Goal: Task Accomplishment & Management: Complete application form

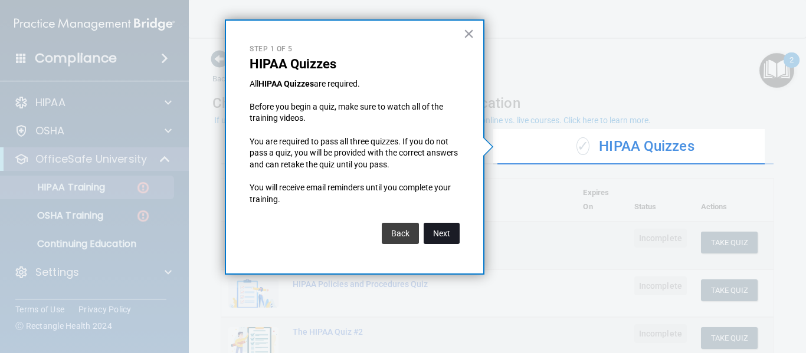
click at [440, 233] on button "Next" at bounding box center [441, 233] width 36 height 21
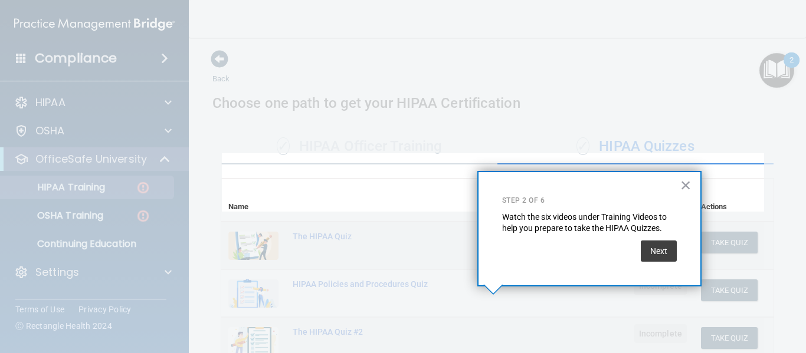
scroll to position [200, 0]
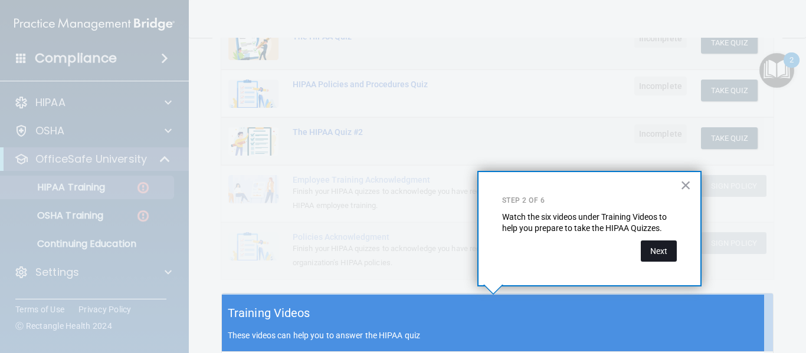
click at [660, 251] on button "Next" at bounding box center [658, 251] width 36 height 21
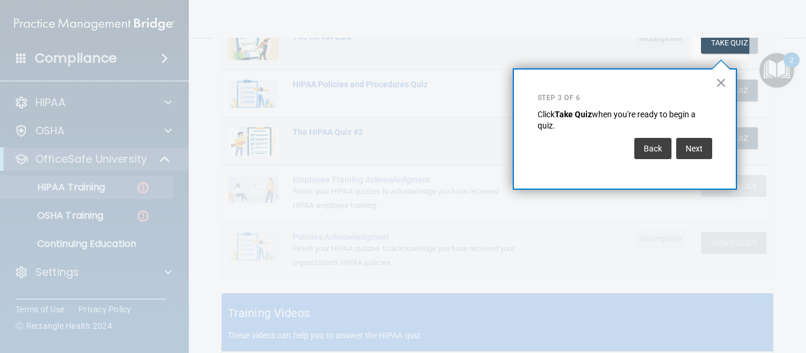
scroll to position [194, 0]
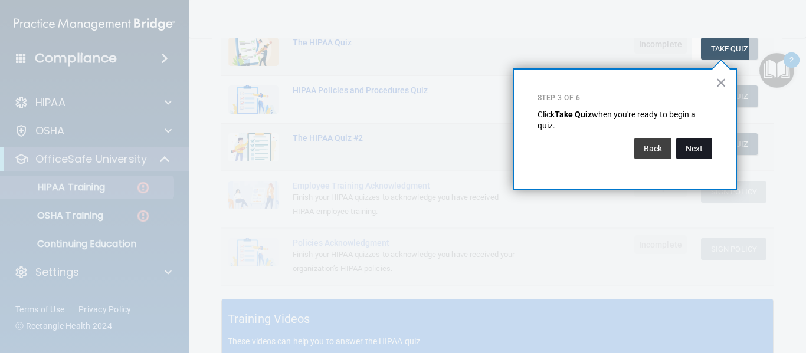
click at [696, 146] on button "Next" at bounding box center [694, 148] width 36 height 21
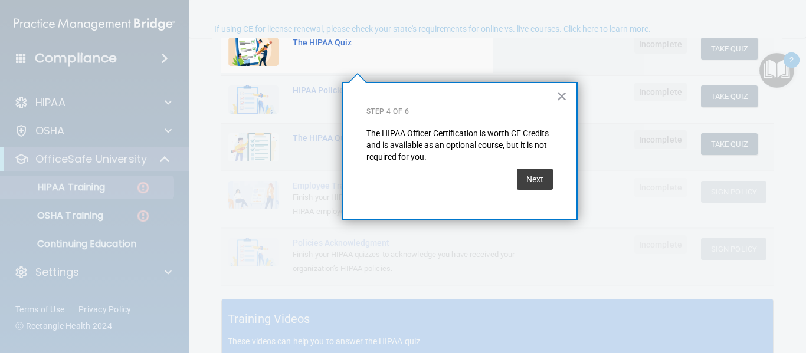
scroll to position [91, 0]
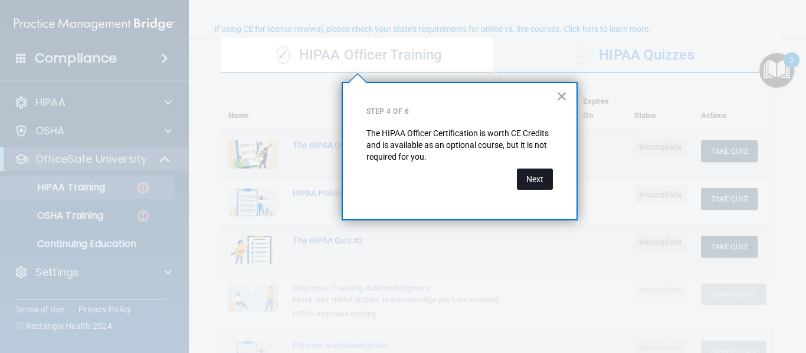
click at [536, 177] on button "Next" at bounding box center [535, 179] width 36 height 21
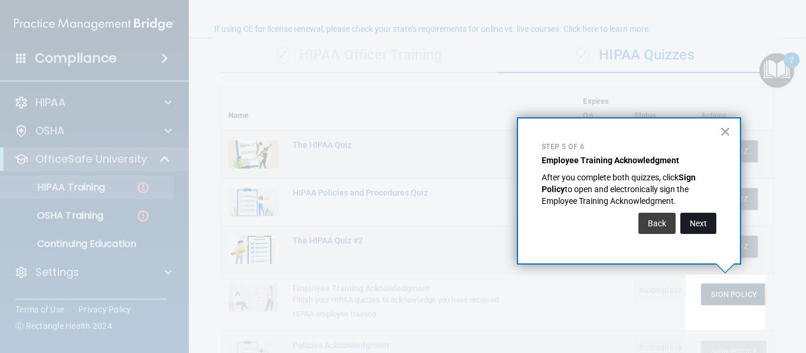
click at [698, 223] on button "Next" at bounding box center [698, 223] width 36 height 21
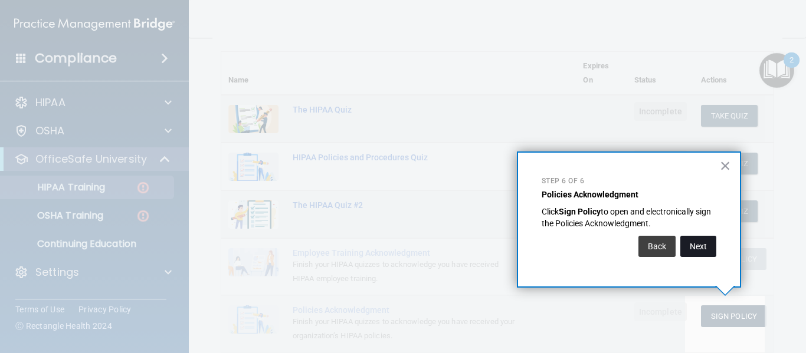
click at [701, 245] on button "Next" at bounding box center [698, 246] width 36 height 21
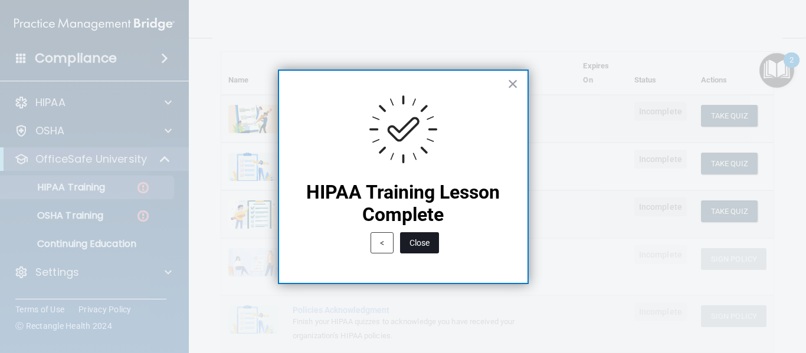
click at [421, 239] on button "Close" at bounding box center [419, 242] width 39 height 21
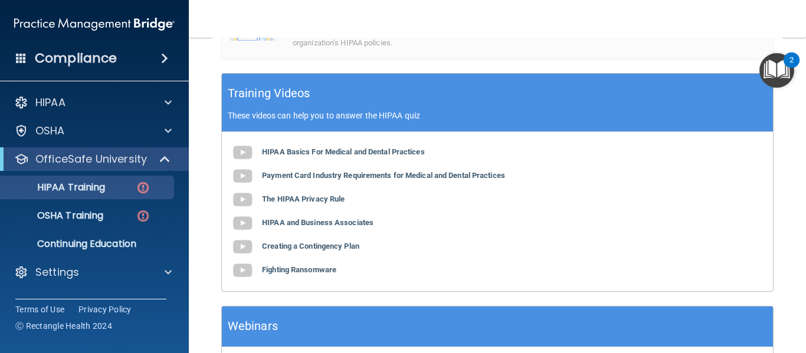
scroll to position [414, 0]
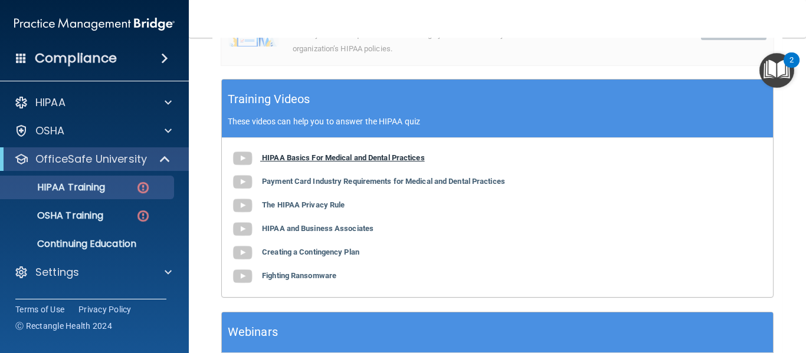
click at [389, 157] on b "HIPAA Basics For Medical and Dental Practices" at bounding box center [343, 157] width 163 height 9
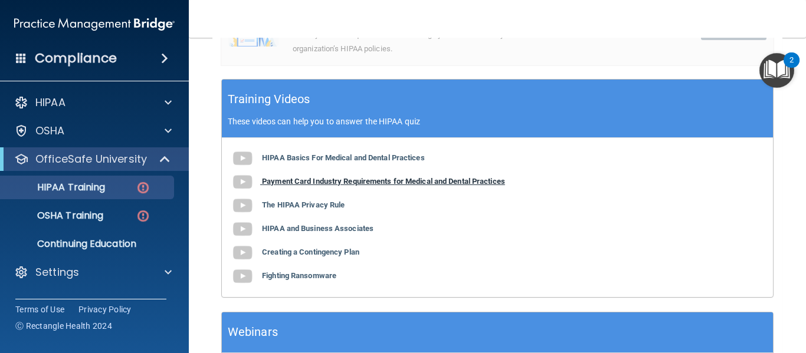
click at [365, 181] on b "Payment Card Industry Requirements for Medical and Dental Practices" at bounding box center [383, 181] width 243 height 9
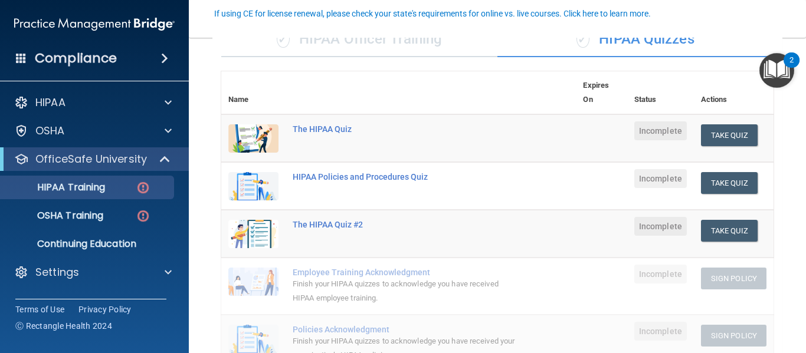
scroll to position [106, 0]
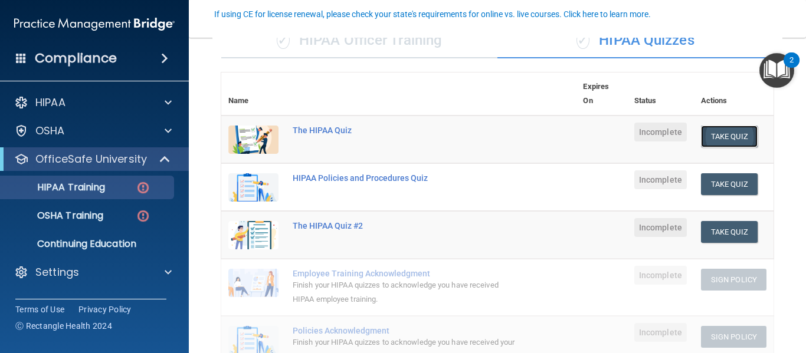
click at [725, 134] on button "Take Quiz" at bounding box center [729, 137] width 57 height 22
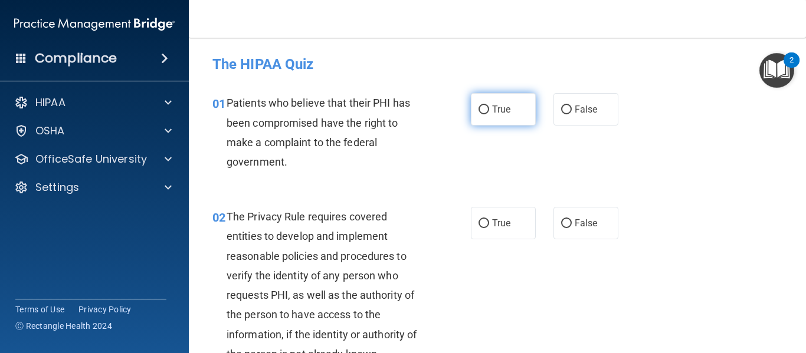
click at [492, 111] on span "True" at bounding box center [501, 109] width 18 height 11
click at [489, 111] on input "True" at bounding box center [483, 110] width 11 height 9
radio input "true"
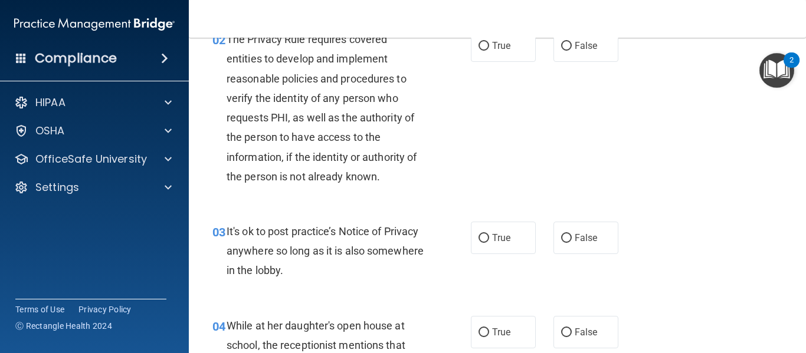
scroll to position [183, 0]
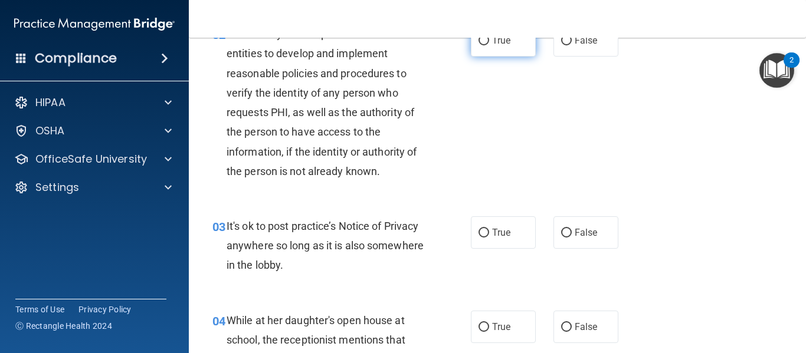
click at [485, 45] on label "True" at bounding box center [503, 40] width 65 height 32
click at [485, 45] on input "True" at bounding box center [483, 41] width 11 height 9
radio input "true"
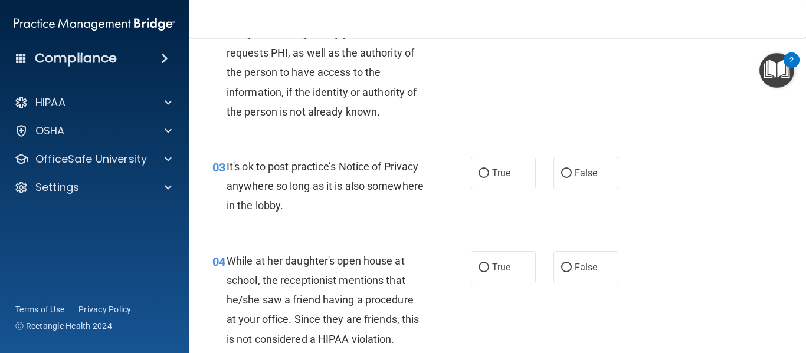
scroll to position [244, 0]
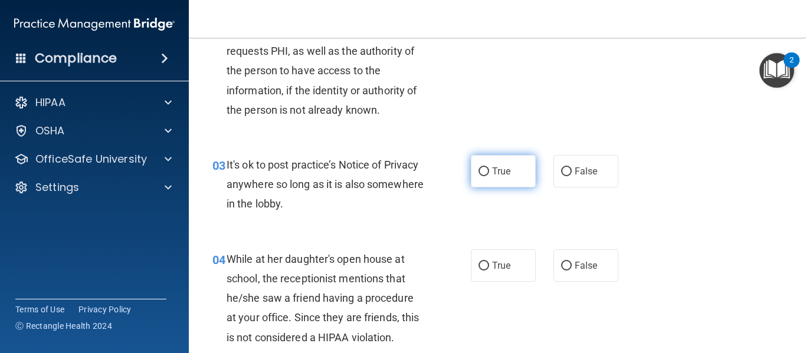
click at [492, 172] on span "True" at bounding box center [501, 171] width 18 height 11
click at [488, 172] on input "True" at bounding box center [483, 171] width 11 height 9
radio input "true"
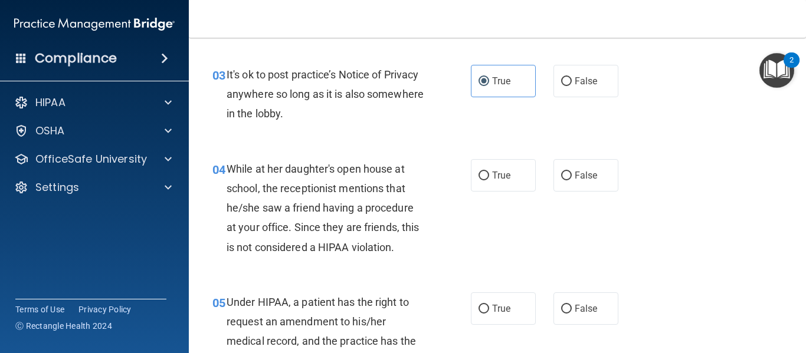
scroll to position [335, 0]
click at [566, 175] on label "False" at bounding box center [585, 175] width 65 height 32
click at [566, 175] on input "False" at bounding box center [566, 175] width 11 height 9
radio input "true"
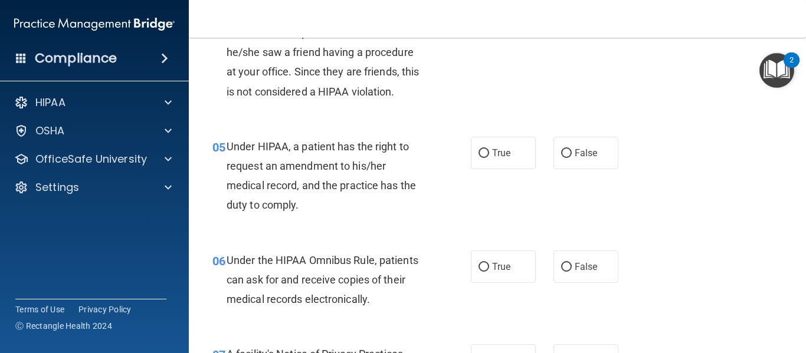
scroll to position [491, 0]
click at [495, 143] on label "True" at bounding box center [503, 152] width 65 height 32
click at [489, 149] on input "True" at bounding box center [483, 153] width 11 height 9
radio input "true"
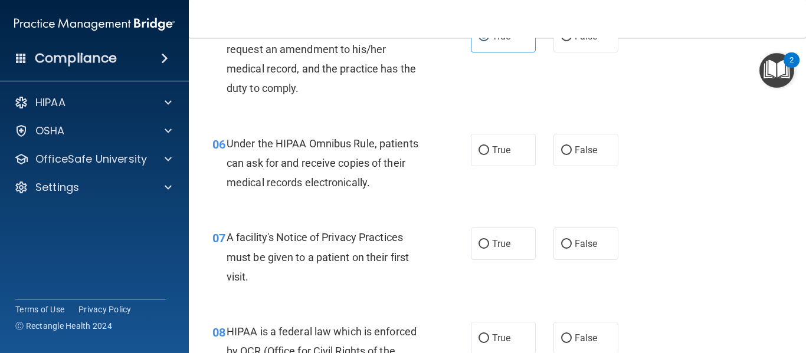
scroll to position [611, 0]
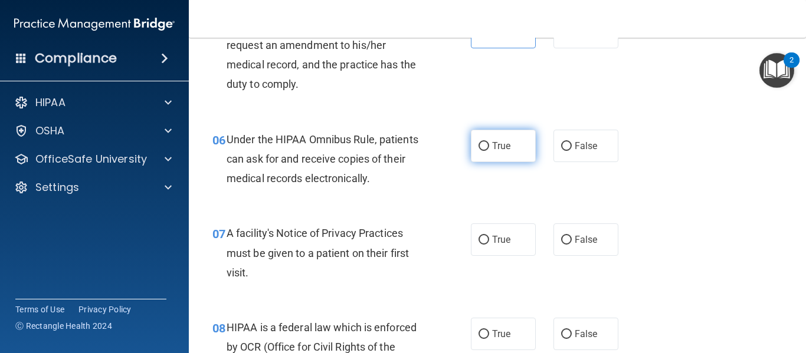
click at [478, 148] on input "True" at bounding box center [483, 146] width 11 height 9
radio input "true"
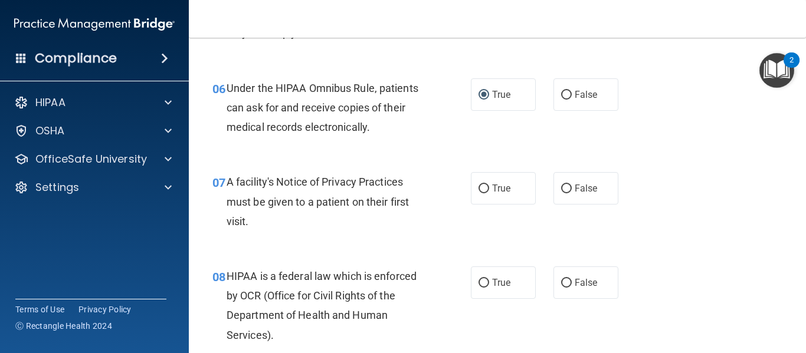
scroll to position [669, 0]
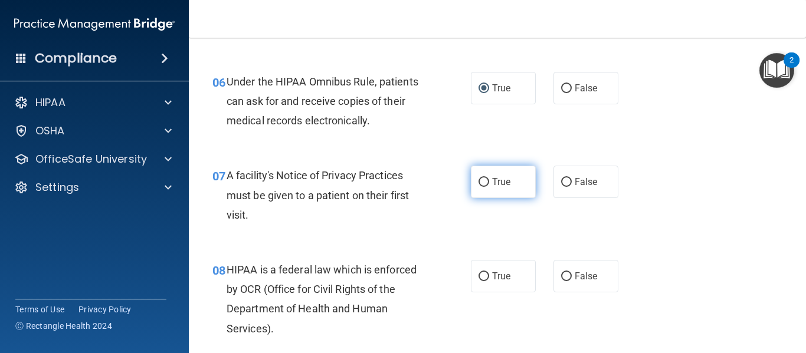
click at [479, 186] on input "True" at bounding box center [483, 182] width 11 height 9
radio input "true"
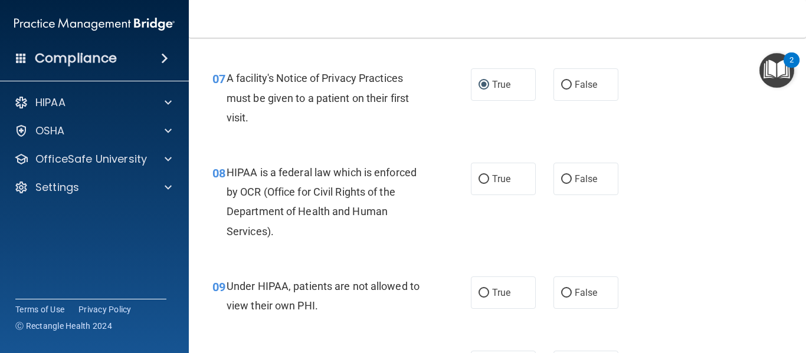
scroll to position [767, 0]
click at [505, 178] on span "True" at bounding box center [501, 178] width 18 height 11
click at [489, 178] on input "True" at bounding box center [483, 179] width 11 height 9
radio input "true"
click at [565, 288] on input "False" at bounding box center [566, 292] width 11 height 9
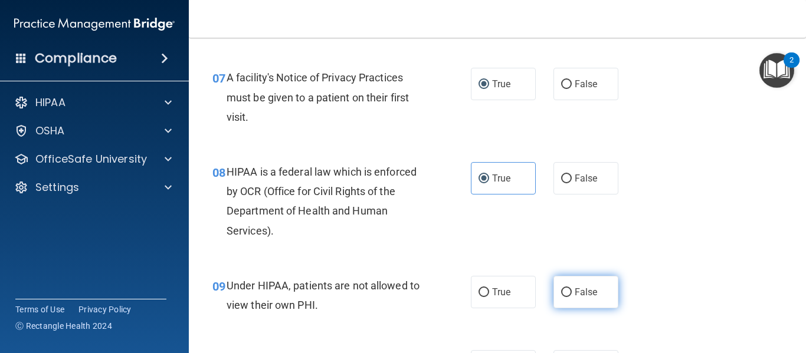
radio input "true"
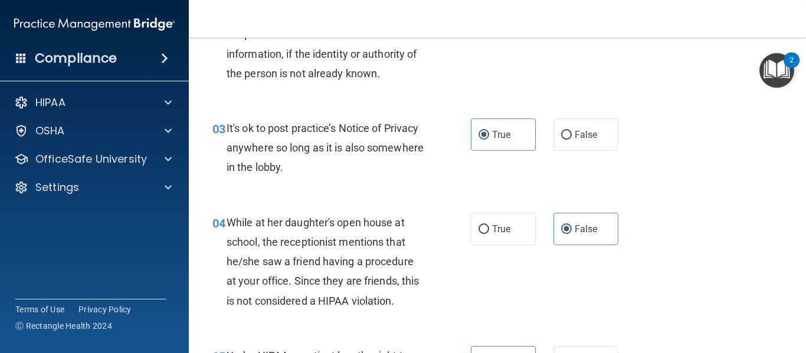
scroll to position [282, 0]
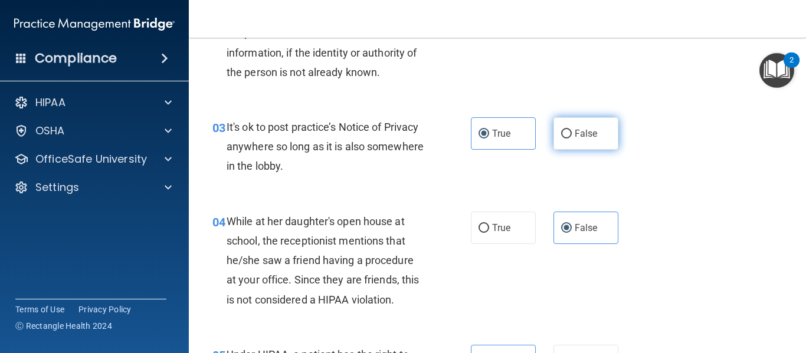
click at [584, 133] on span "False" at bounding box center [585, 133] width 23 height 11
click at [571, 133] on input "False" at bounding box center [566, 134] width 11 height 9
radio input "true"
radio input "false"
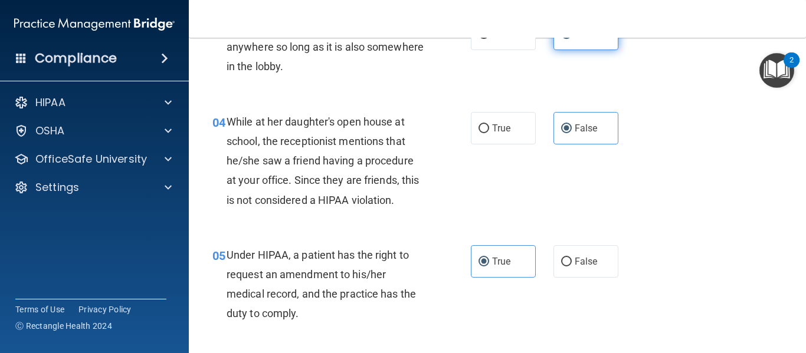
scroll to position [382, 0]
click at [586, 262] on span "False" at bounding box center [585, 260] width 23 height 11
click at [571, 262] on input "False" at bounding box center [566, 261] width 11 height 9
radio input "true"
radio input "false"
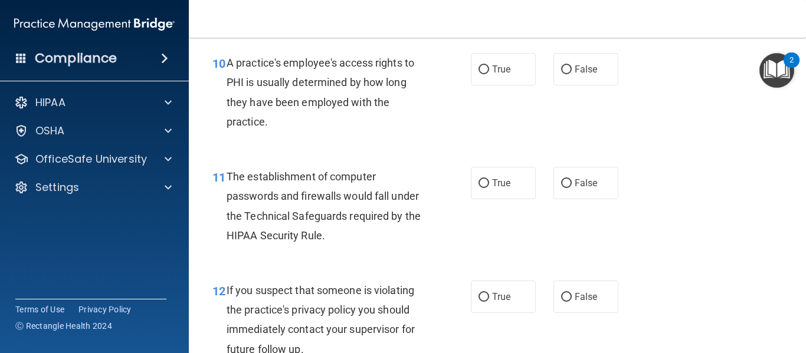
scroll to position [1064, 0]
click at [577, 72] on span "False" at bounding box center [585, 69] width 23 height 11
click at [571, 72] on input "False" at bounding box center [566, 69] width 11 height 9
radio input "true"
click at [492, 182] on span "True" at bounding box center [501, 182] width 18 height 11
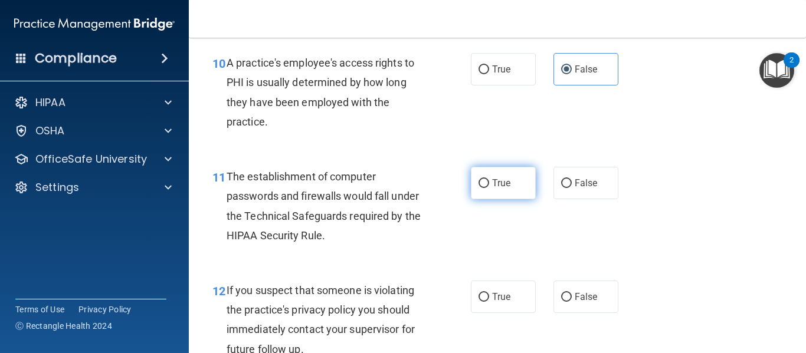
click at [489, 182] on input "True" at bounding box center [483, 183] width 11 height 9
radio input "true"
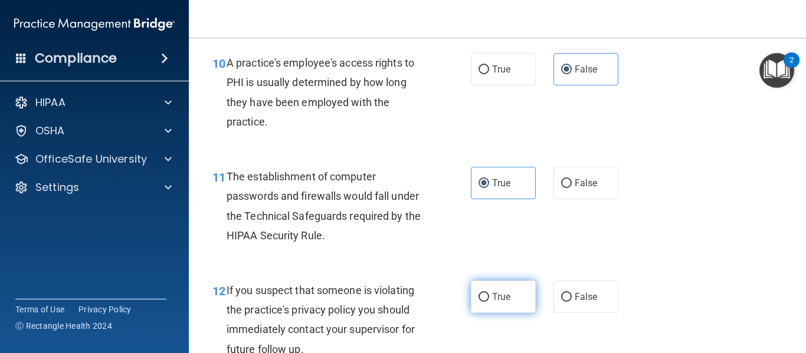
click at [492, 292] on span "True" at bounding box center [501, 296] width 18 height 11
click at [489, 293] on input "True" at bounding box center [483, 297] width 11 height 9
radio input "true"
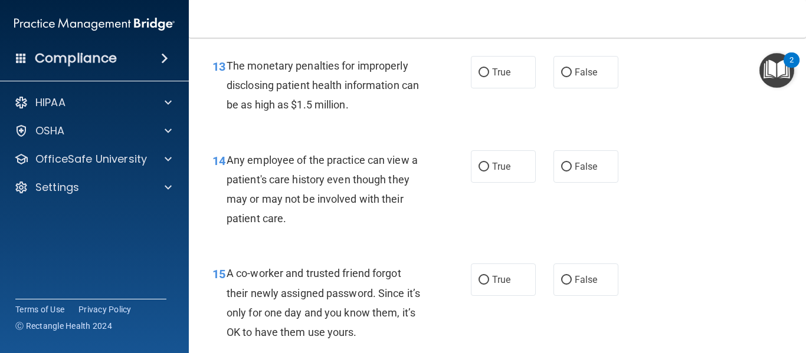
scroll to position [1403, 0]
click at [514, 71] on label "True" at bounding box center [503, 71] width 65 height 32
click at [489, 71] on input "True" at bounding box center [483, 72] width 11 height 9
radio input "true"
click at [583, 161] on span "False" at bounding box center [585, 165] width 23 height 11
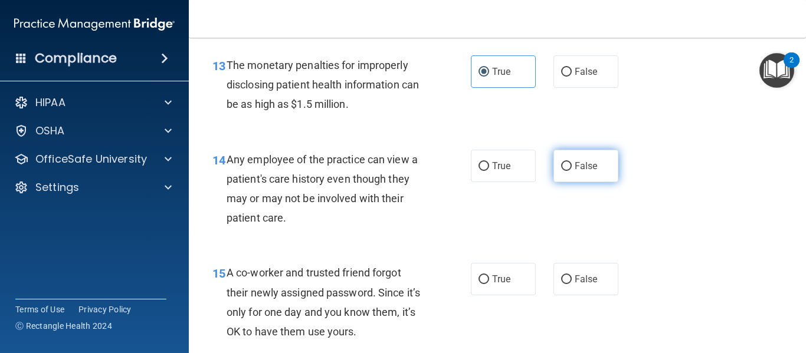
click at [571, 162] on input "False" at bounding box center [566, 166] width 11 height 9
radio input "true"
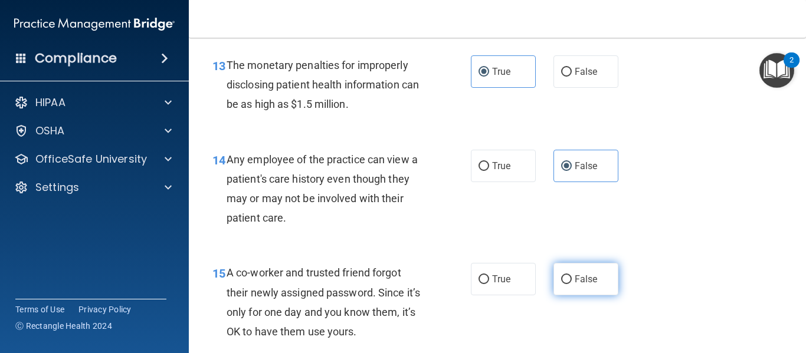
click at [574, 277] on span "False" at bounding box center [585, 279] width 23 height 11
click at [571, 277] on input "False" at bounding box center [566, 279] width 11 height 9
radio input "true"
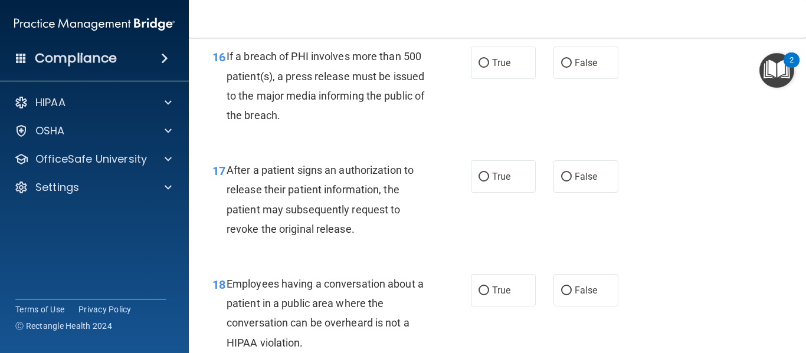
scroll to position [1734, 0]
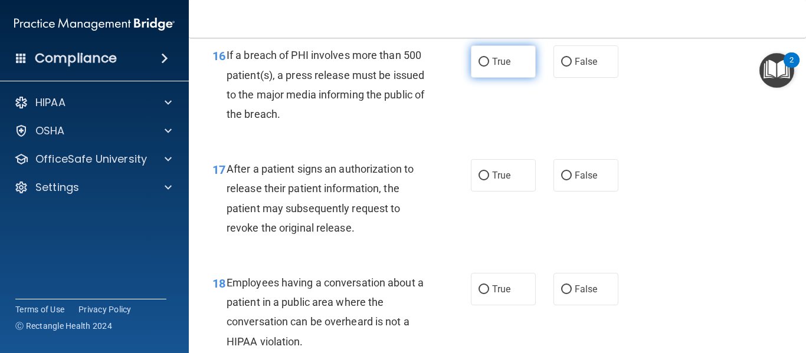
click at [506, 57] on span "True" at bounding box center [501, 61] width 18 height 11
click at [489, 58] on input "True" at bounding box center [483, 62] width 11 height 9
radio input "true"
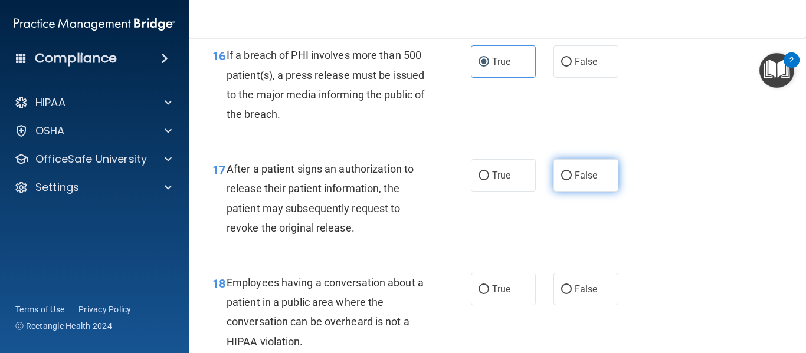
click at [574, 178] on span "False" at bounding box center [585, 175] width 23 height 11
click at [570, 178] on input "False" at bounding box center [566, 176] width 11 height 9
radio input "true"
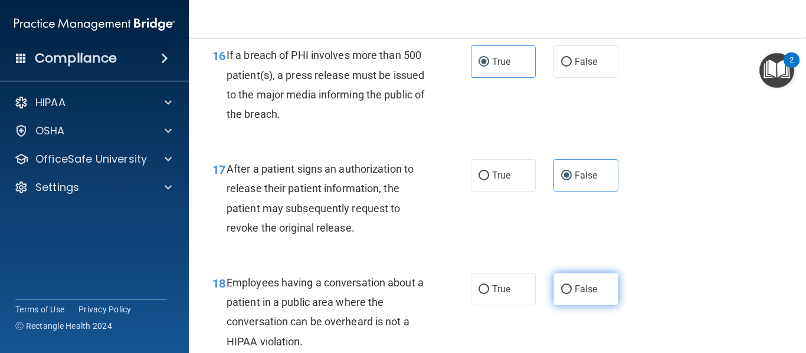
click at [574, 292] on span "False" at bounding box center [585, 289] width 23 height 11
click at [571, 292] on input "False" at bounding box center [566, 289] width 11 height 9
radio input "true"
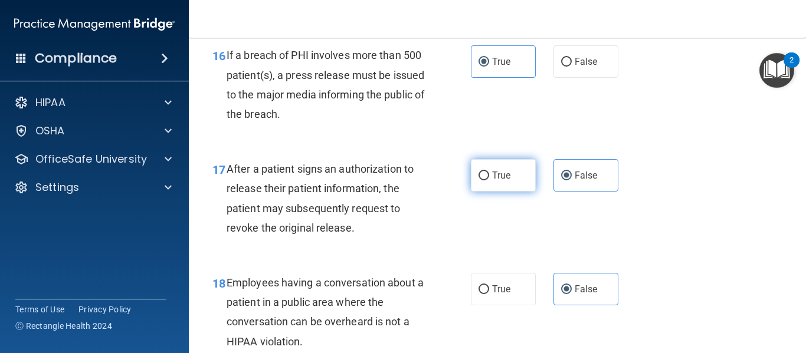
click at [499, 179] on span "True" at bounding box center [501, 175] width 18 height 11
click at [489, 179] on input "True" at bounding box center [483, 176] width 11 height 9
radio input "true"
radio input "false"
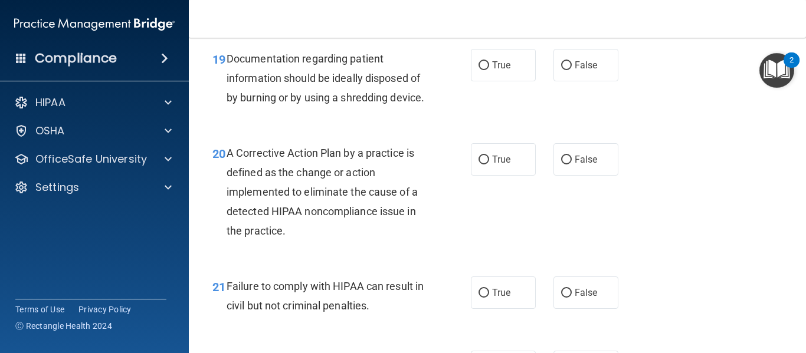
scroll to position [2073, 0]
click at [518, 68] on label "True" at bounding box center [503, 64] width 65 height 32
click at [489, 68] on input "True" at bounding box center [483, 65] width 11 height 9
radio input "true"
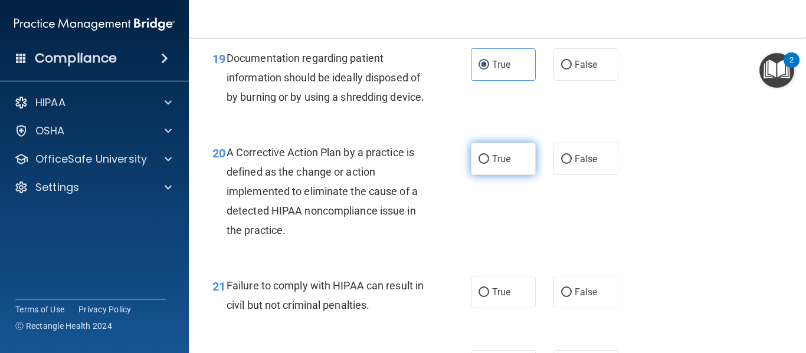
click at [505, 172] on label "True" at bounding box center [503, 159] width 65 height 32
click at [489, 164] on input "True" at bounding box center [483, 159] width 11 height 9
radio input "true"
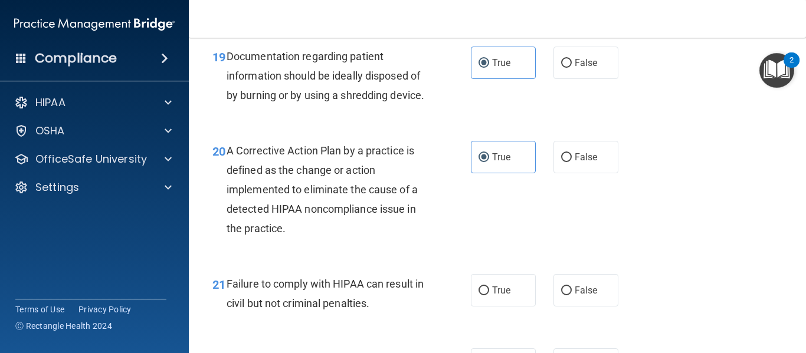
scroll to position [2075, 0]
click at [574, 295] on span "False" at bounding box center [585, 289] width 23 height 11
click at [571, 295] on input "False" at bounding box center [566, 290] width 11 height 9
radio input "true"
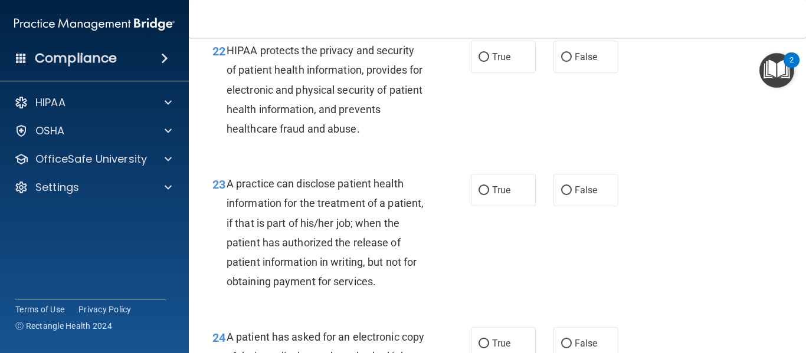
scroll to position [2383, 0]
click at [498, 62] on span "True" at bounding box center [501, 56] width 18 height 11
click at [489, 61] on input "True" at bounding box center [483, 56] width 11 height 9
radio input "true"
click at [573, 202] on label "False" at bounding box center [585, 189] width 65 height 32
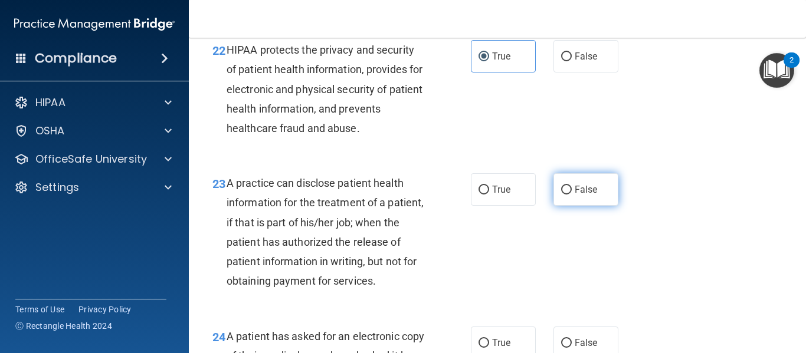
click at [571, 195] on input "False" at bounding box center [566, 190] width 11 height 9
radio input "true"
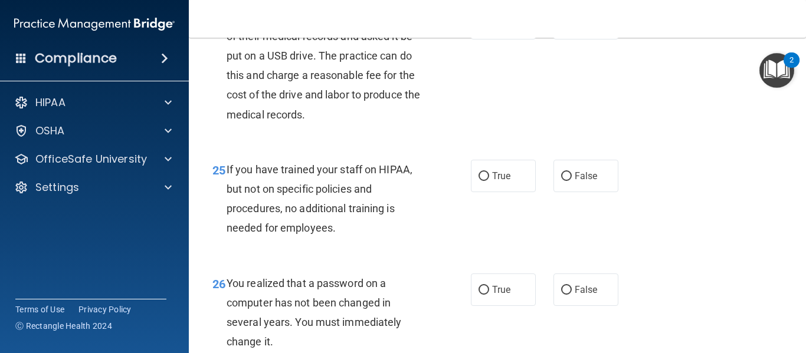
scroll to position [2703, 0]
click at [493, 28] on span "True" at bounding box center [501, 22] width 18 height 11
click at [489, 28] on input "True" at bounding box center [483, 23] width 11 height 9
radio input "true"
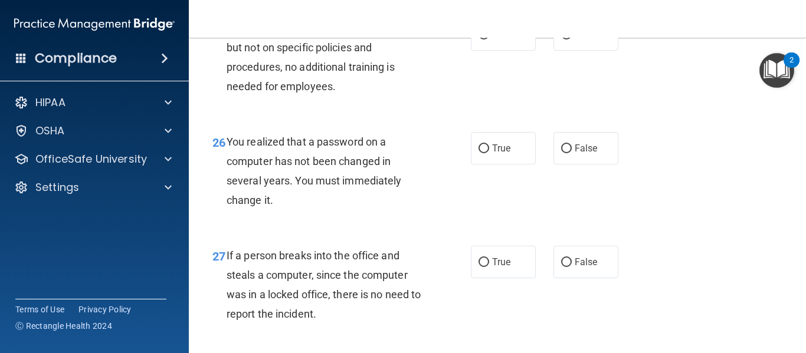
scroll to position [2845, 0]
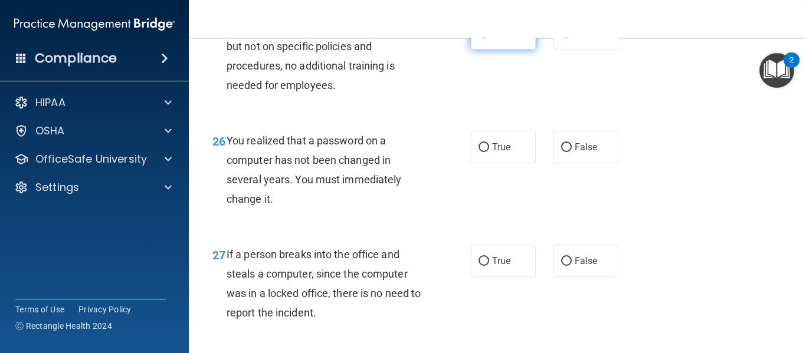
click at [497, 39] on span "True" at bounding box center [501, 33] width 18 height 11
click at [489, 38] on input "True" at bounding box center [483, 33] width 11 height 9
radio input "true"
click at [577, 39] on span "False" at bounding box center [585, 33] width 23 height 11
click at [571, 38] on input "False" at bounding box center [566, 33] width 11 height 9
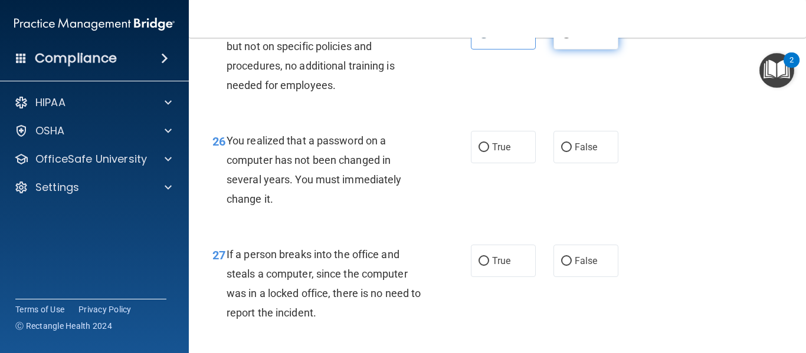
radio input "true"
radio input "false"
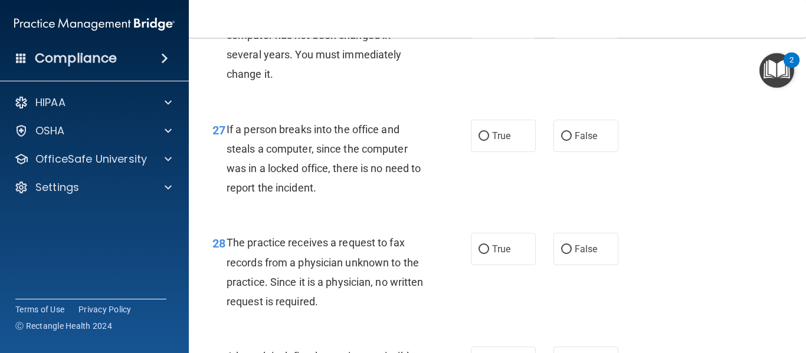
scroll to position [2970, 0]
click at [492, 28] on span "True" at bounding box center [501, 22] width 18 height 11
click at [489, 28] on input "True" at bounding box center [483, 23] width 11 height 9
radio input "true"
click at [574, 153] on label "False" at bounding box center [585, 136] width 65 height 32
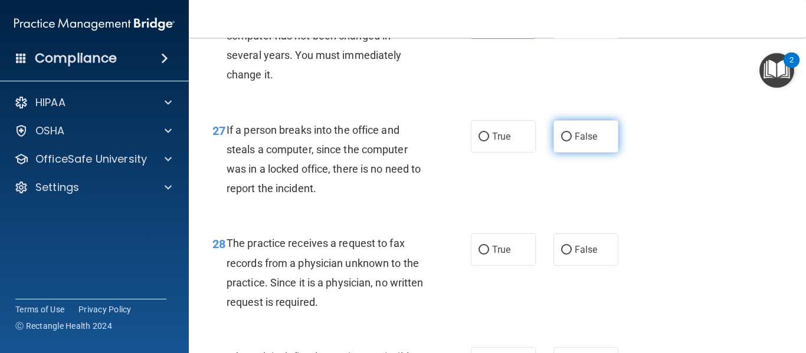
click at [571, 142] on input "False" at bounding box center [566, 137] width 11 height 9
radio input "true"
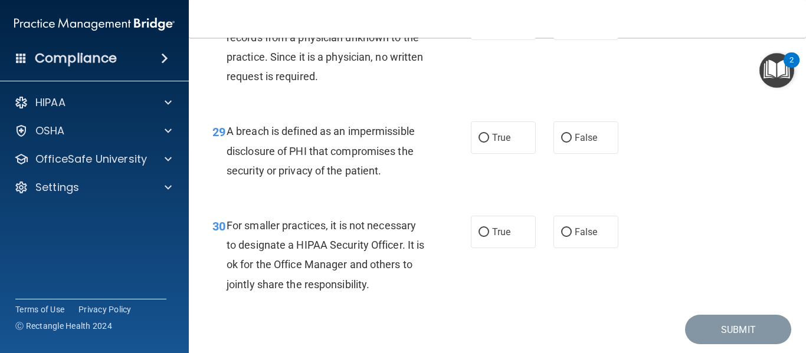
scroll to position [3196, 0]
click at [574, 29] on span "False" at bounding box center [585, 23] width 23 height 11
click at [571, 28] on input "False" at bounding box center [566, 23] width 11 height 9
radio input "true"
click at [485, 153] on label "True" at bounding box center [503, 137] width 65 height 32
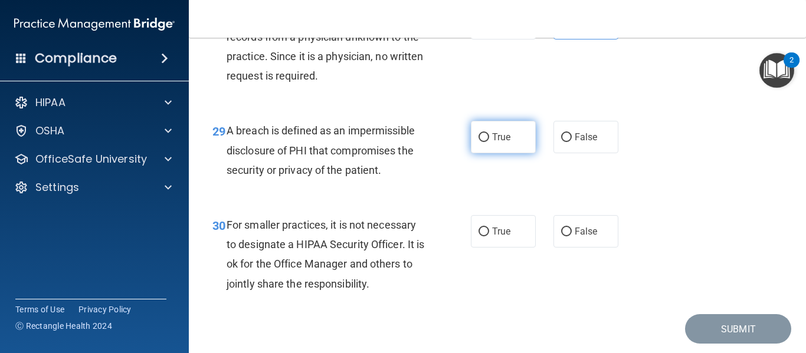
click at [485, 142] on input "True" at bounding box center [483, 137] width 11 height 9
radio input "true"
click at [471, 200] on div "29 A breach is defined as an impermissible disclosure of PHI that compromises t…" at bounding box center [496, 153] width 587 height 94
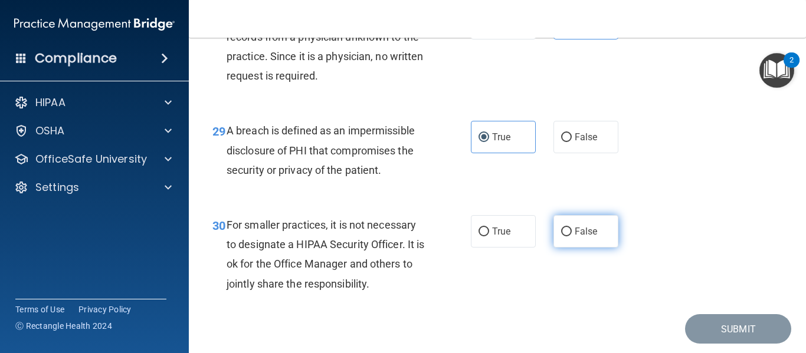
click at [563, 236] on input "False" at bounding box center [566, 232] width 11 height 9
radio input "true"
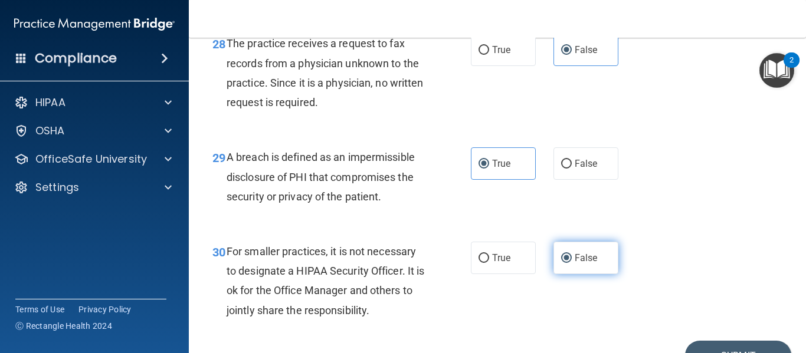
scroll to position [3273, 0]
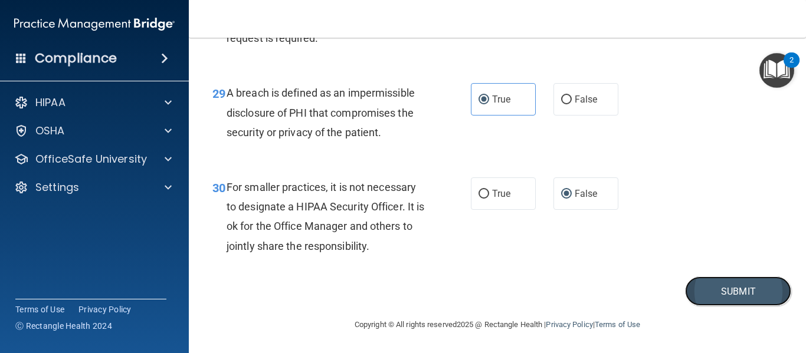
click at [699, 286] on button "Submit" at bounding box center [738, 292] width 106 height 30
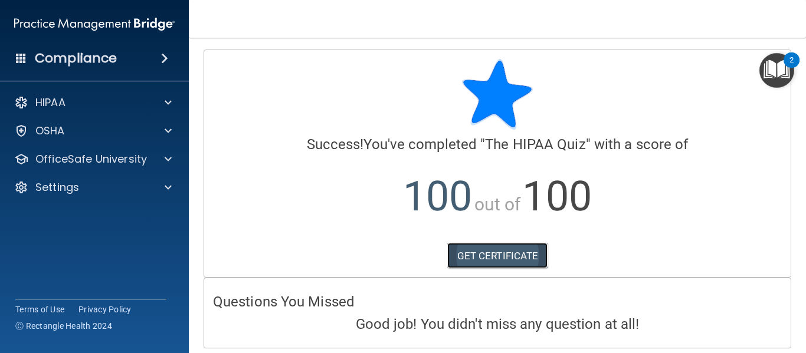
click at [492, 254] on link "GET CERTIFICATE" at bounding box center [497, 256] width 101 height 26
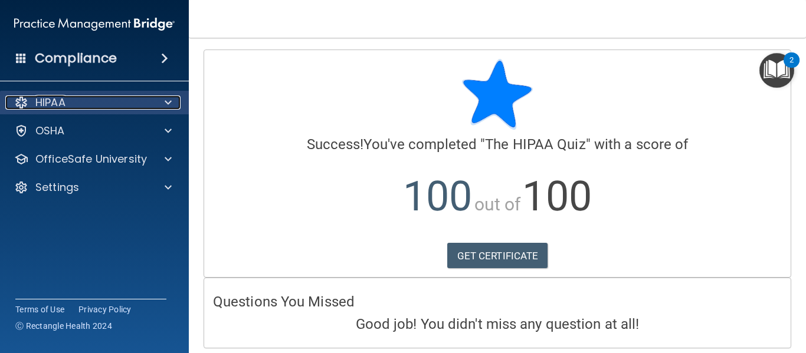
click at [167, 101] on span at bounding box center [168, 103] width 7 height 14
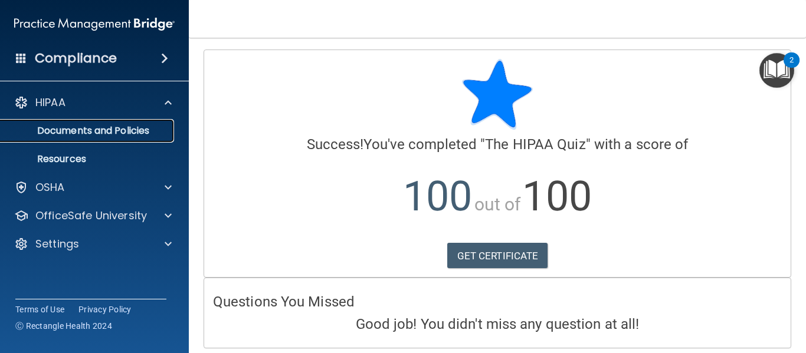
click at [121, 127] on p "Documents and Policies" at bounding box center [88, 131] width 161 height 12
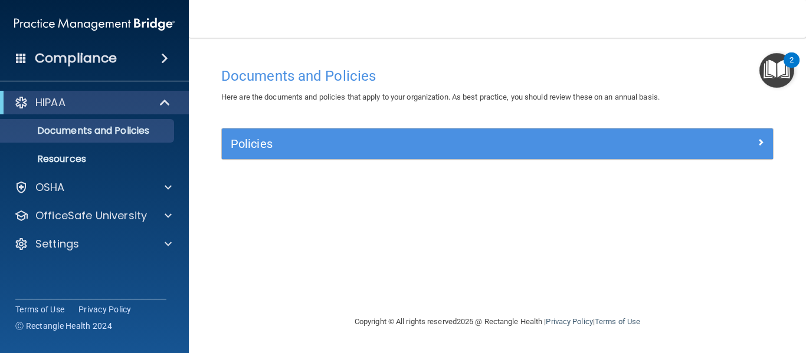
click at [776, 69] on img "Open Resource Center, 2 new notifications" at bounding box center [776, 70] width 35 height 35
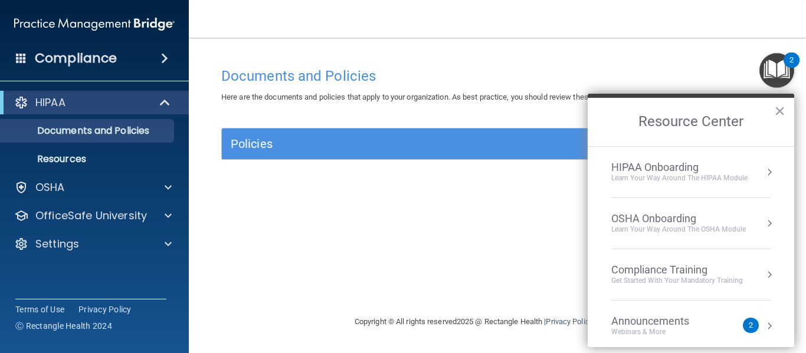
click at [680, 172] on div "HIPAA Onboarding" at bounding box center [679, 167] width 136 height 13
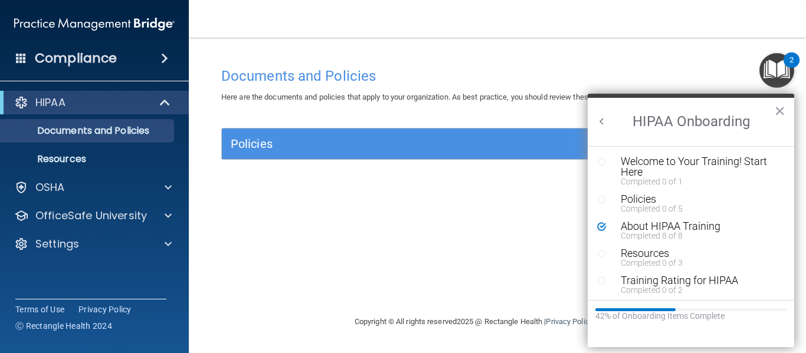
click at [697, 121] on h2 "HIPAA Onboarding" at bounding box center [690, 122] width 206 height 48
click at [779, 110] on button "×" at bounding box center [779, 110] width 11 height 19
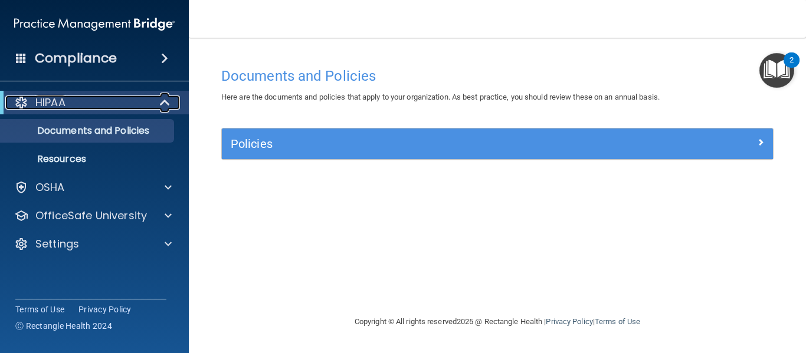
click at [161, 101] on span at bounding box center [166, 103] width 10 height 14
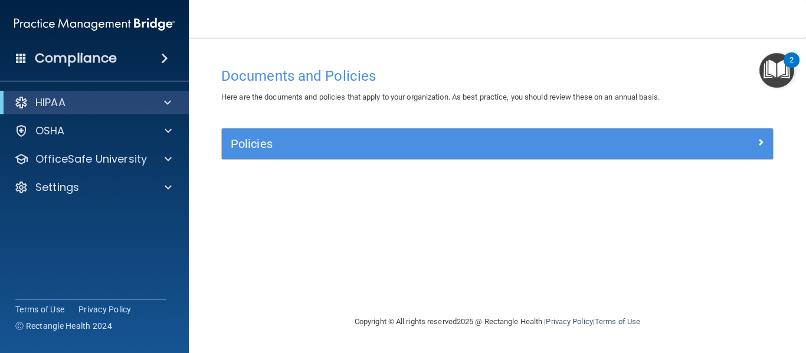
click at [166, 54] on span at bounding box center [164, 58] width 7 height 14
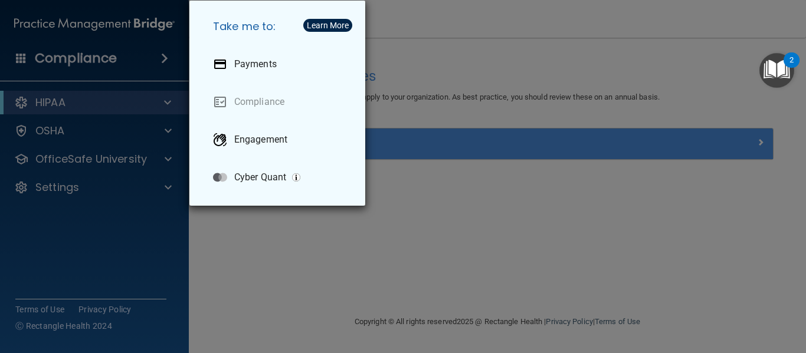
click at [168, 129] on div "Take me to: Payments Compliance Engagement Cyber Quant" at bounding box center [403, 176] width 806 height 353
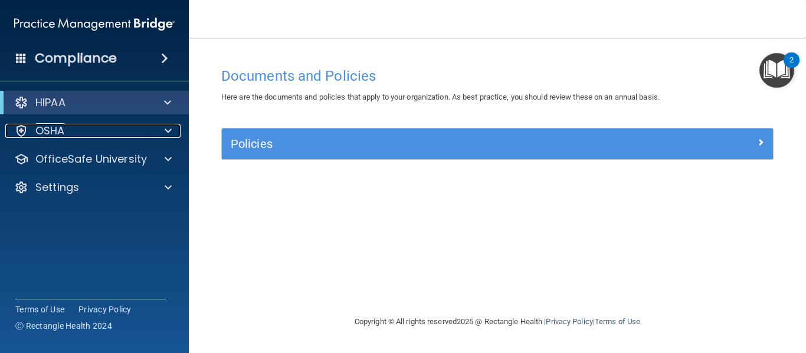
click at [168, 129] on span at bounding box center [168, 131] width 7 height 14
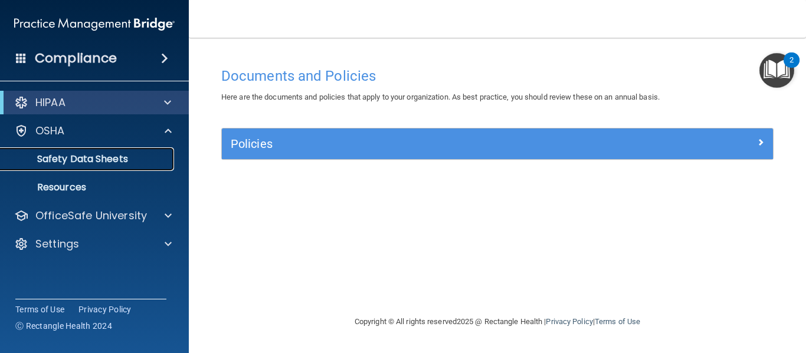
click at [100, 160] on p "Safety Data Sheets" at bounding box center [88, 159] width 161 height 12
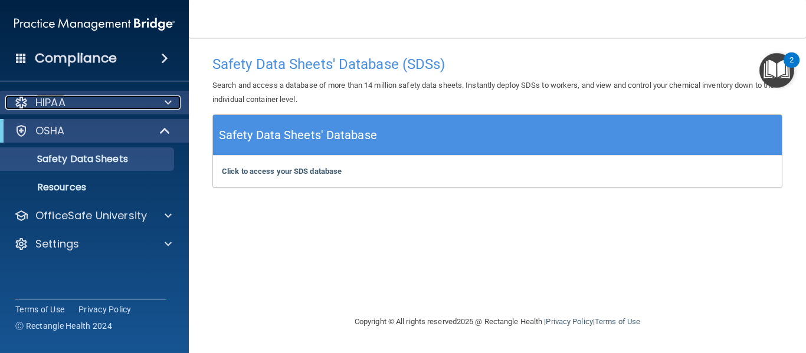
click at [145, 101] on div "HIPAA" at bounding box center [78, 103] width 146 height 14
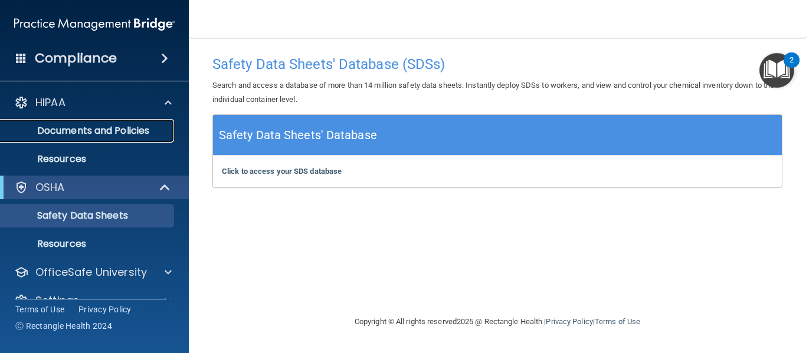
click at [131, 127] on p "Documents and Policies" at bounding box center [88, 131] width 161 height 12
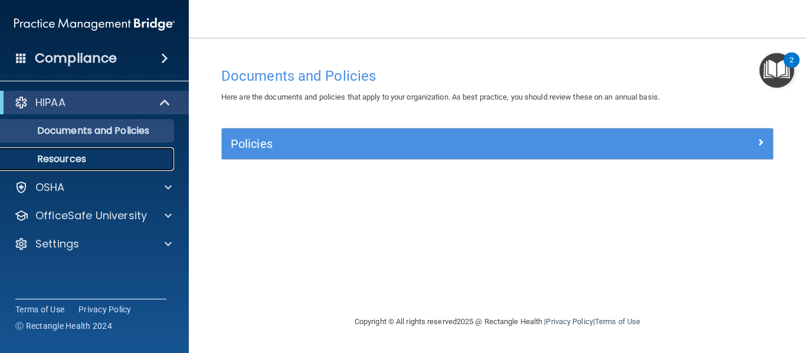
click at [84, 157] on p "Resources" at bounding box center [88, 159] width 161 height 12
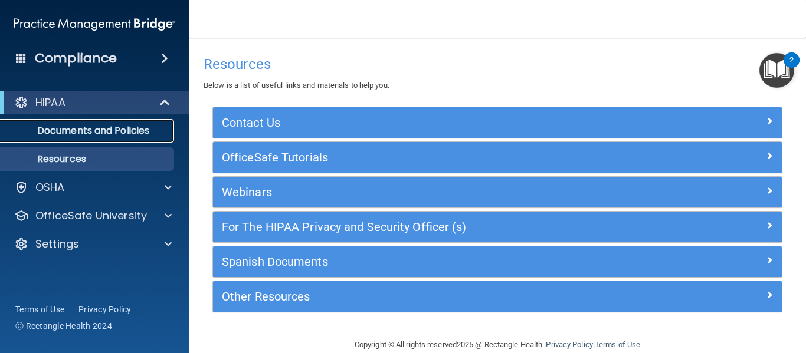
click at [140, 125] on p "Documents and Policies" at bounding box center [88, 131] width 161 height 12
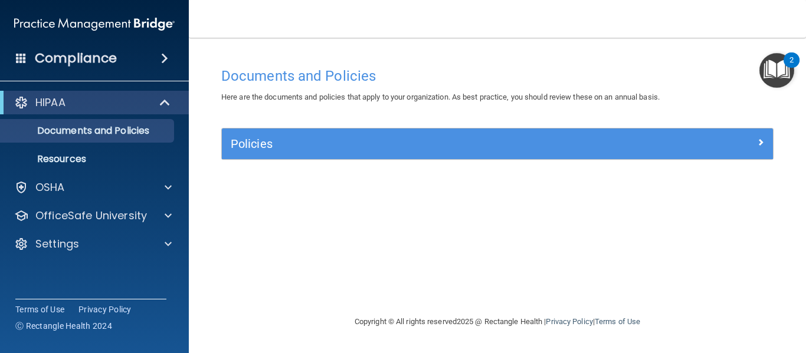
click at [778, 70] on img "Open Resource Center, 2 new notifications" at bounding box center [776, 70] width 35 height 35
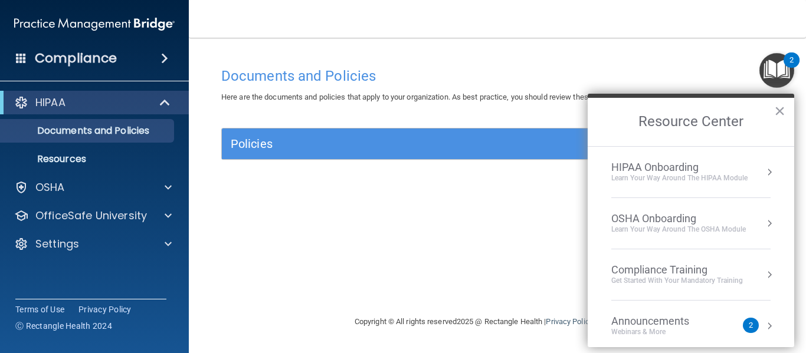
click at [678, 162] on div "HIPAA Onboarding" at bounding box center [679, 167] width 136 height 13
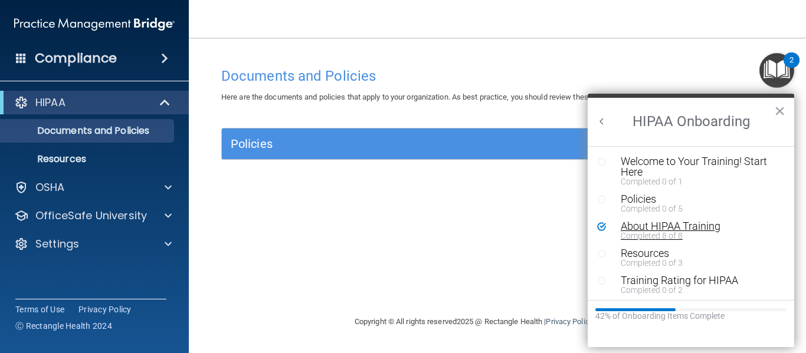
scroll to position [2, 0]
click at [676, 280] on div "Training Rating for HIPAA" at bounding box center [694, 278] width 149 height 11
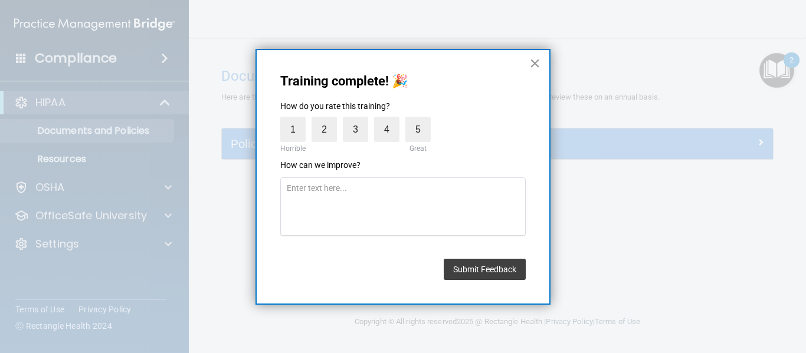
click at [535, 63] on button "×" at bounding box center [534, 63] width 11 height 19
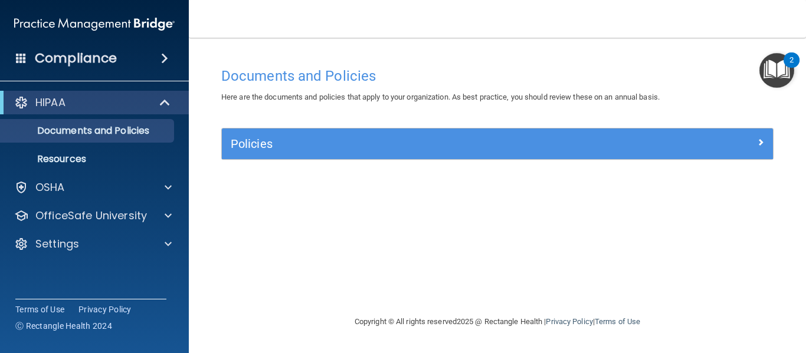
click at [781, 61] on img "Open Resource Center, 2 new notifications" at bounding box center [776, 70] width 35 height 35
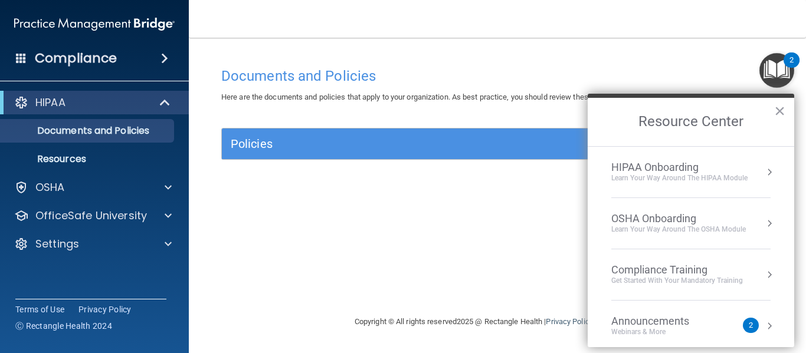
click at [672, 166] on div "HIPAA Onboarding" at bounding box center [679, 167] width 136 height 13
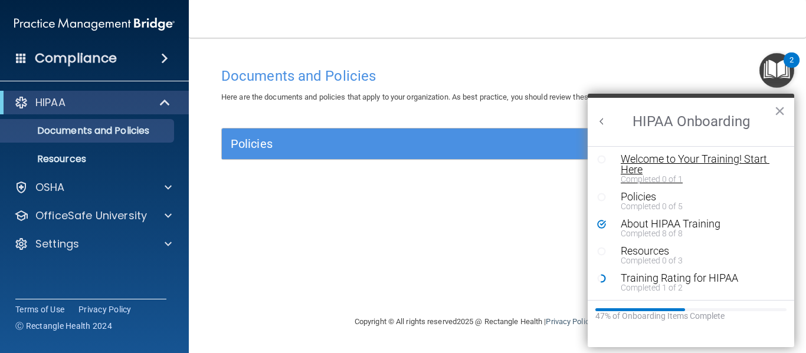
click at [635, 162] on div "Welcome to Your Training! Start Here" at bounding box center [694, 164] width 149 height 21
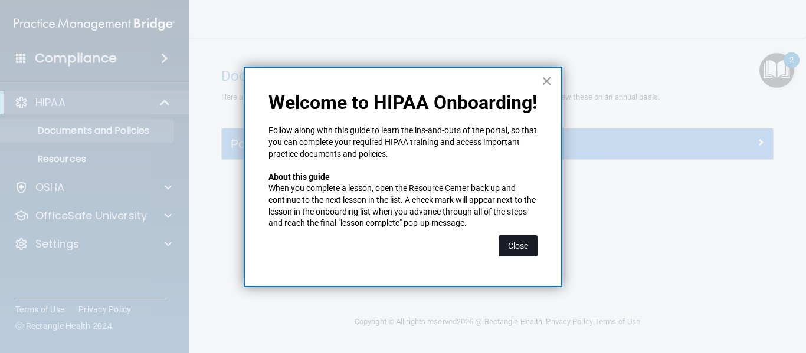
click at [515, 244] on button "Close" at bounding box center [517, 245] width 39 height 21
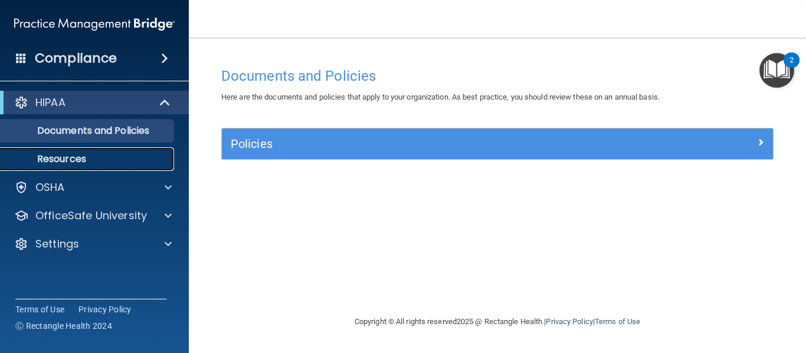
click at [79, 159] on p "Resources" at bounding box center [88, 159] width 161 height 12
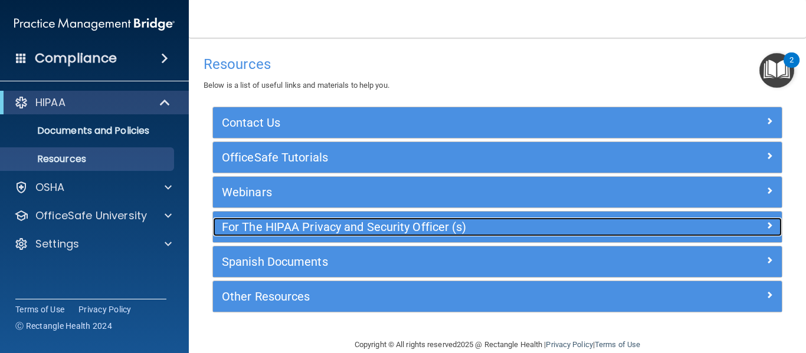
click at [765, 223] on span at bounding box center [768, 225] width 7 height 14
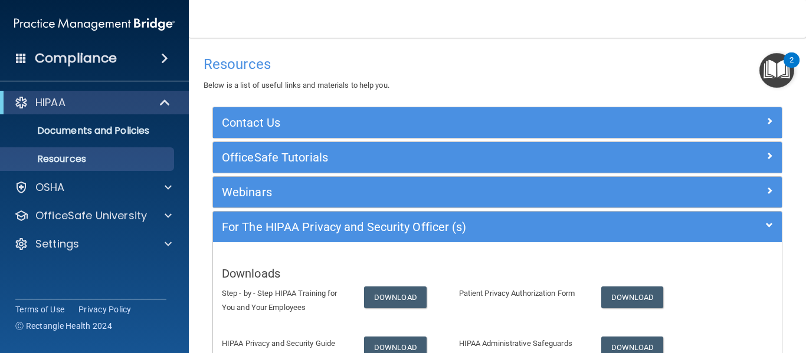
click at [777, 68] on img "Open Resource Center, 2 new notifications" at bounding box center [776, 70] width 35 height 35
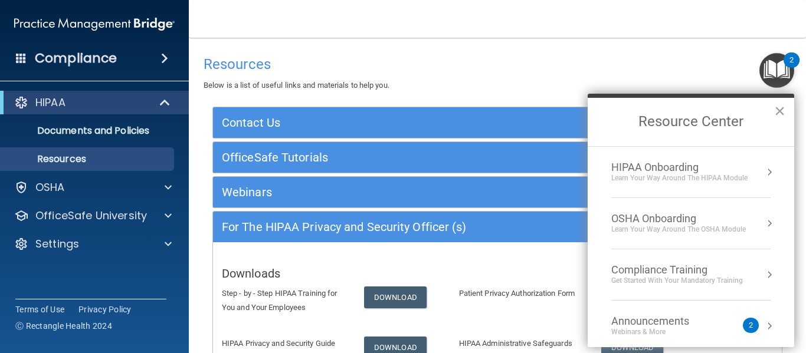
click at [677, 152] on li "HIPAA Onboarding Learn Your Way around the HIPAA module" at bounding box center [690, 172] width 159 height 51
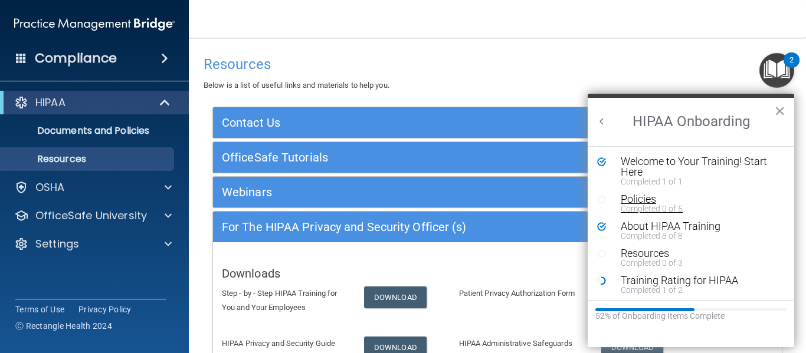
scroll to position [2, 0]
click at [639, 195] on div "Policies" at bounding box center [694, 197] width 149 height 11
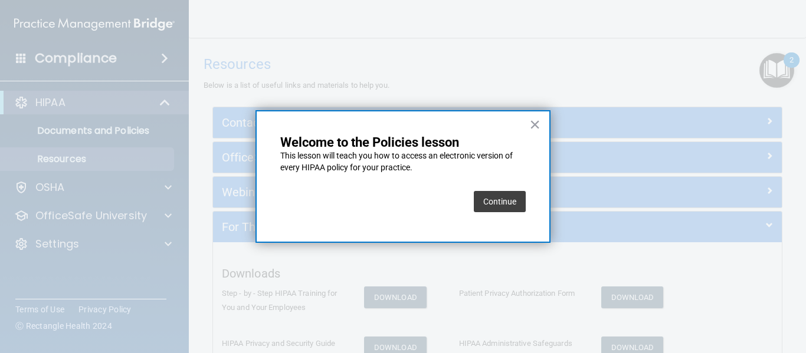
click at [499, 199] on button "Continue" at bounding box center [500, 201] width 52 height 21
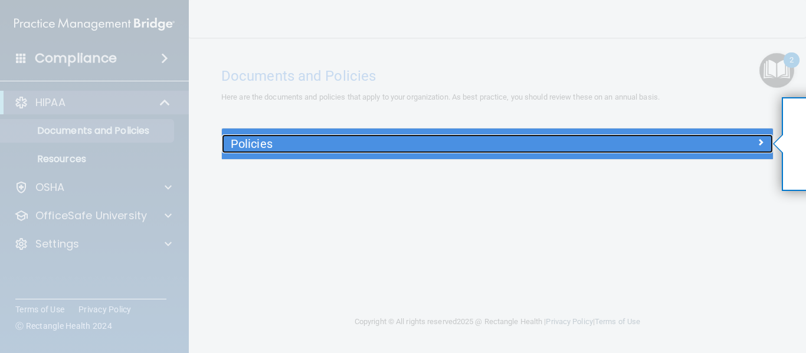
click at [762, 143] on span at bounding box center [760, 142] width 7 height 14
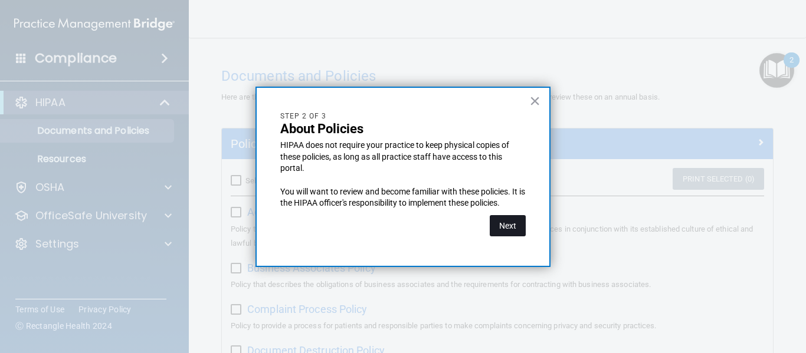
click at [510, 220] on button "Next" at bounding box center [507, 225] width 36 height 21
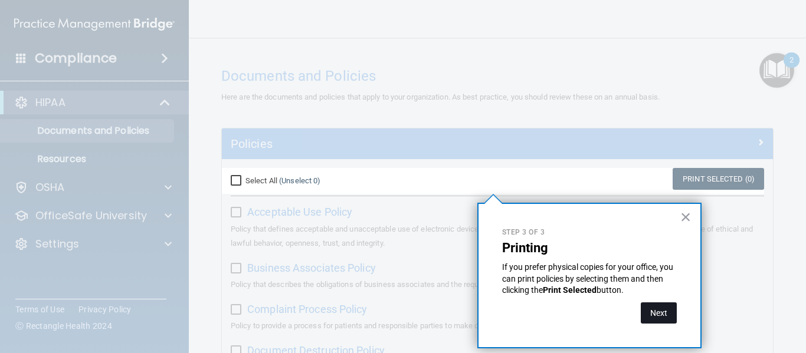
click at [659, 308] on button "Next" at bounding box center [658, 313] width 36 height 21
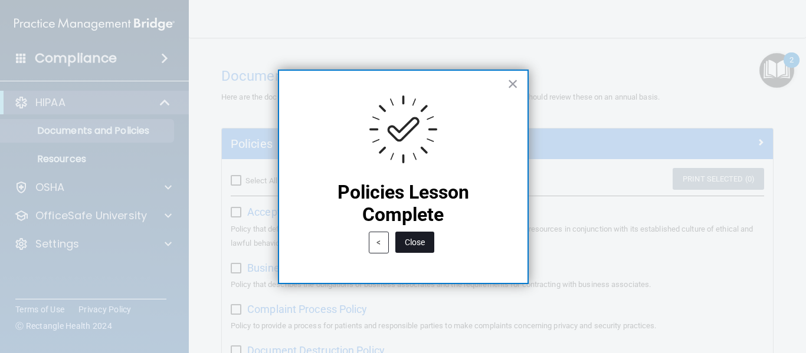
click at [421, 241] on button "Close" at bounding box center [414, 242] width 39 height 21
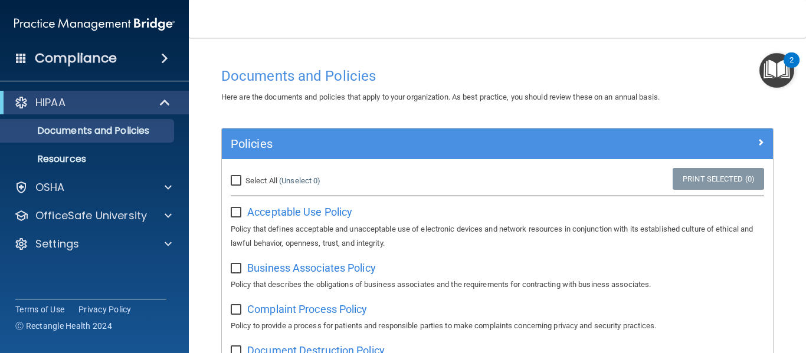
click at [778, 70] on img "Open Resource Center, 2 new notifications" at bounding box center [776, 70] width 35 height 35
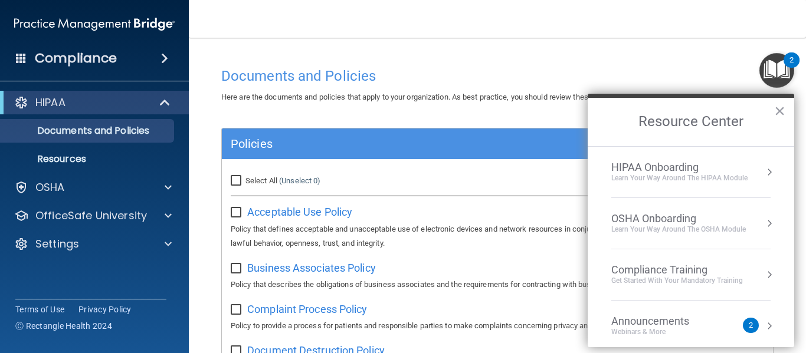
click at [675, 165] on div "HIPAA Onboarding" at bounding box center [679, 167] width 136 height 13
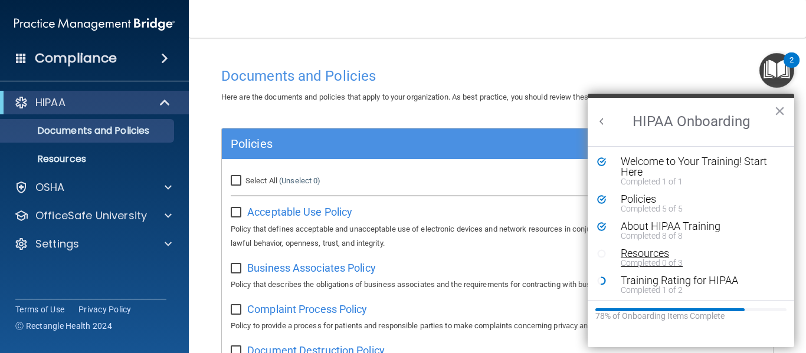
scroll to position [2, 0]
click at [644, 254] on div "Resources" at bounding box center [694, 251] width 149 height 11
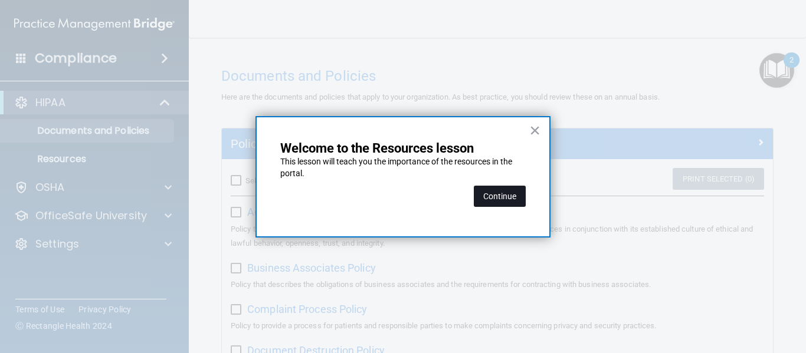
click at [499, 199] on button "Continue" at bounding box center [500, 196] width 52 height 21
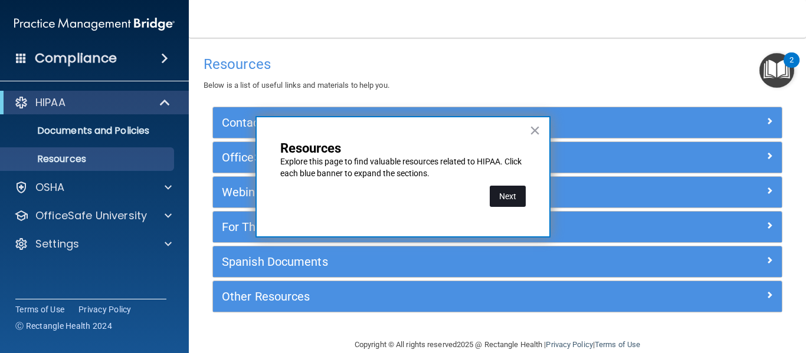
click at [502, 198] on button "Next" at bounding box center [507, 196] width 36 height 21
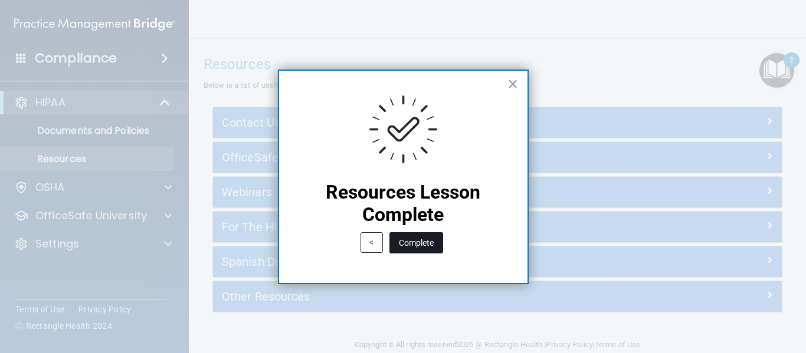
click at [429, 241] on button "Complete" at bounding box center [416, 242] width 54 height 21
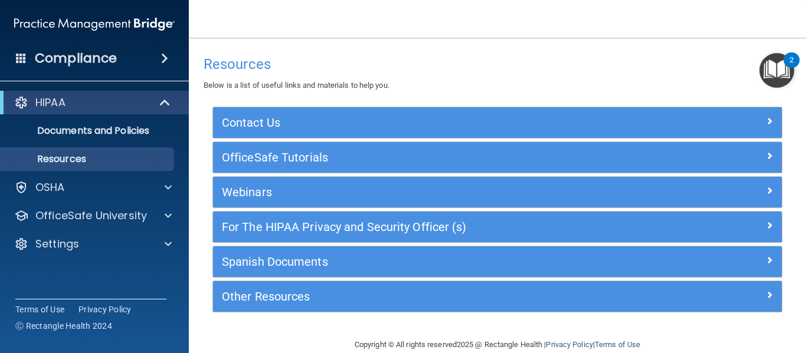
click at [771, 73] on img "Open Resource Center, 2 new notifications" at bounding box center [776, 70] width 35 height 35
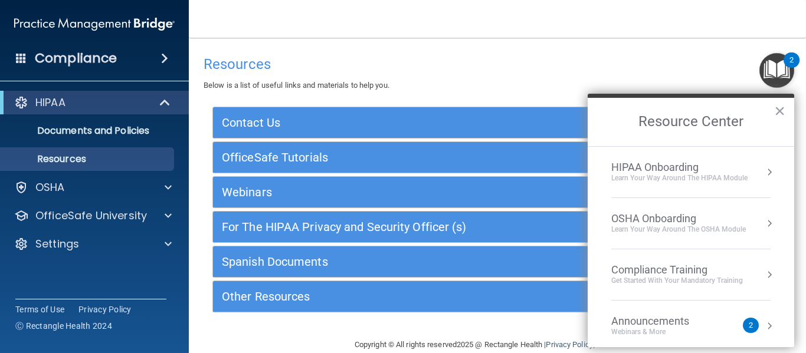
click at [698, 167] on div "HIPAA Onboarding" at bounding box center [679, 167] width 136 height 13
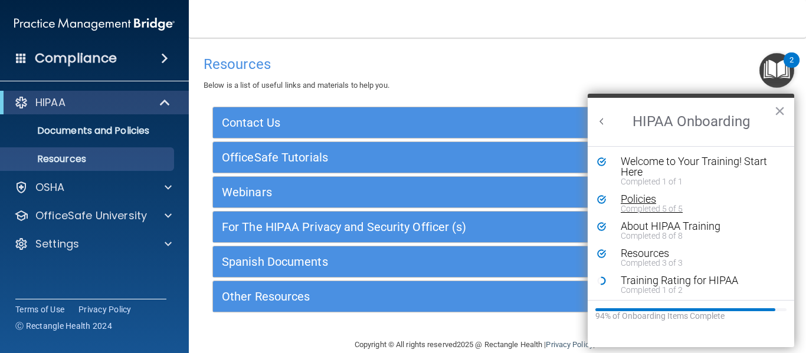
scroll to position [2, 0]
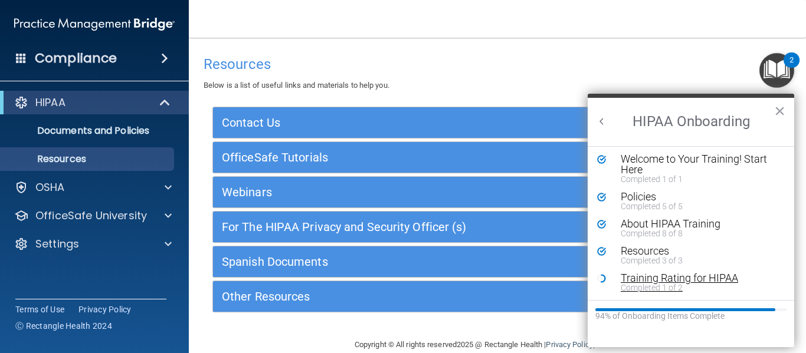
click at [669, 281] on div "Training Rating for HIPAA" at bounding box center [694, 278] width 149 height 11
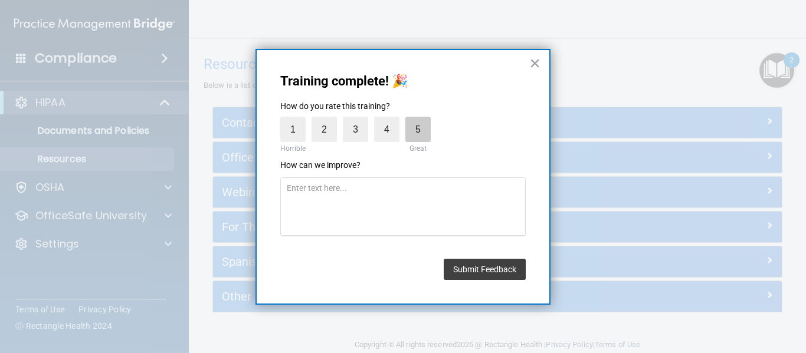
click at [417, 125] on label "5" at bounding box center [417, 129] width 25 height 25
click at [390, 120] on input "5" at bounding box center [390, 120] width 0 height 0
click at [476, 267] on button "Submit Feedback" at bounding box center [484, 269] width 82 height 21
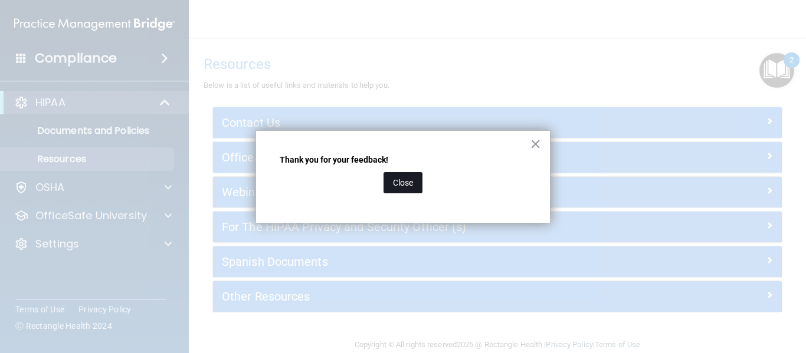
click at [409, 180] on button "Close" at bounding box center [402, 182] width 39 height 21
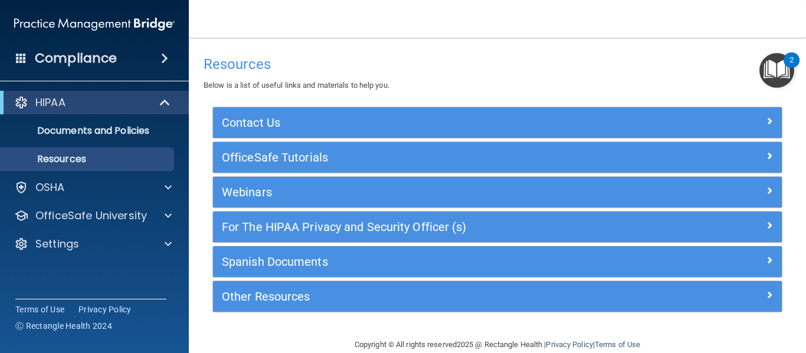
click at [774, 67] on img "Open Resource Center, 2 new notifications" at bounding box center [776, 70] width 35 height 35
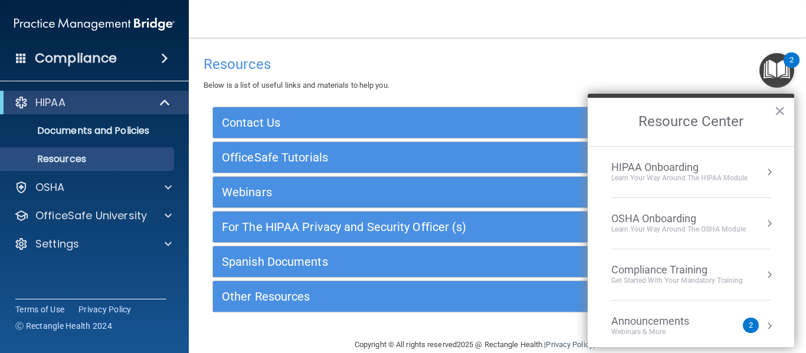
click at [684, 163] on div "HIPAA Onboarding" at bounding box center [679, 167] width 136 height 13
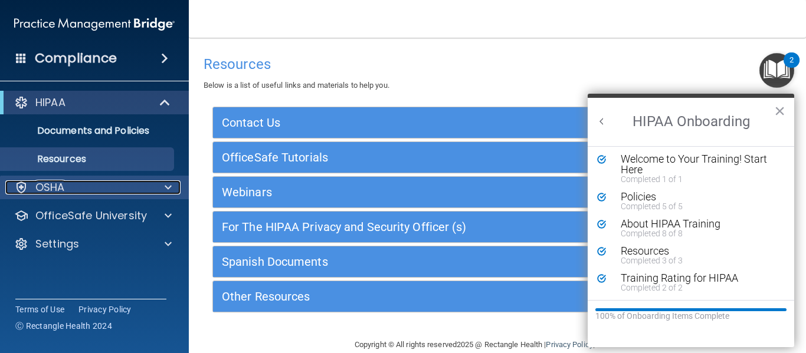
click at [173, 183] on div at bounding box center [166, 187] width 29 height 14
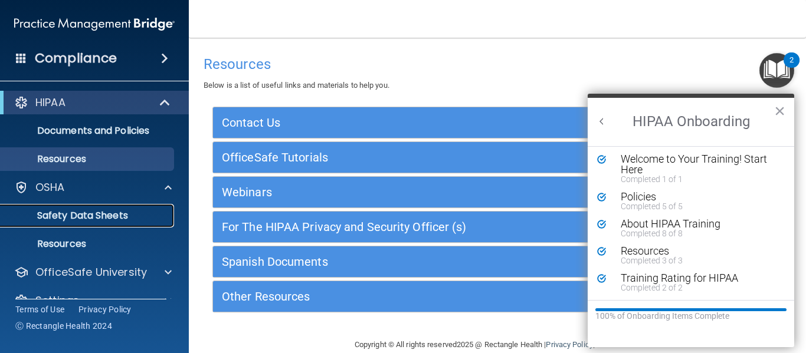
click at [115, 214] on p "Safety Data Sheets" at bounding box center [88, 216] width 161 height 12
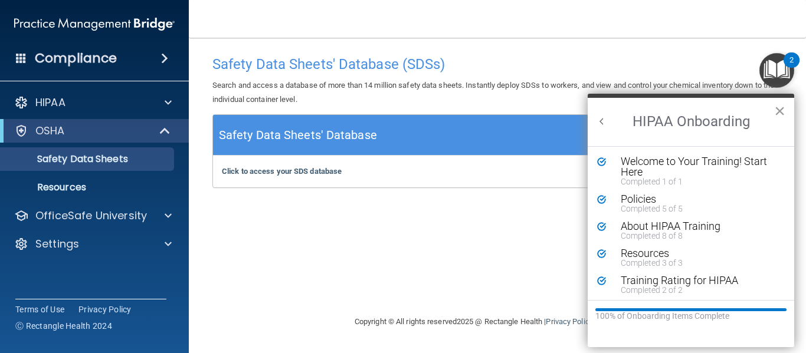
click at [778, 107] on button "×" at bounding box center [779, 110] width 11 height 19
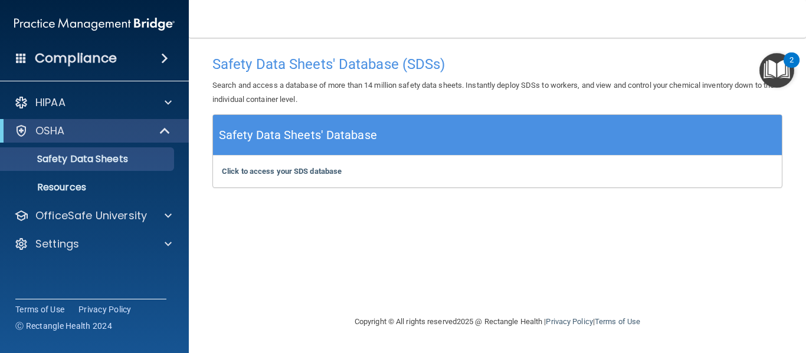
click at [777, 61] on img "Open Resource Center, 2 new notifications" at bounding box center [776, 70] width 35 height 35
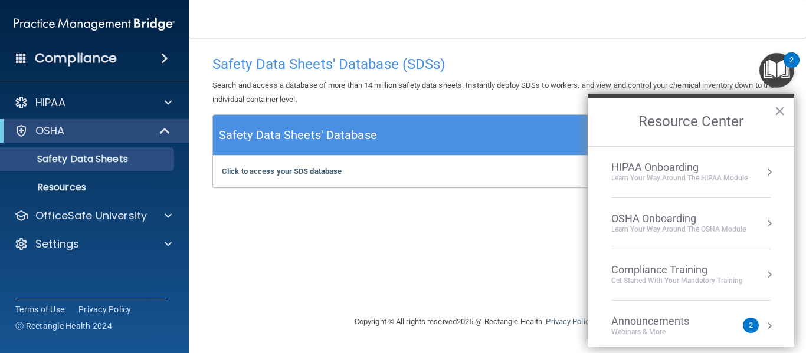
click at [665, 216] on div "OSHA Onboarding" at bounding box center [678, 218] width 134 height 13
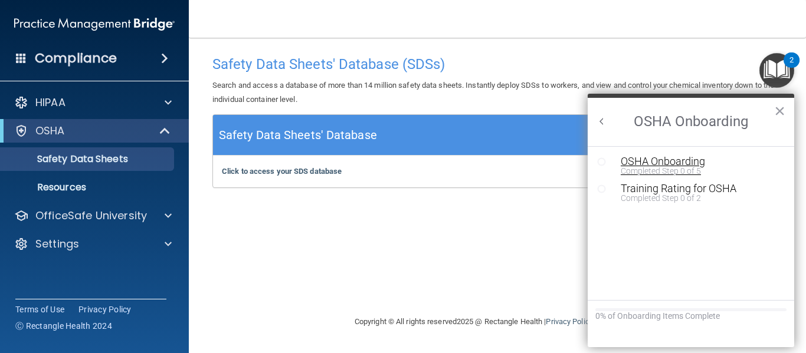
click at [661, 162] on div "OSHA Onboarding" at bounding box center [699, 161] width 158 height 11
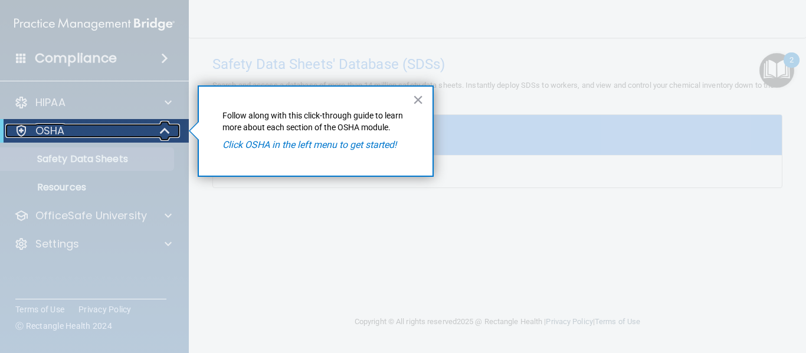
click at [117, 129] on div "OSHA" at bounding box center [78, 131] width 146 height 14
click at [419, 93] on button "×" at bounding box center [417, 99] width 11 height 19
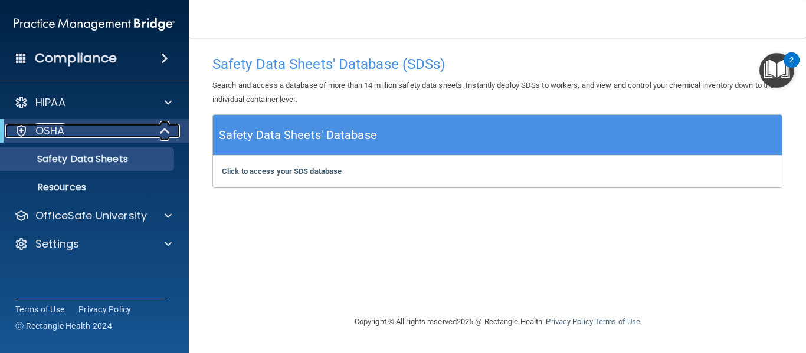
click at [44, 129] on p "OSHA" at bounding box center [49, 131] width 29 height 14
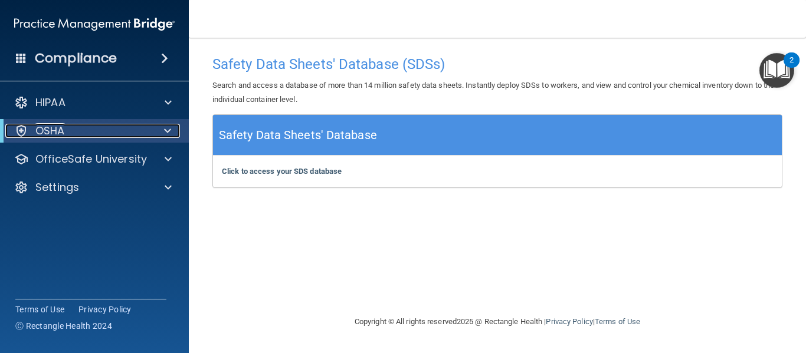
click at [44, 129] on p "OSHA" at bounding box center [49, 131] width 29 height 14
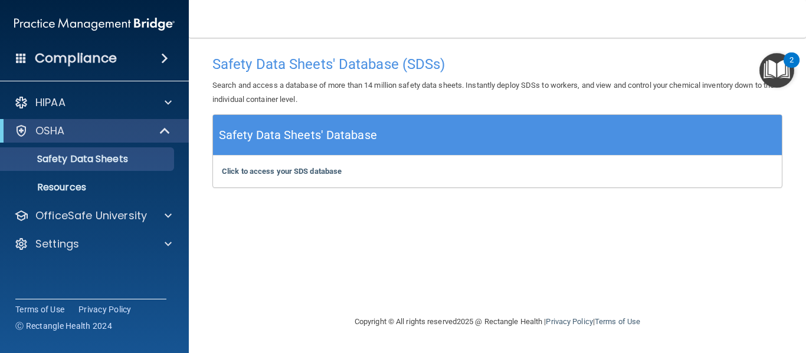
click at [773, 69] on img "Open Resource Center, 2 new notifications" at bounding box center [776, 70] width 35 height 35
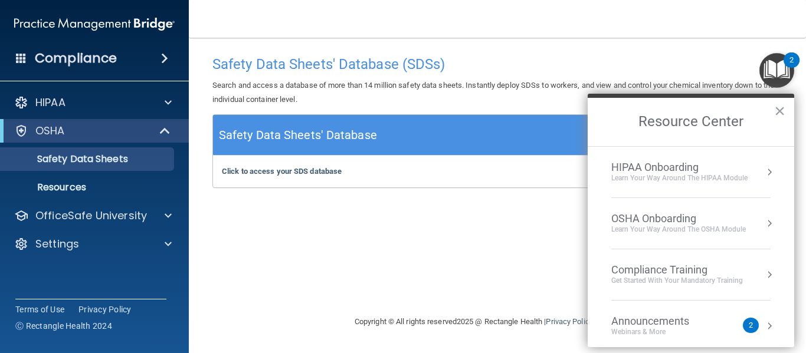
click at [665, 218] on div "OSHA Onboarding" at bounding box center [678, 218] width 134 height 13
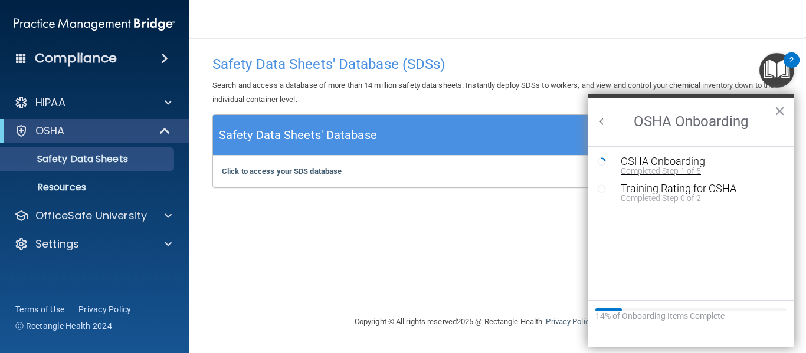
click at [645, 163] on div "OSHA Onboarding" at bounding box center [699, 161] width 158 height 11
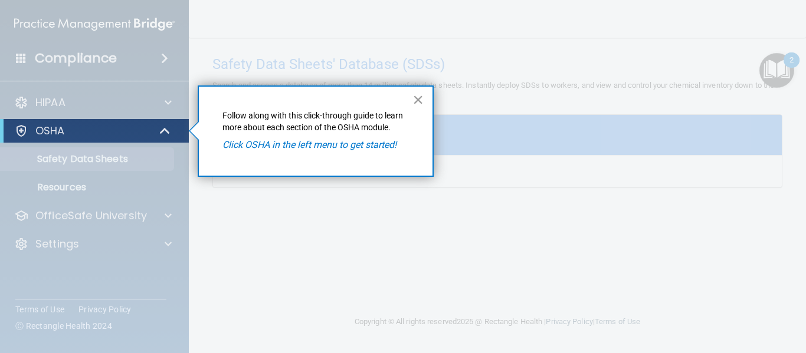
click at [420, 97] on button "×" at bounding box center [417, 99] width 11 height 19
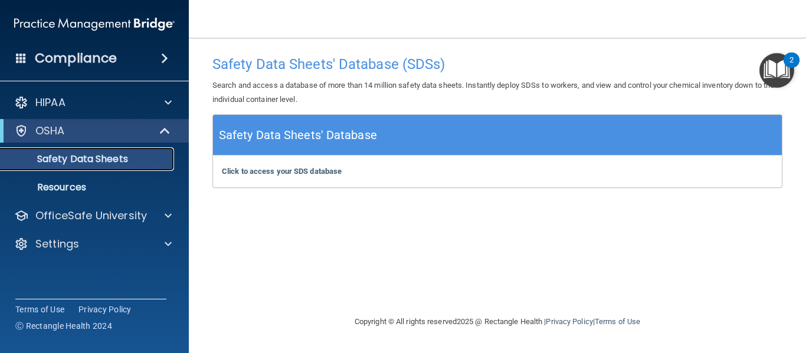
click at [123, 156] on p "Safety Data Sheets" at bounding box center [88, 159] width 161 height 12
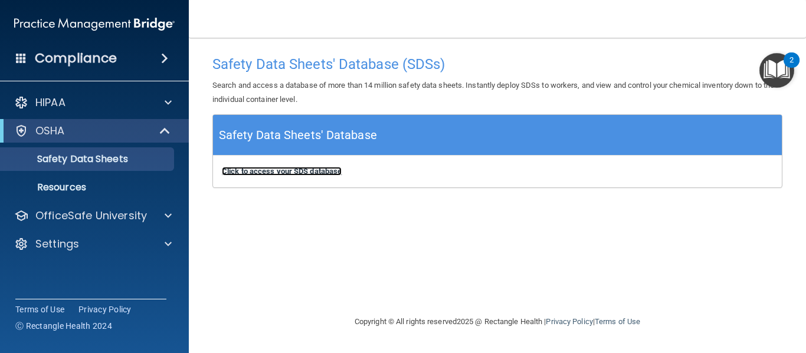
click at [256, 171] on b "Click to access your SDS database" at bounding box center [282, 171] width 120 height 9
click at [773, 69] on img "Open Resource Center, 2 new notifications" at bounding box center [776, 70] width 35 height 35
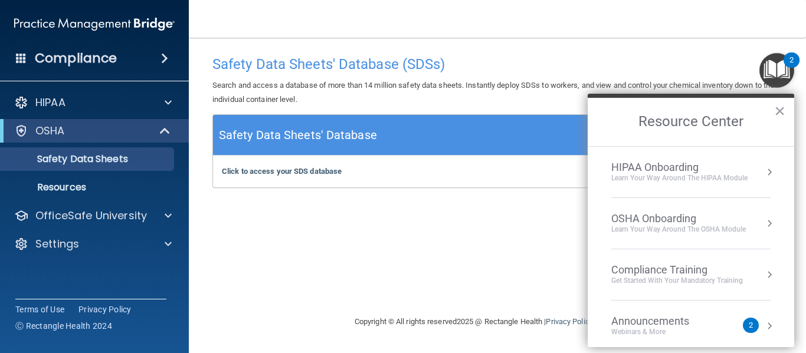
click at [678, 212] on div "OSHA Onboarding" at bounding box center [678, 218] width 134 height 13
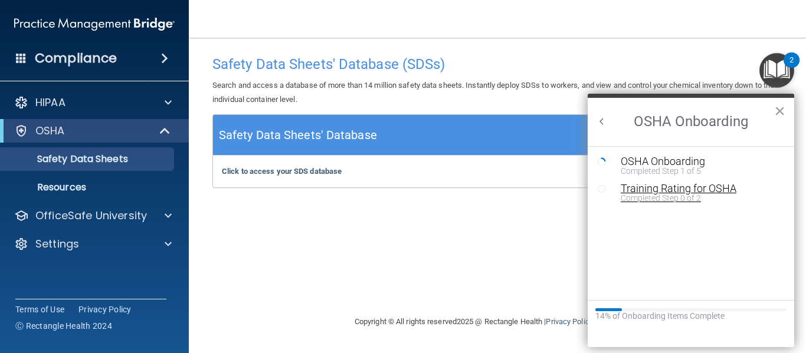
click at [670, 190] on div "Training Rating for OSHA" at bounding box center [699, 188] width 158 height 11
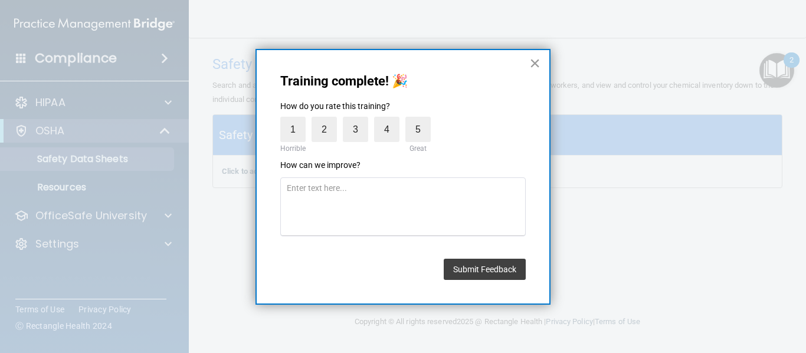
click at [534, 62] on button "×" at bounding box center [534, 63] width 11 height 19
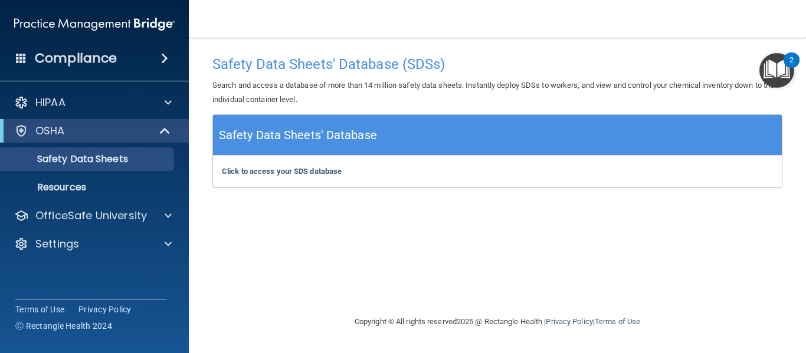
click at [774, 64] on img "Open Resource Center, 2 new notifications" at bounding box center [776, 70] width 35 height 35
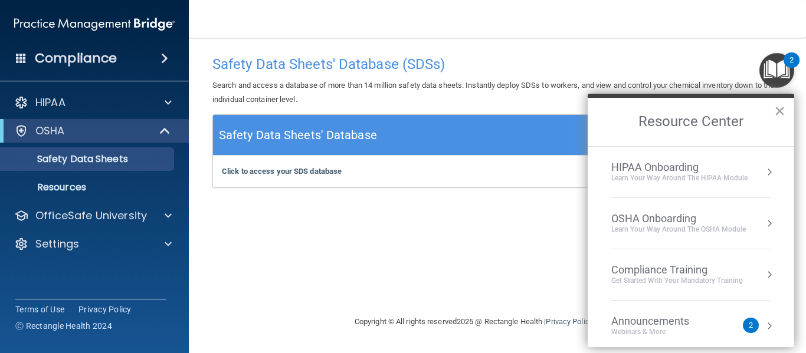
click at [649, 267] on div "Compliance Training" at bounding box center [676, 270] width 131 height 13
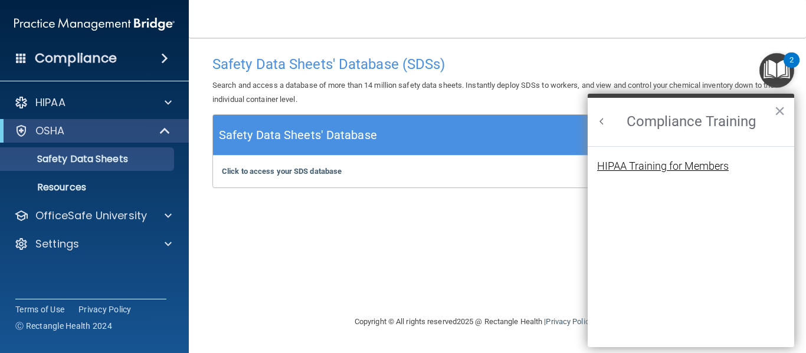
click at [679, 166] on div "HIPAA Training for Members" at bounding box center [662, 166] width 131 height 11
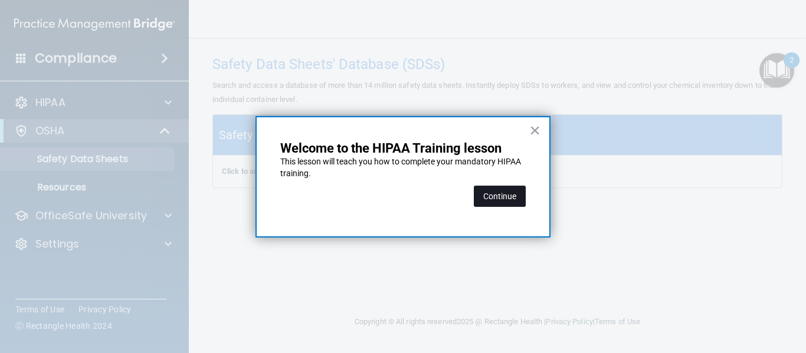
click at [512, 196] on button "Continue" at bounding box center [500, 196] width 52 height 21
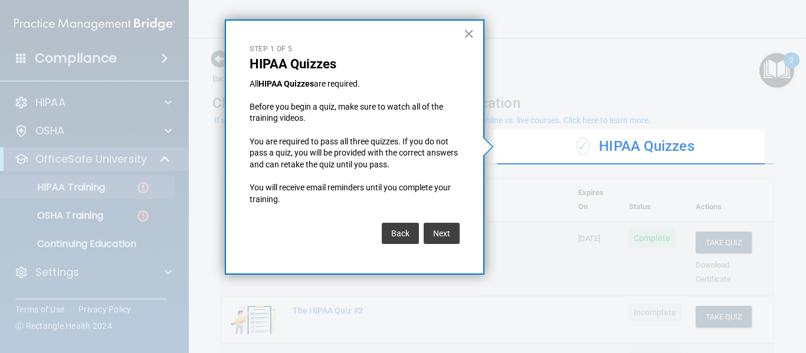
drag, startPoint x: 512, startPoint y: 196, endPoint x: 347, endPoint y: 278, distance: 184.3
click at [225, 19] on div at bounding box center [225, 19] width 0 height 0
click at [442, 235] on button "Next" at bounding box center [441, 233] width 36 height 21
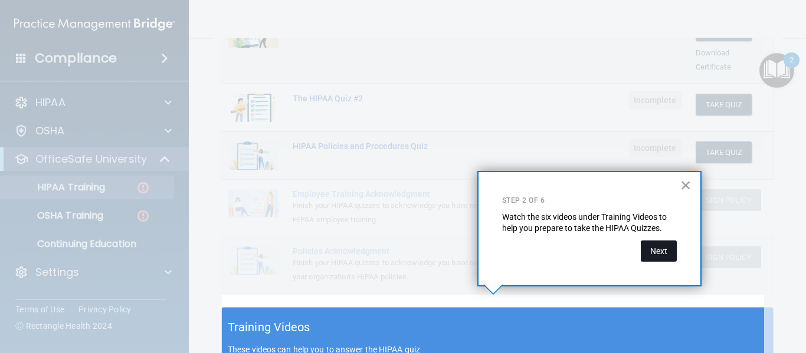
click at [652, 246] on button "Next" at bounding box center [658, 251] width 36 height 21
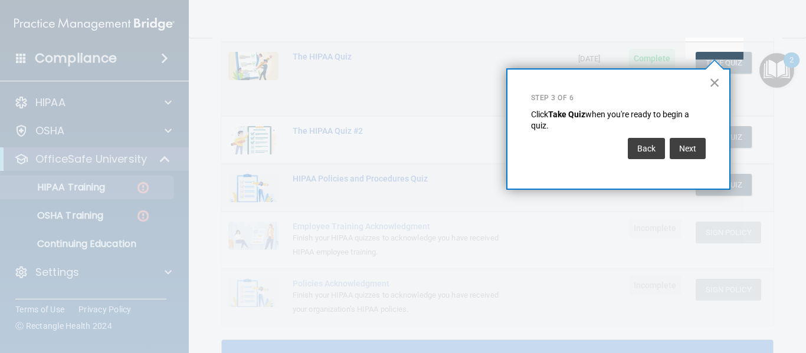
click at [714, 80] on button "×" at bounding box center [714, 82] width 11 height 19
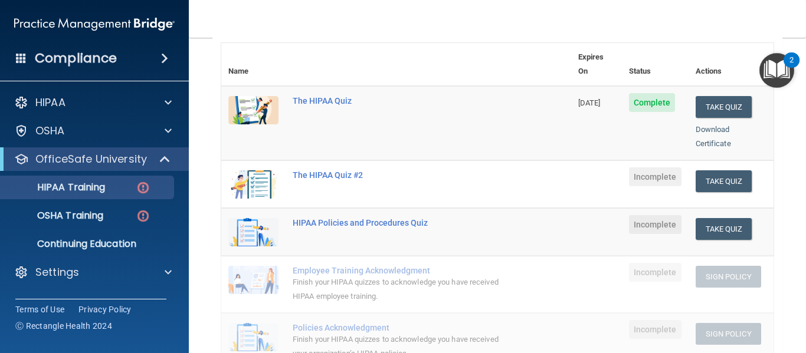
scroll to position [136, 0]
click at [722, 170] on button "Take Quiz" at bounding box center [723, 181] width 57 height 22
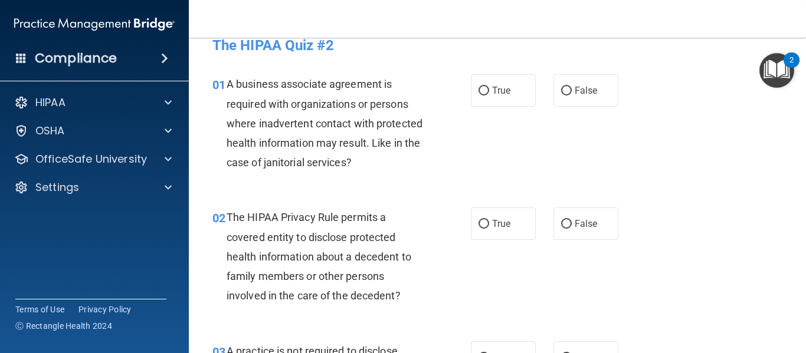
scroll to position [14, 0]
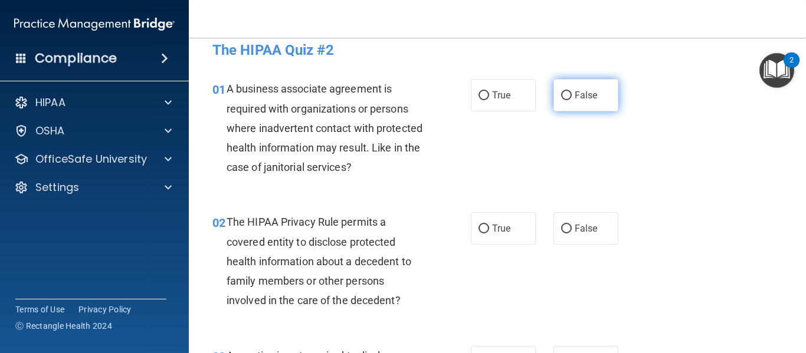
click at [564, 95] on input "False" at bounding box center [566, 95] width 11 height 9
radio input "true"
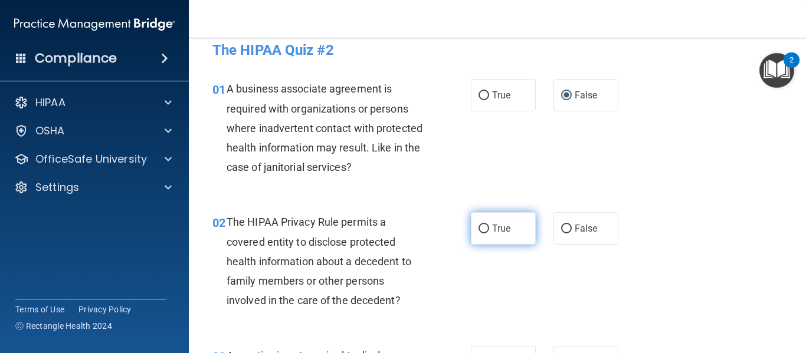
click at [498, 230] on span "True" at bounding box center [501, 228] width 18 height 11
click at [489, 230] on input "True" at bounding box center [483, 229] width 11 height 9
radio input "true"
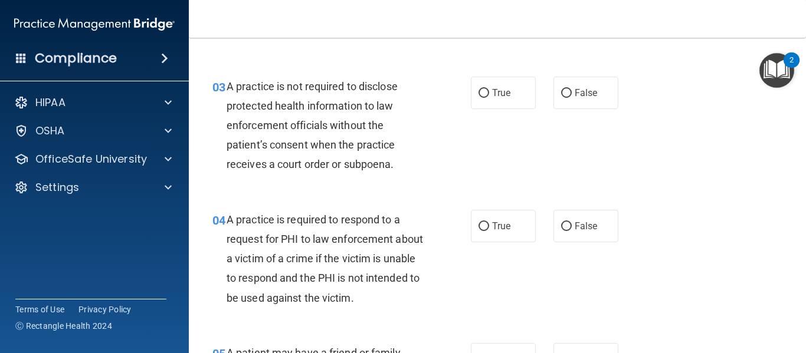
scroll to position [284, 0]
click at [578, 96] on span "False" at bounding box center [585, 92] width 23 height 11
click at [571, 96] on input "False" at bounding box center [566, 93] width 11 height 9
radio input "true"
click at [500, 226] on span "True" at bounding box center [501, 226] width 18 height 11
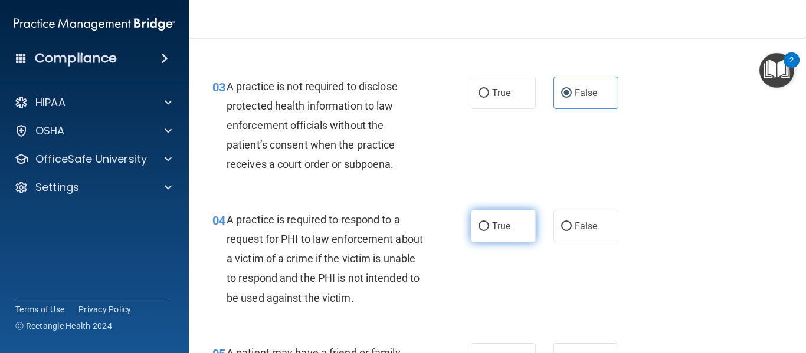
click at [489, 226] on input "True" at bounding box center [483, 226] width 11 height 9
radio input "true"
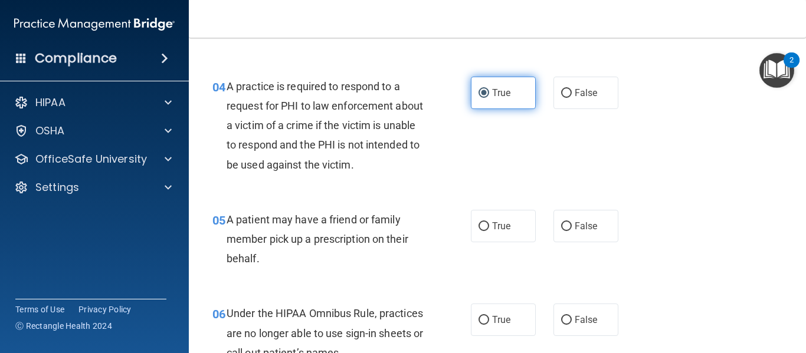
scroll to position [440, 0]
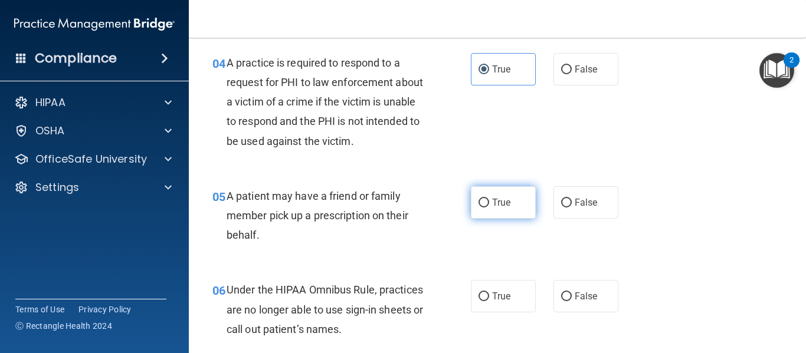
click at [499, 200] on span "True" at bounding box center [501, 202] width 18 height 11
click at [489, 200] on input "True" at bounding box center [483, 203] width 11 height 9
radio input "true"
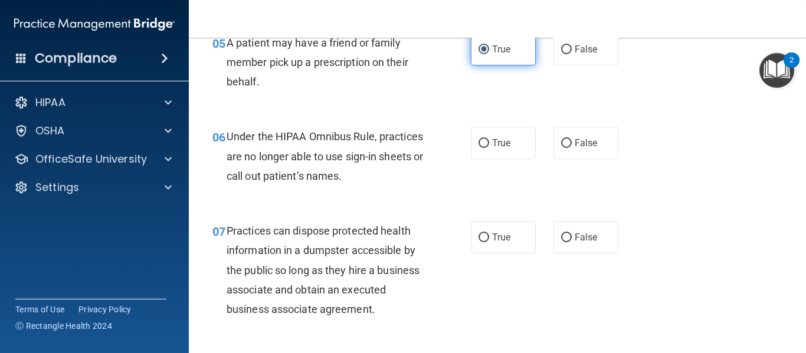
scroll to position [594, 0]
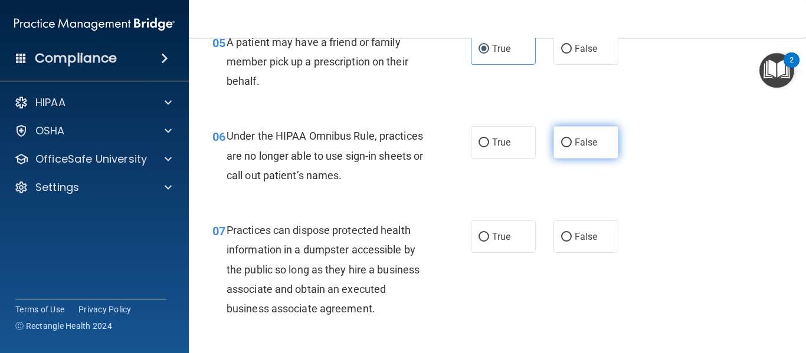
click at [577, 137] on span "False" at bounding box center [585, 142] width 23 height 11
click at [571, 139] on input "False" at bounding box center [566, 143] width 11 height 9
radio input "true"
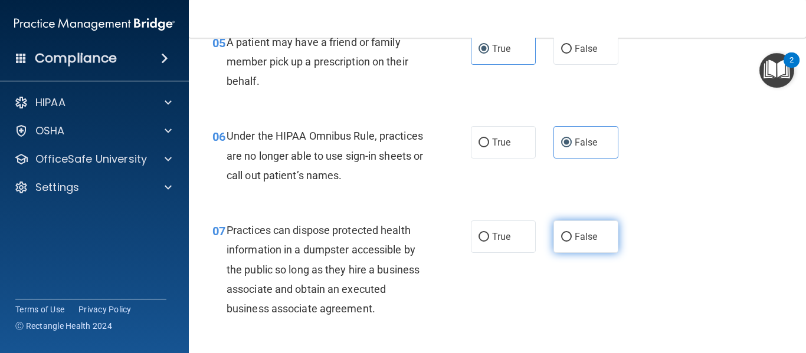
click at [574, 245] on label "False" at bounding box center [585, 237] width 65 height 32
click at [571, 242] on input "False" at bounding box center [566, 237] width 11 height 9
radio input "true"
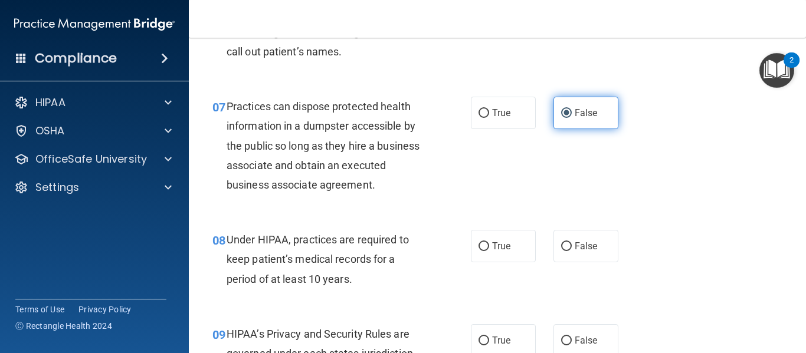
scroll to position [724, 0]
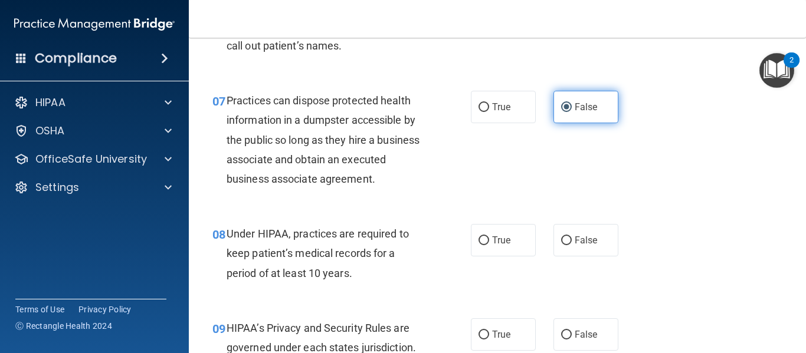
click at [574, 245] on span "False" at bounding box center [585, 240] width 23 height 11
click at [571, 245] on input "False" at bounding box center [566, 240] width 11 height 9
radio input "true"
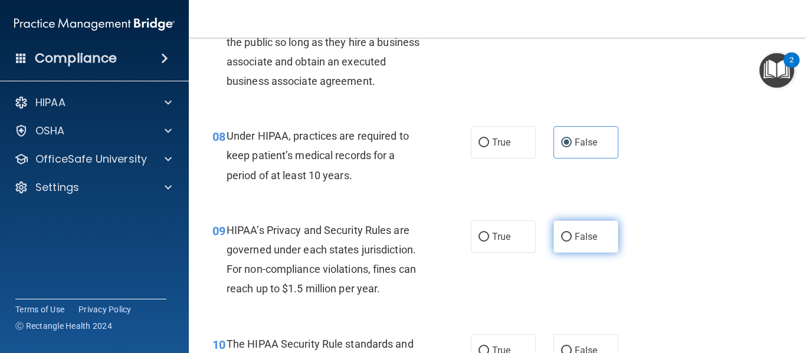
scroll to position [823, 0]
click at [577, 234] on span "False" at bounding box center [585, 236] width 23 height 11
click at [571, 234] on input "False" at bounding box center [566, 236] width 11 height 9
radio input "true"
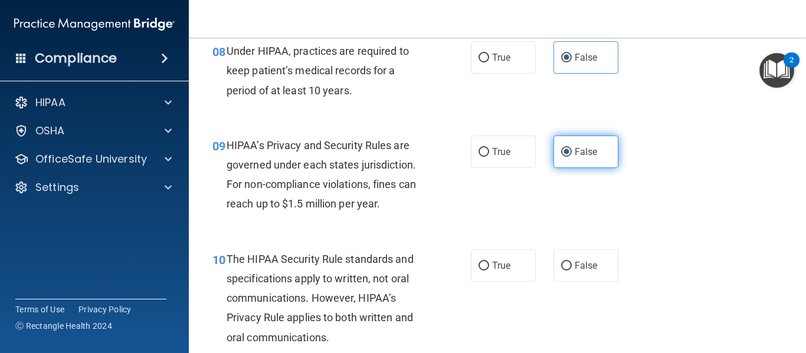
scroll to position [909, 0]
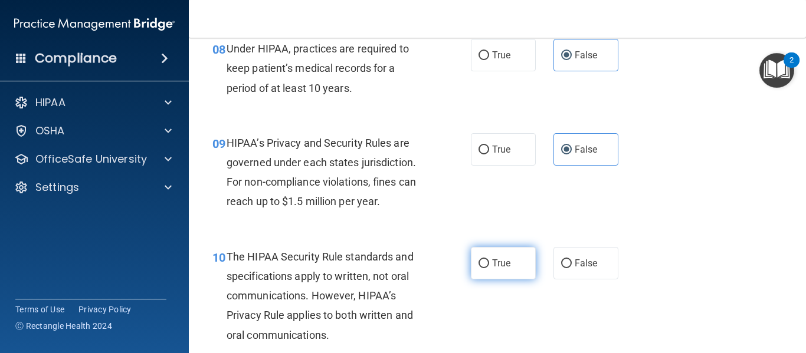
click at [503, 260] on span "True" at bounding box center [501, 263] width 18 height 11
click at [489, 260] on input "True" at bounding box center [483, 263] width 11 height 9
radio input "true"
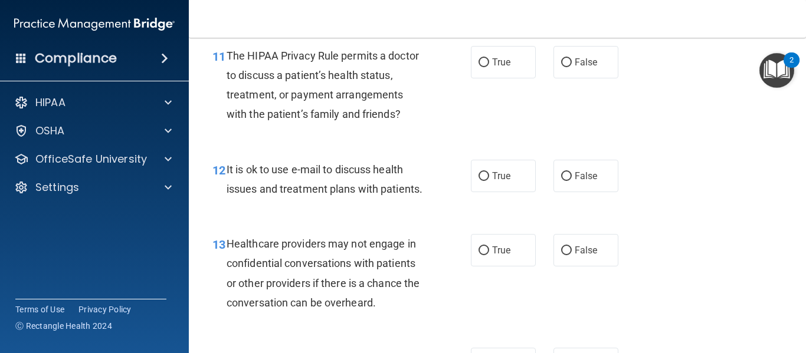
scroll to position [1244, 0]
click at [504, 70] on label "True" at bounding box center [503, 61] width 65 height 32
click at [489, 67] on input "True" at bounding box center [483, 62] width 11 height 9
radio input "true"
click at [501, 175] on span "True" at bounding box center [501, 175] width 18 height 11
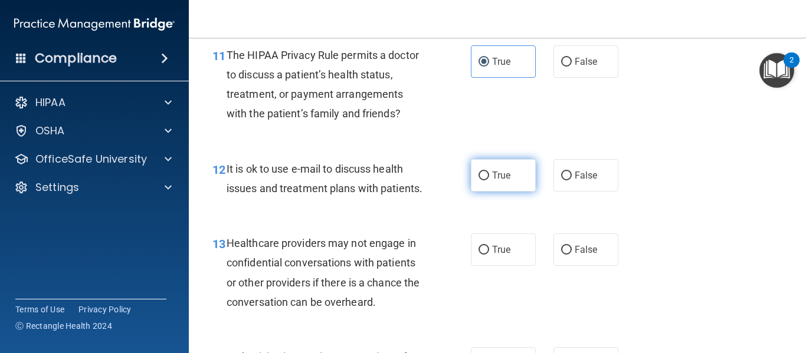
click at [489, 175] on input "True" at bounding box center [483, 176] width 11 height 9
radio input "true"
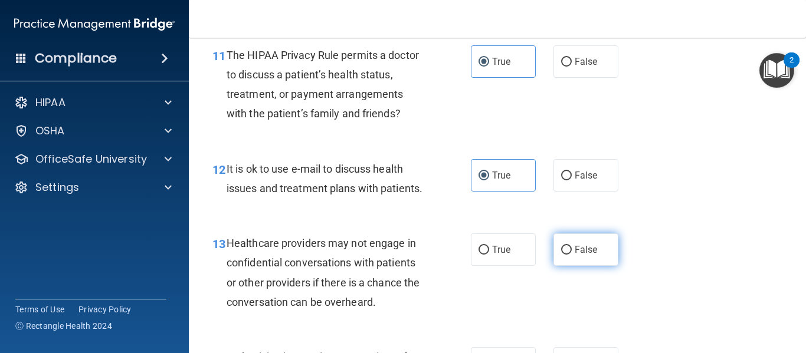
click at [586, 266] on label "False" at bounding box center [585, 250] width 65 height 32
click at [571, 255] on input "False" at bounding box center [566, 250] width 11 height 9
radio input "true"
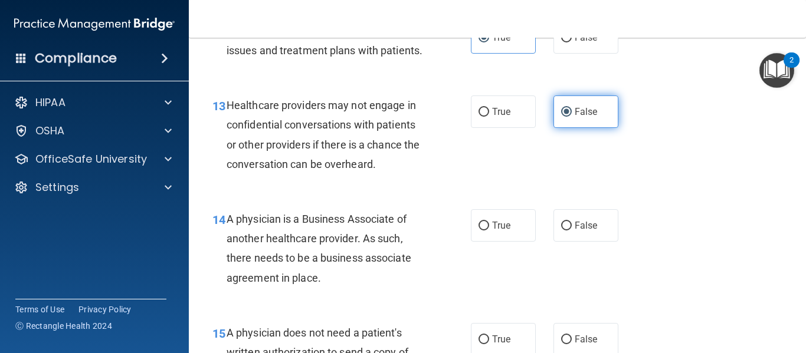
scroll to position [1385, 0]
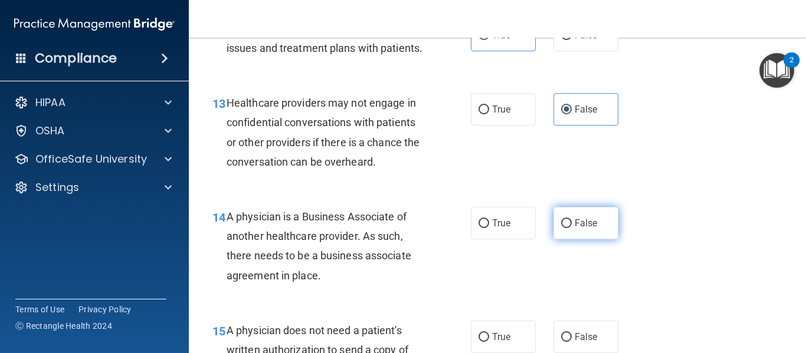
click at [583, 231] on label "False" at bounding box center [585, 223] width 65 height 32
click at [571, 228] on input "False" at bounding box center [566, 223] width 11 height 9
radio input "true"
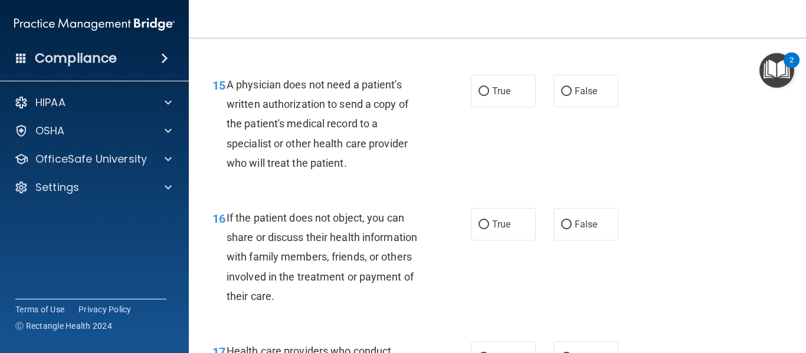
scroll to position [1644, 0]
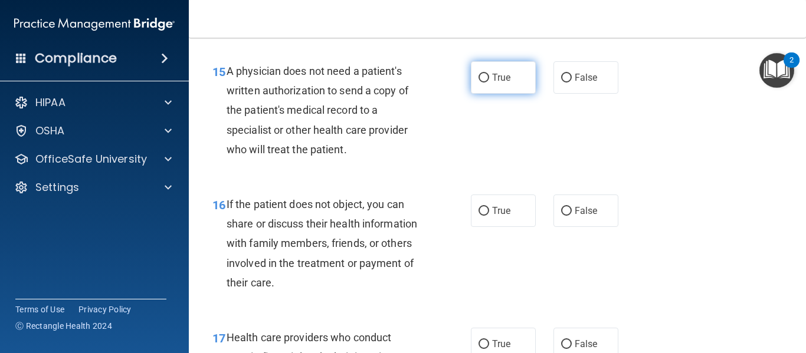
click at [499, 94] on label "True" at bounding box center [503, 77] width 65 height 32
click at [489, 83] on input "True" at bounding box center [483, 78] width 11 height 9
radio input "true"
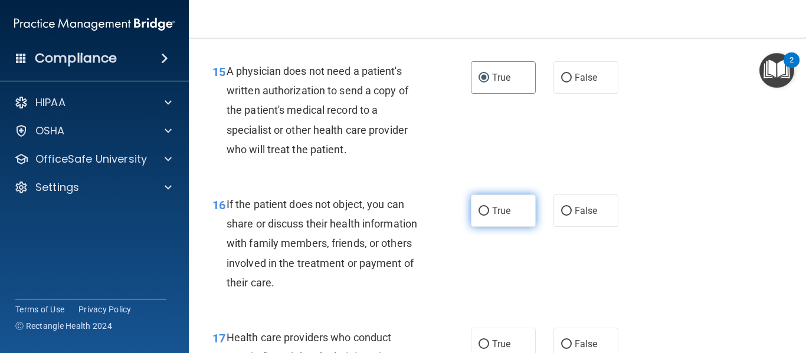
click at [492, 216] on span "True" at bounding box center [501, 210] width 18 height 11
click at [489, 216] on input "True" at bounding box center [483, 211] width 11 height 9
radio input "true"
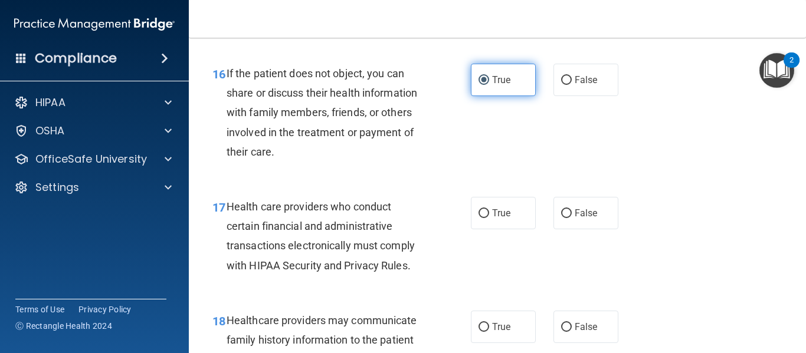
scroll to position [1801, 0]
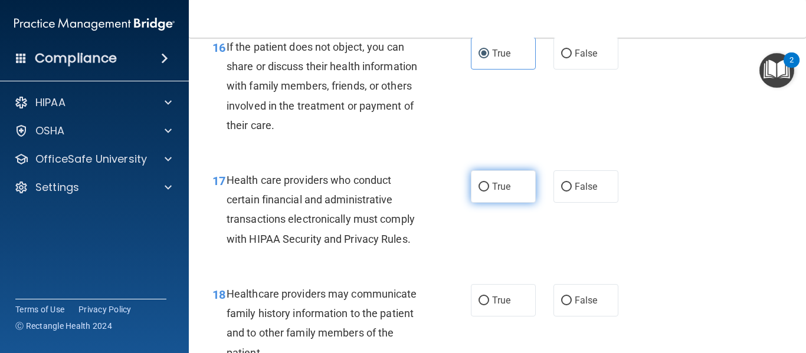
click at [493, 192] on span "True" at bounding box center [501, 186] width 18 height 11
click at [489, 192] on input "True" at bounding box center [483, 187] width 11 height 9
radio input "true"
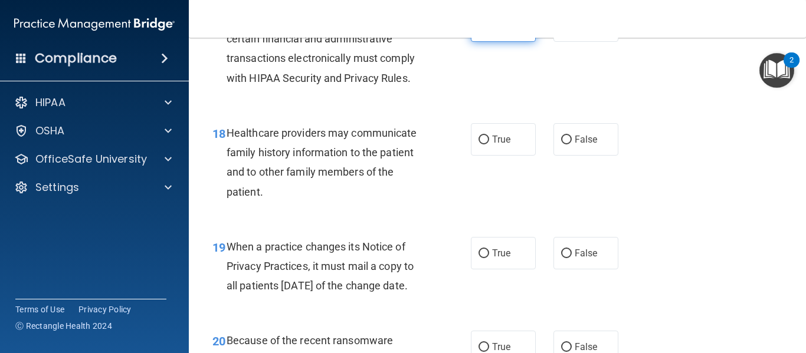
scroll to position [1966, 0]
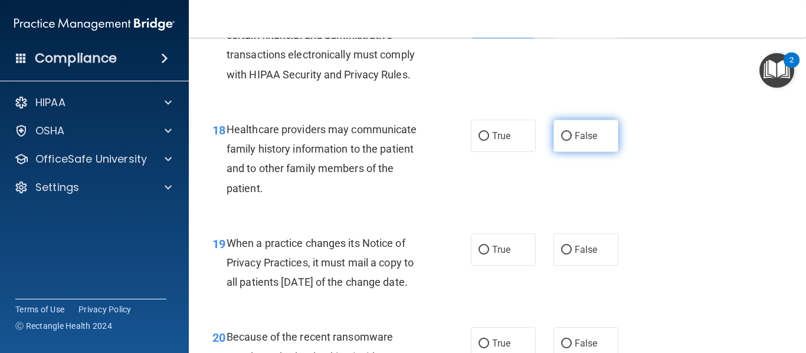
click at [580, 142] on span "False" at bounding box center [585, 135] width 23 height 11
click at [571, 141] on input "False" at bounding box center [566, 136] width 11 height 9
radio input "true"
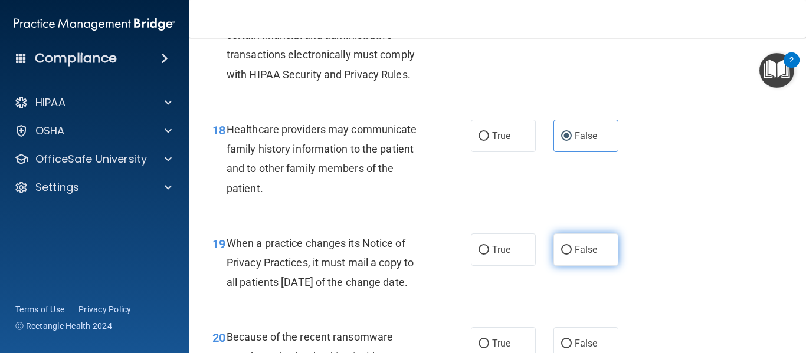
click at [578, 255] on span "False" at bounding box center [585, 249] width 23 height 11
click at [571, 255] on input "False" at bounding box center [566, 250] width 11 height 9
radio input "true"
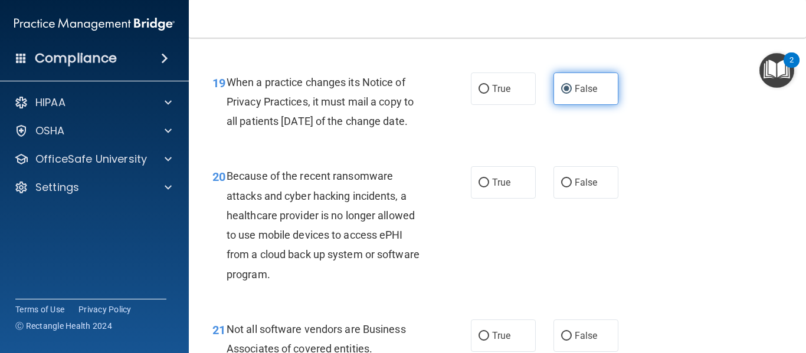
scroll to position [2161, 0]
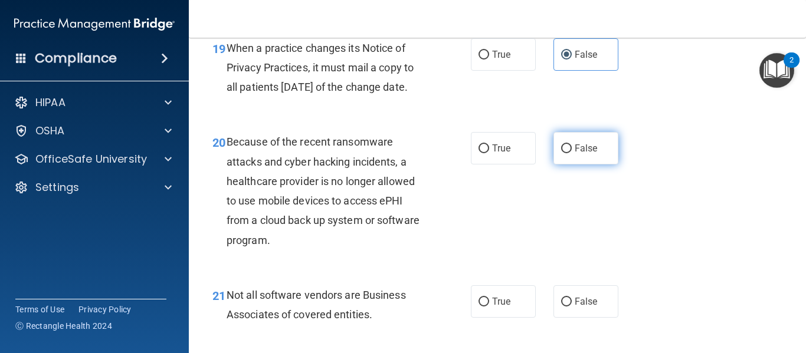
click at [579, 154] on span "False" at bounding box center [585, 148] width 23 height 11
click at [571, 153] on input "False" at bounding box center [566, 148] width 11 height 9
radio input "true"
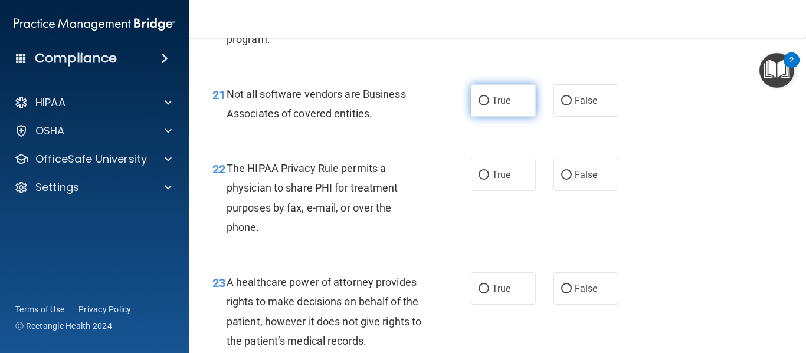
scroll to position [2363, 0]
click at [499, 116] on label "True" at bounding box center [503, 100] width 65 height 32
click at [489, 105] on input "True" at bounding box center [483, 100] width 11 height 9
radio input "true"
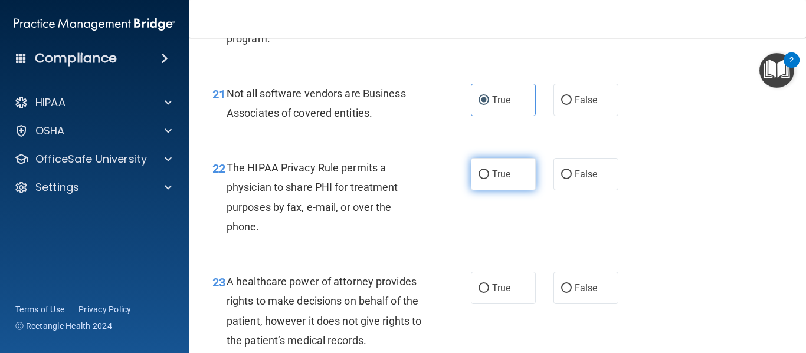
click at [495, 180] on span "True" at bounding box center [501, 174] width 18 height 11
click at [489, 179] on input "True" at bounding box center [483, 174] width 11 height 9
radio input "true"
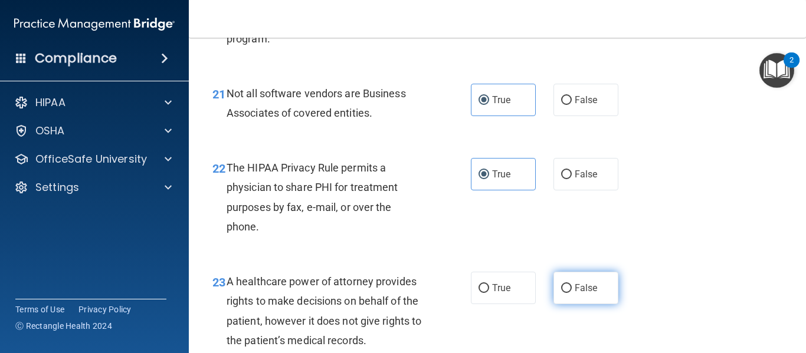
click at [584, 294] on span "False" at bounding box center [585, 287] width 23 height 11
click at [571, 293] on input "False" at bounding box center [566, 288] width 11 height 9
radio input "true"
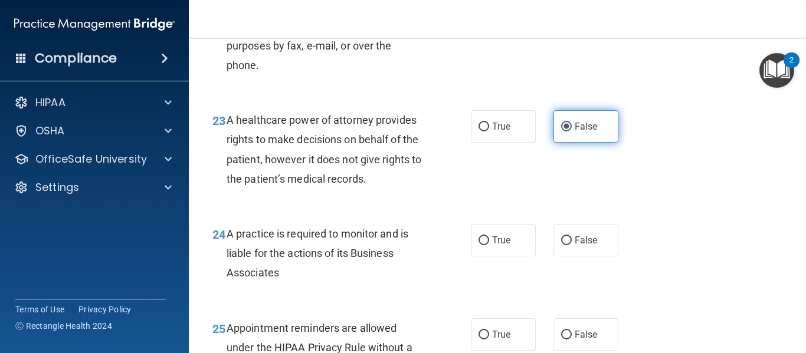
scroll to position [2525, 0]
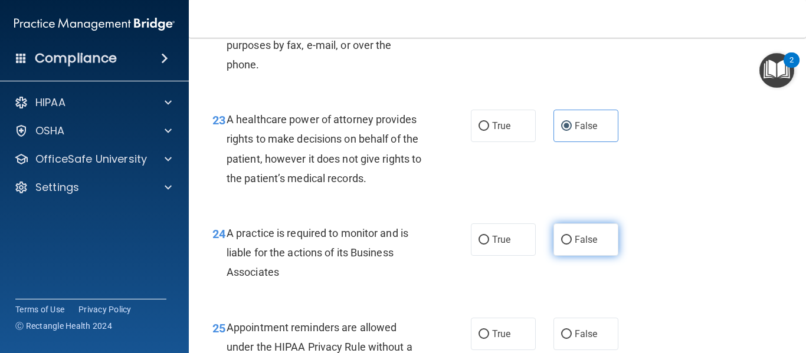
click at [580, 245] on span "False" at bounding box center [585, 239] width 23 height 11
click at [571, 245] on input "False" at bounding box center [566, 240] width 11 height 9
radio input "true"
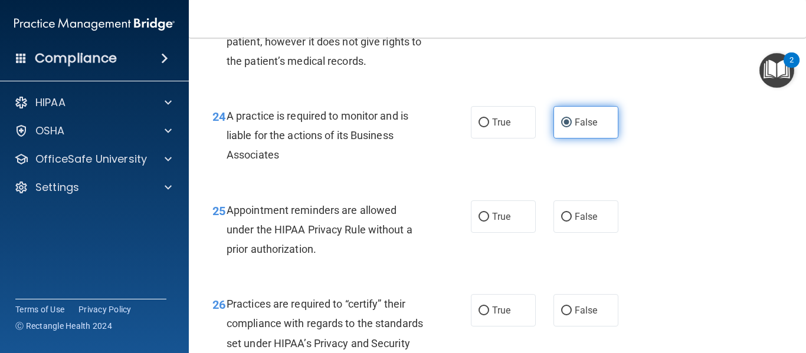
scroll to position [2705, 0]
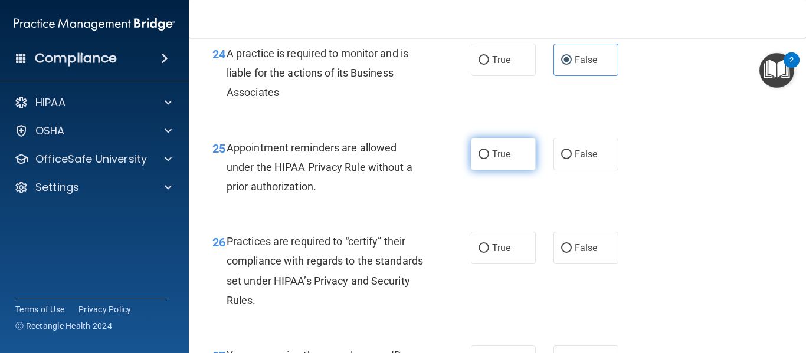
click at [508, 170] on label "True" at bounding box center [503, 154] width 65 height 32
click at [489, 159] on input "True" at bounding box center [483, 154] width 11 height 9
radio input "true"
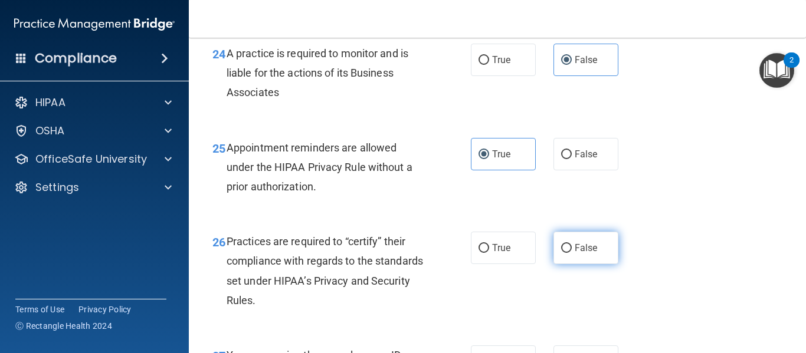
click at [588, 254] on span "False" at bounding box center [585, 247] width 23 height 11
click at [571, 253] on input "False" at bounding box center [566, 248] width 11 height 9
radio input "true"
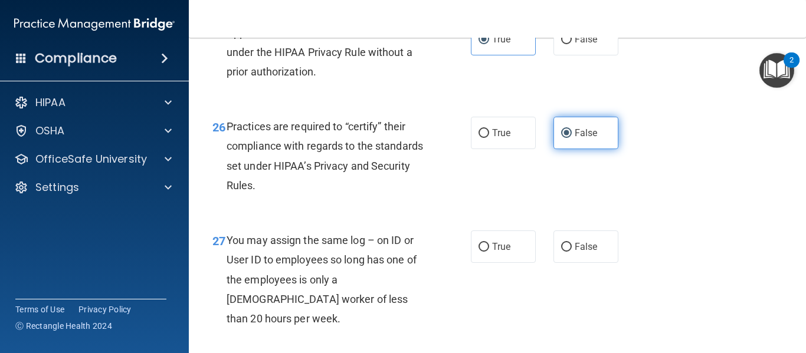
scroll to position [2820, 0]
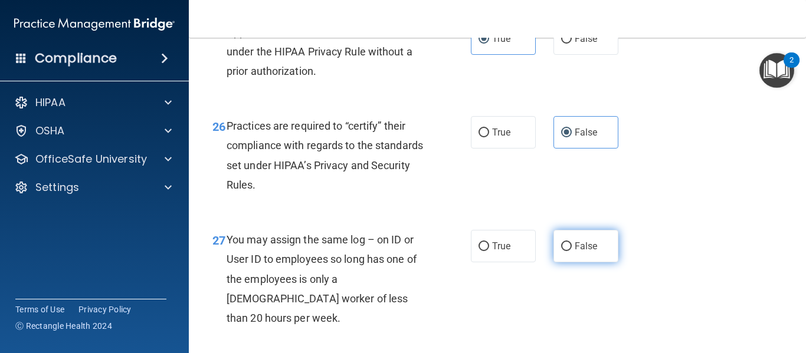
click at [587, 252] on span "False" at bounding box center [585, 246] width 23 height 11
click at [571, 251] on input "False" at bounding box center [566, 246] width 11 height 9
radio input "true"
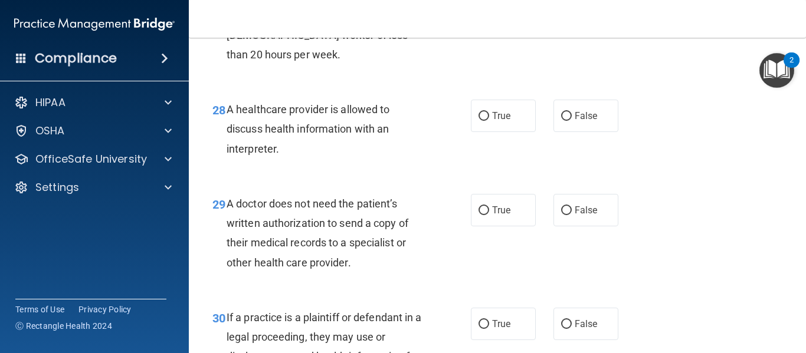
scroll to position [3089, 0]
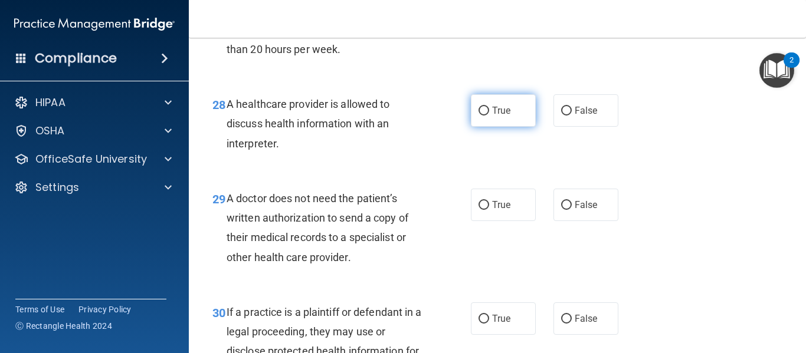
click at [514, 119] on label "True" at bounding box center [503, 110] width 65 height 32
click at [489, 116] on input "True" at bounding box center [483, 111] width 11 height 9
radio input "true"
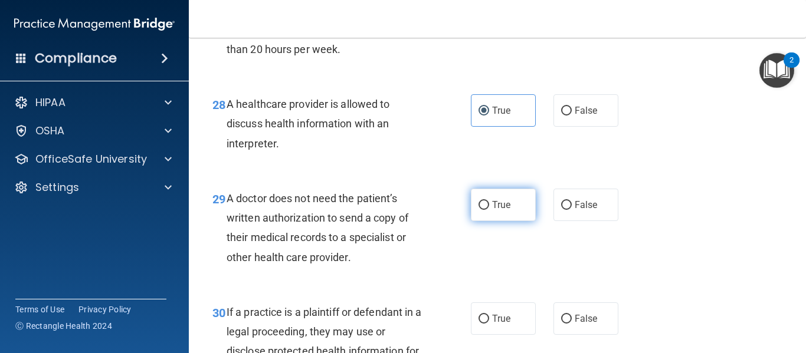
click at [503, 211] on span "True" at bounding box center [501, 204] width 18 height 11
click at [489, 210] on input "True" at bounding box center [483, 205] width 11 height 9
radio input "true"
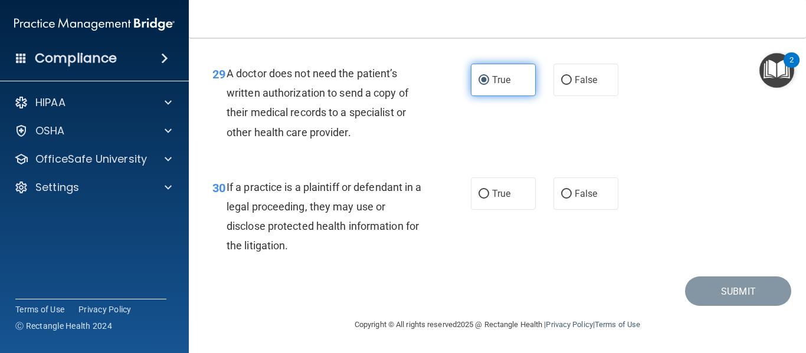
scroll to position [3234, 0]
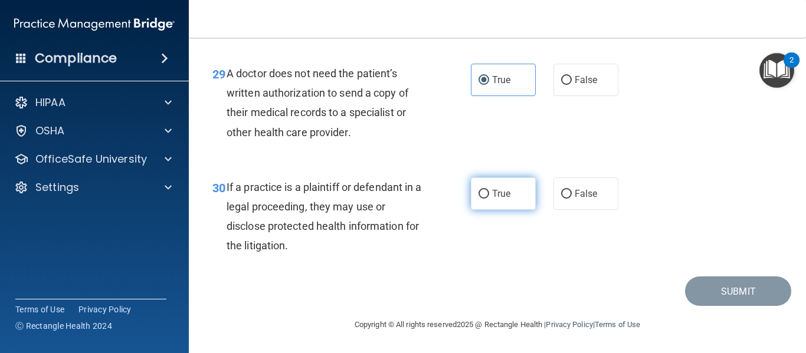
click at [500, 198] on span "True" at bounding box center [501, 193] width 18 height 11
click at [489, 198] on input "True" at bounding box center [483, 194] width 11 height 9
radio input "true"
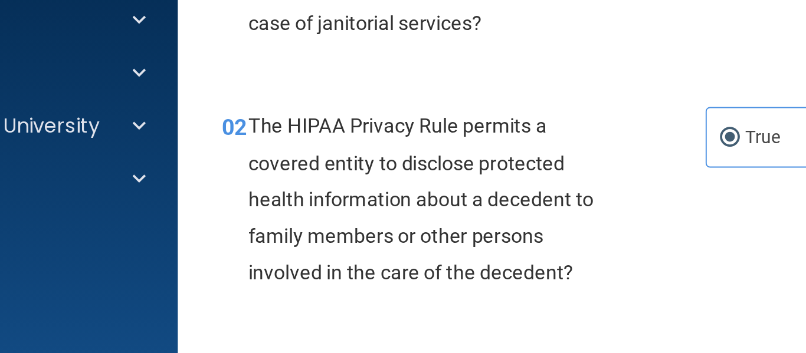
scroll to position [90, 0]
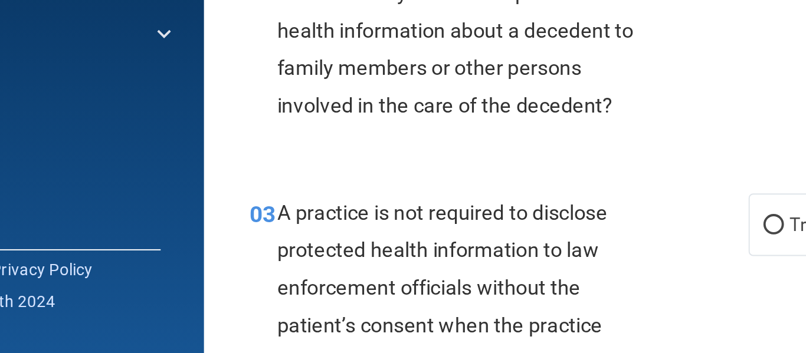
drag, startPoint x: 321, startPoint y: 298, endPoint x: 291, endPoint y: 251, distance: 56.1
click at [291, 251] on div "02 The HIPAA Privacy Rule permits a covered entity to disclose protected health…" at bounding box center [496, 187] width 587 height 133
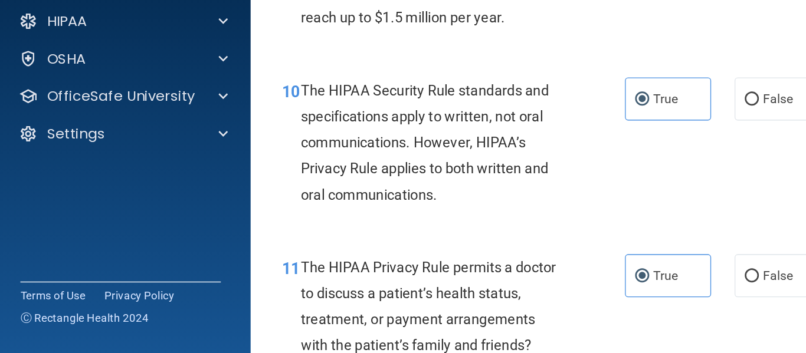
scroll to position [1014, 0]
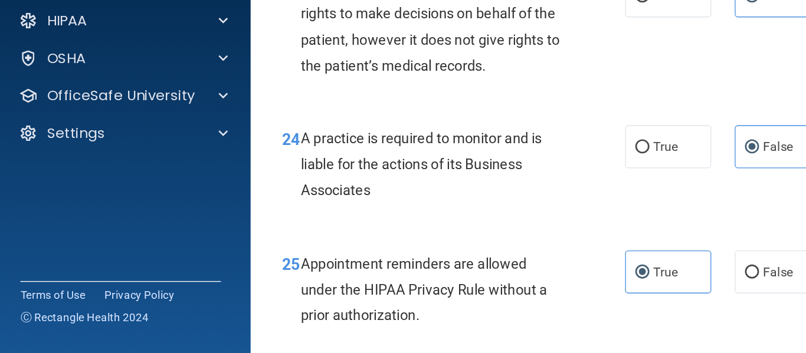
click at [284, 241] on div "A practice is required to monitor and is liable for the actions of its Business…" at bounding box center [329, 211] width 207 height 59
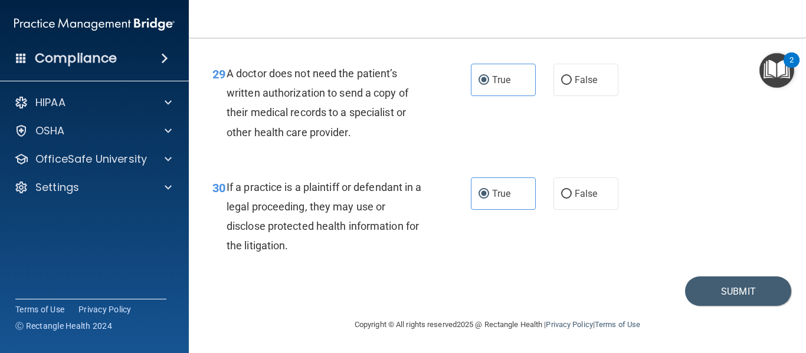
scroll to position [3234, 0]
click at [710, 291] on button "Submit" at bounding box center [738, 292] width 106 height 30
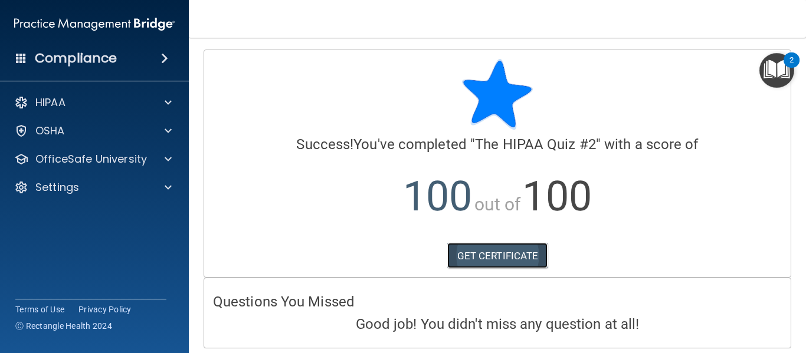
click at [489, 254] on link "GET CERTIFICATE" at bounding box center [497, 256] width 101 height 26
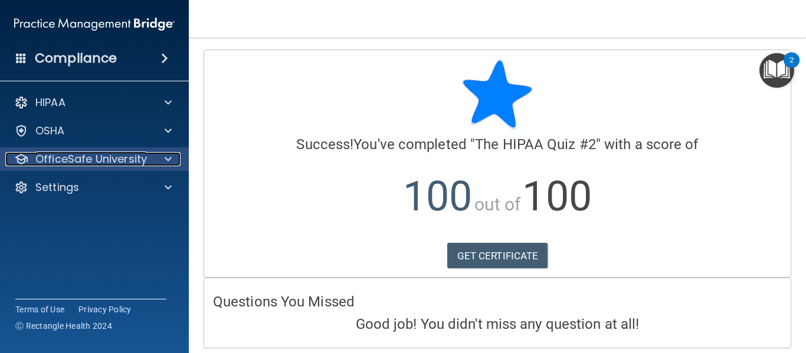
click at [160, 154] on div at bounding box center [166, 159] width 29 height 14
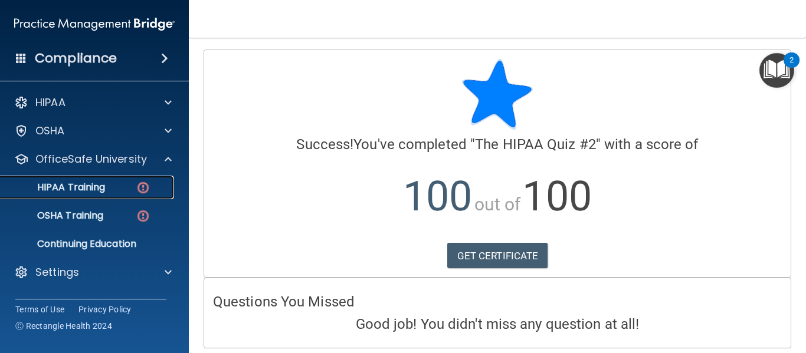
click at [104, 182] on p "HIPAA Training" at bounding box center [56, 188] width 97 height 12
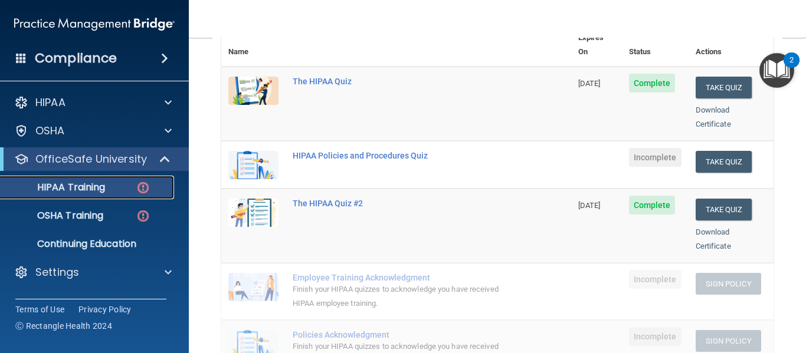
scroll to position [154, 0]
click at [709, 152] on button "Take Quiz" at bounding box center [723, 163] width 57 height 22
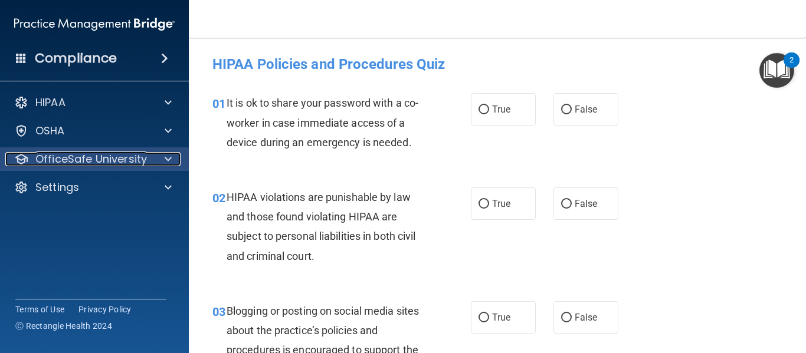
click at [164, 157] on div at bounding box center [166, 159] width 29 height 14
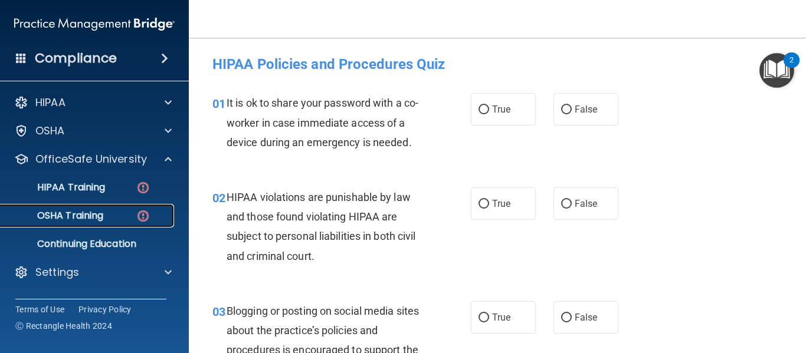
click at [96, 215] on p "OSHA Training" at bounding box center [56, 216] width 96 height 12
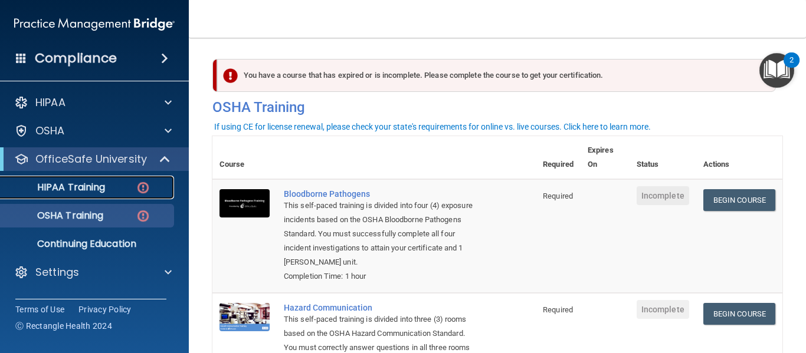
click at [113, 182] on div "HIPAA Training" at bounding box center [88, 188] width 161 height 12
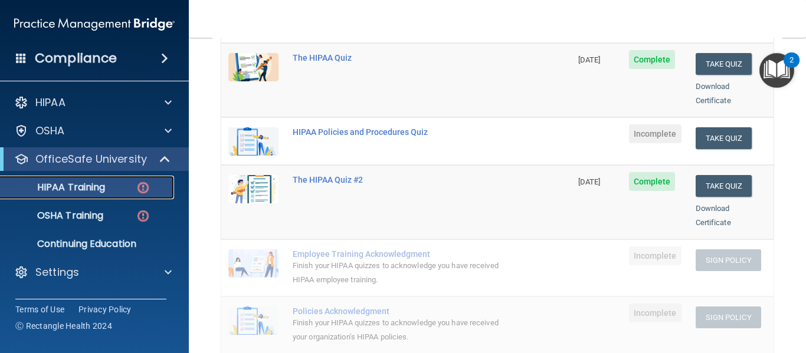
scroll to position [179, 0]
click at [714, 127] on button "Take Quiz" at bounding box center [723, 138] width 57 height 22
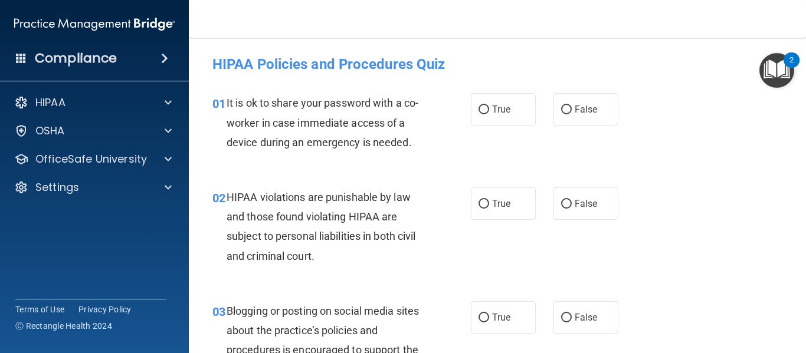
click at [446, 242] on div "02 HIPAA violations are punishable by law and those found violating HIPAA are s…" at bounding box center [342, 230] width 294 height 84
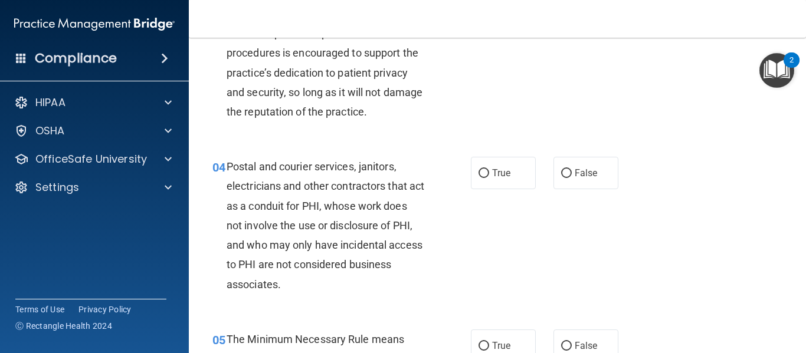
scroll to position [298, 0]
click at [492, 173] on span "True" at bounding box center [501, 172] width 18 height 11
click at [489, 173] on input "True" at bounding box center [483, 173] width 11 height 9
radio input "true"
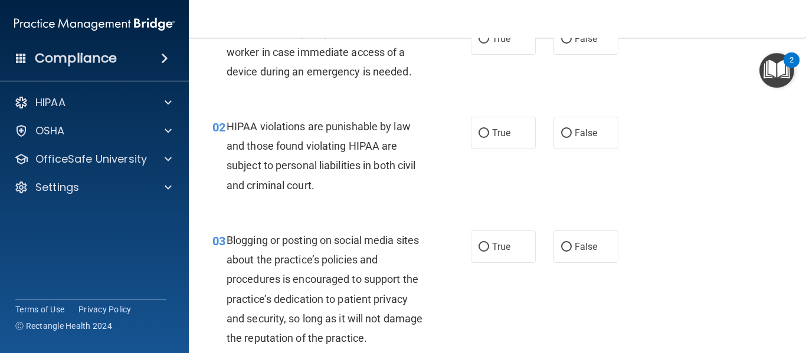
scroll to position [0, 0]
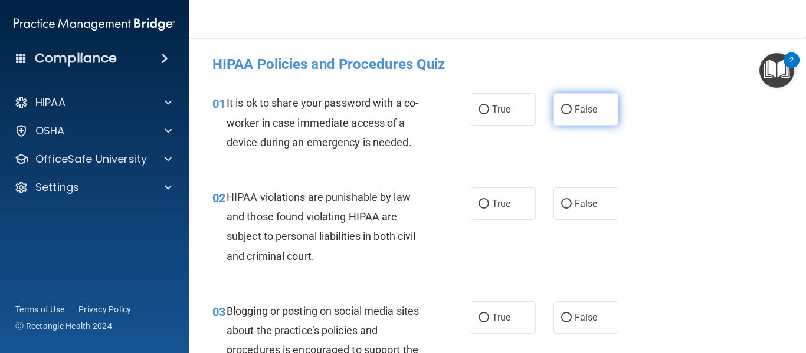
click at [584, 104] on span "False" at bounding box center [585, 109] width 23 height 11
click at [571, 106] on input "False" at bounding box center [566, 110] width 11 height 9
radio input "true"
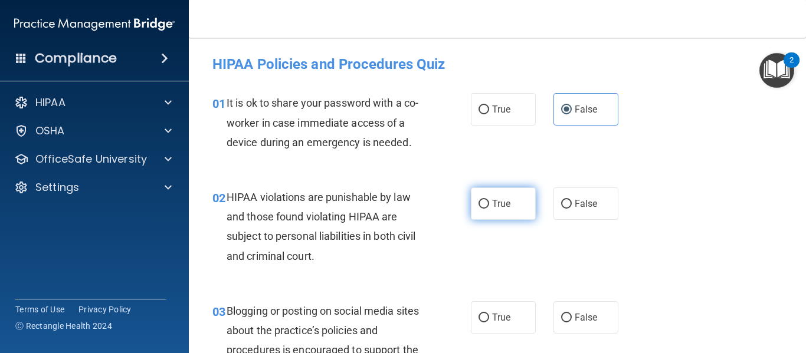
click at [492, 202] on span "True" at bounding box center [501, 203] width 18 height 11
click at [488, 202] on input "True" at bounding box center [483, 204] width 11 height 9
radio input "true"
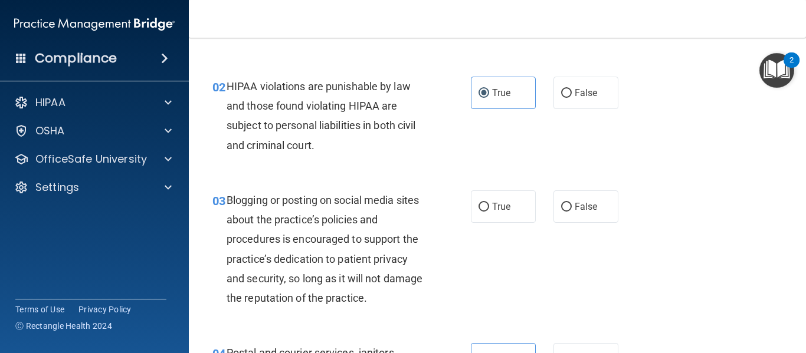
scroll to position [145, 0]
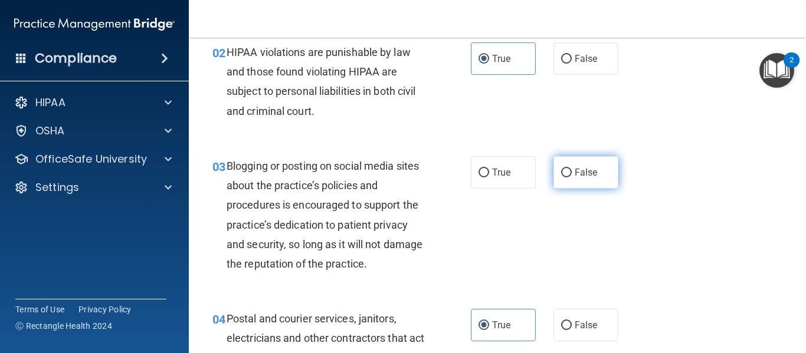
click at [575, 173] on span "False" at bounding box center [585, 172] width 23 height 11
click at [571, 173] on input "False" at bounding box center [566, 173] width 11 height 9
radio input "true"
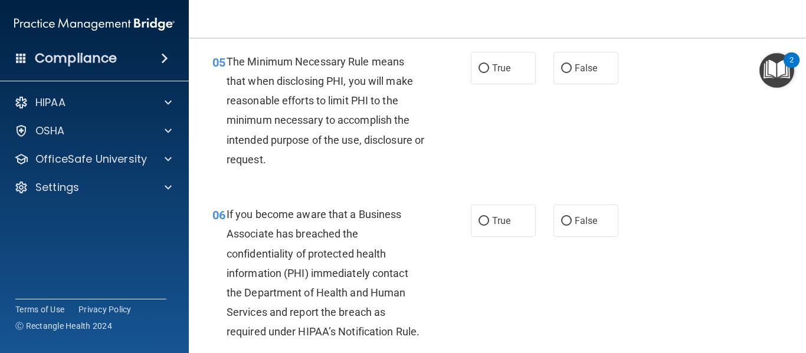
scroll to position [576, 0]
click at [495, 64] on span "True" at bounding box center [501, 67] width 18 height 11
click at [489, 64] on input "True" at bounding box center [483, 68] width 11 height 9
radio input "true"
click at [492, 220] on span "True" at bounding box center [501, 220] width 18 height 11
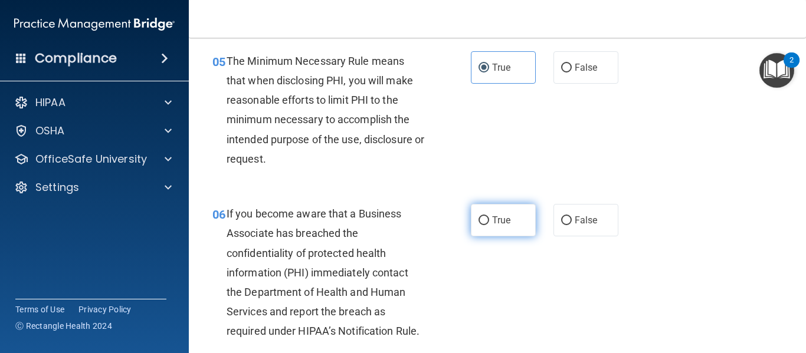
click at [489, 220] on input "True" at bounding box center [483, 220] width 11 height 9
radio input "true"
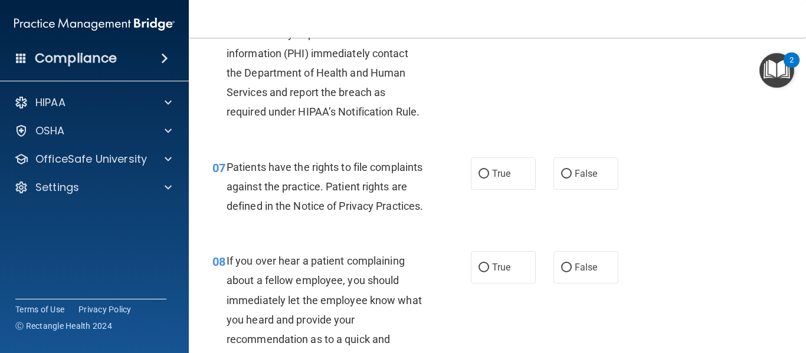
scroll to position [795, 0]
click at [492, 172] on span "True" at bounding box center [501, 172] width 18 height 11
click at [489, 172] on input "True" at bounding box center [483, 173] width 11 height 9
radio input "true"
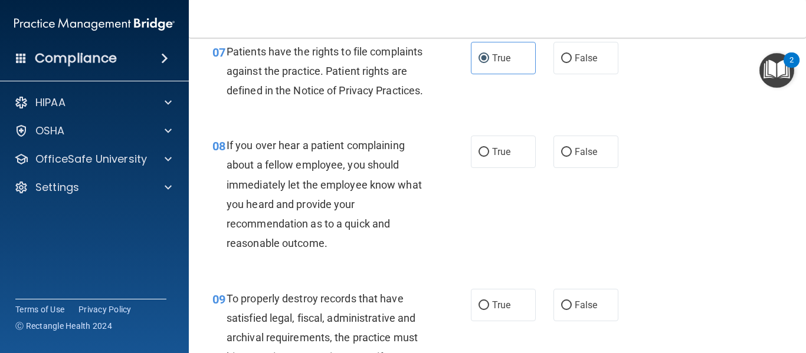
scroll to position [911, 0]
click at [576, 157] on span "False" at bounding box center [585, 151] width 23 height 11
click at [571, 156] on input "False" at bounding box center [566, 151] width 11 height 9
radio input "true"
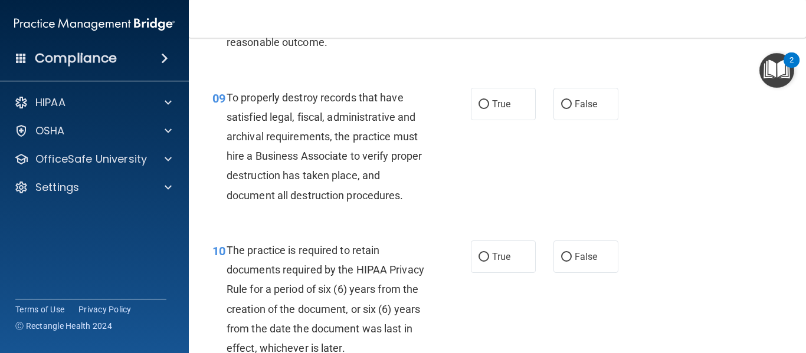
scroll to position [1112, 0]
click at [574, 109] on span "False" at bounding box center [585, 103] width 23 height 11
click at [571, 109] on input "False" at bounding box center [566, 104] width 11 height 9
radio input "true"
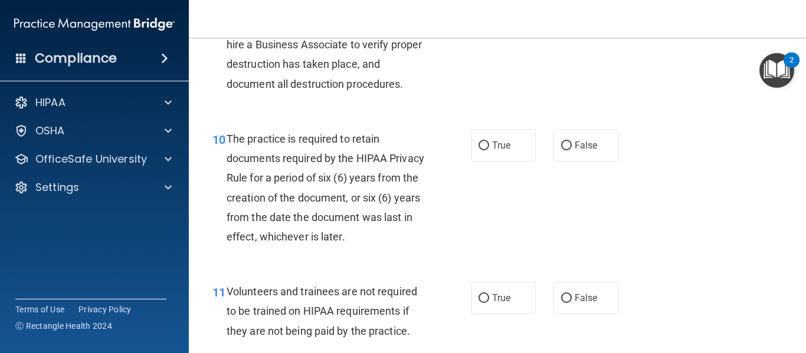
scroll to position [1231, 0]
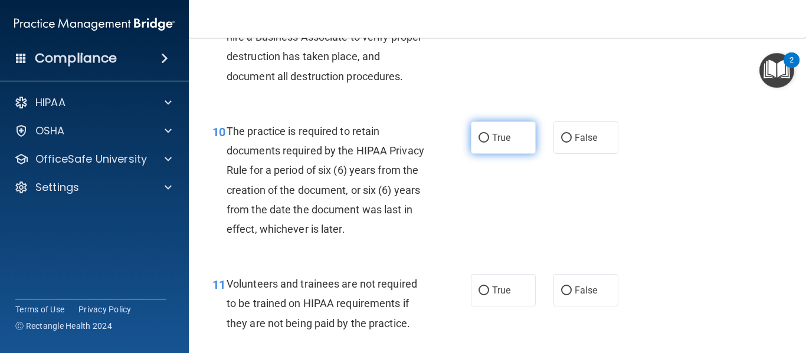
click at [478, 143] on input "True" at bounding box center [483, 138] width 11 height 9
radio input "true"
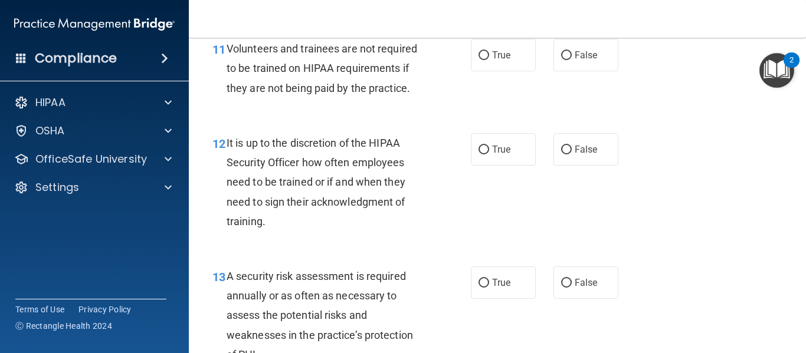
scroll to position [1465, 0]
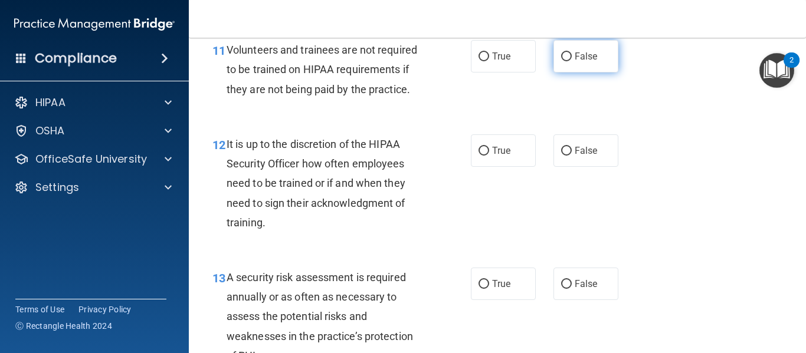
click at [582, 62] on span "False" at bounding box center [585, 56] width 23 height 11
click at [571, 61] on input "False" at bounding box center [566, 56] width 11 height 9
radio input "true"
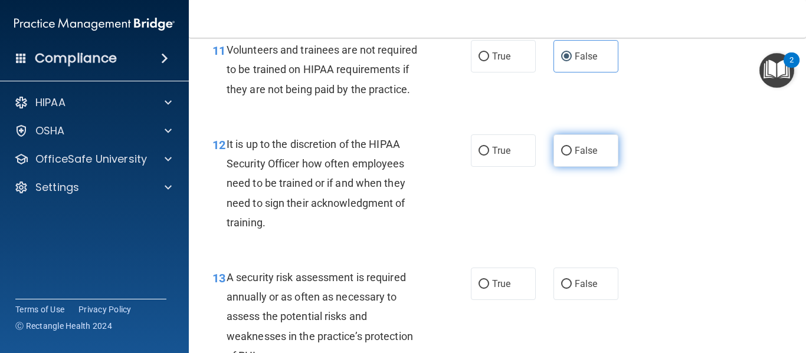
click at [569, 167] on label "False" at bounding box center [585, 150] width 65 height 32
click at [569, 156] on input "False" at bounding box center [566, 151] width 11 height 9
radio input "true"
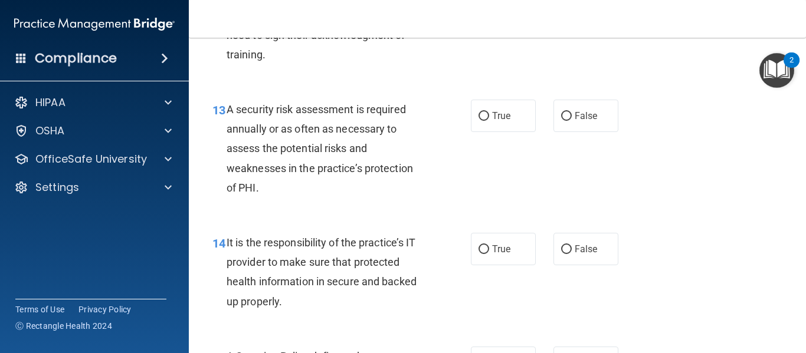
scroll to position [1633, 0]
click at [498, 121] on span "True" at bounding box center [501, 115] width 18 height 11
click at [489, 120] on input "True" at bounding box center [483, 115] width 11 height 9
radio input "true"
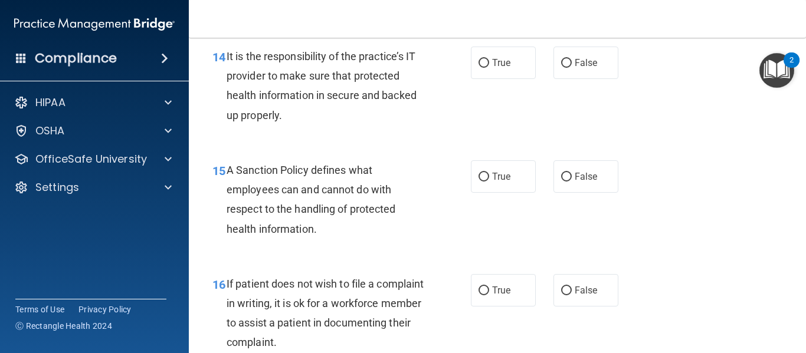
scroll to position [1820, 0]
click at [587, 68] on span "False" at bounding box center [585, 62] width 23 height 11
click at [571, 67] on input "False" at bounding box center [566, 62] width 11 height 9
radio input "true"
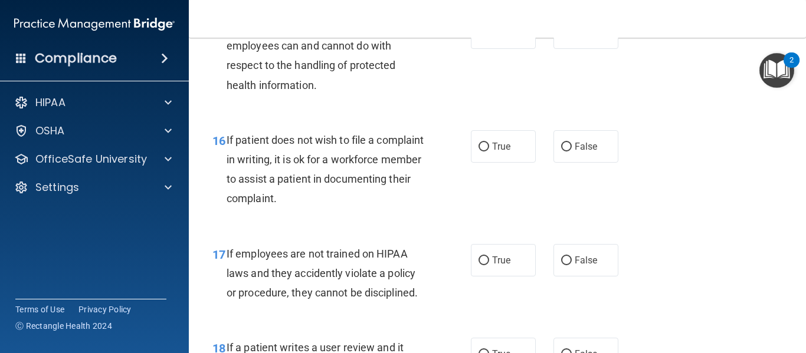
scroll to position [1964, 0]
click at [574, 38] on span "False" at bounding box center [585, 32] width 23 height 11
click at [571, 37] on input "False" at bounding box center [566, 32] width 11 height 9
radio input "true"
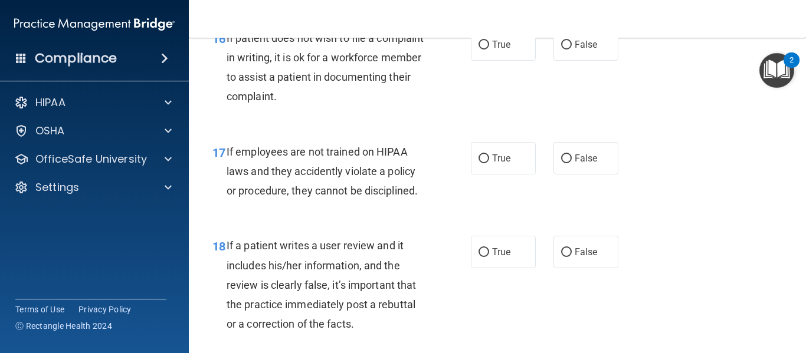
scroll to position [2064, 0]
click at [492, 51] on span "True" at bounding box center [501, 45] width 18 height 11
click at [488, 51] on input "True" at bounding box center [483, 46] width 11 height 9
radio input "true"
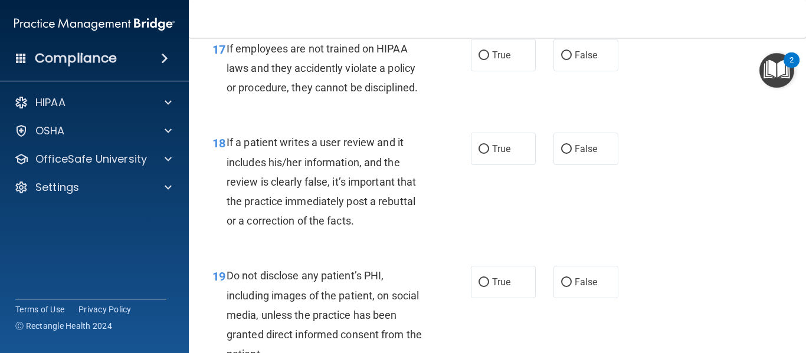
scroll to position [2169, 0]
click at [577, 60] on span "False" at bounding box center [585, 54] width 23 height 11
click at [571, 60] on input "False" at bounding box center [566, 55] width 11 height 9
radio input "true"
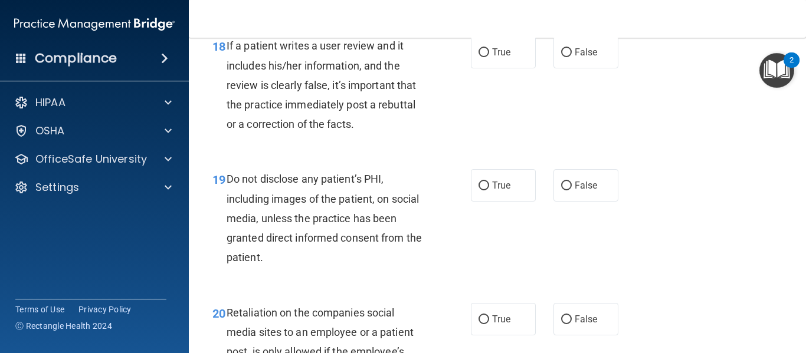
scroll to position [2266, 0]
click at [596, 68] on label "False" at bounding box center [585, 51] width 65 height 32
click at [571, 57] on input "False" at bounding box center [566, 52] width 11 height 9
radio input "true"
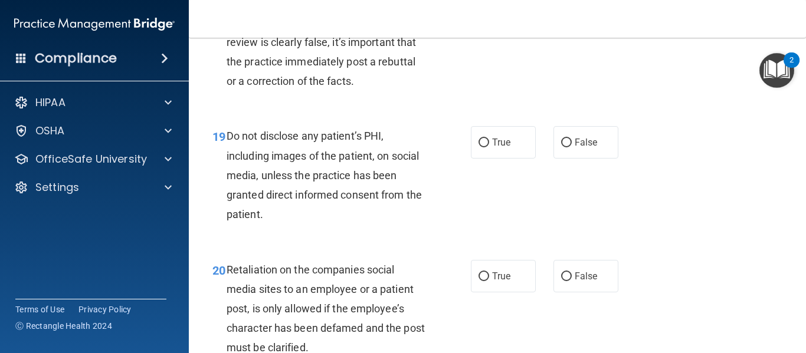
scroll to position [2311, 0]
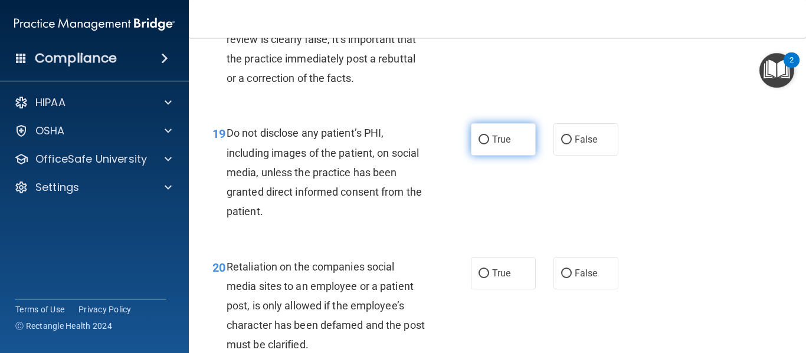
click at [487, 153] on label "True" at bounding box center [503, 139] width 65 height 32
click at [487, 144] on input "True" at bounding box center [483, 140] width 11 height 9
radio input "true"
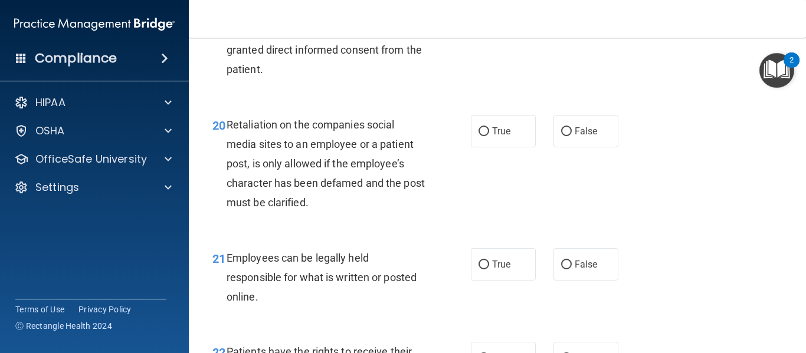
scroll to position [2454, 0]
click at [597, 142] on label "False" at bounding box center [585, 130] width 65 height 32
click at [571, 136] on input "False" at bounding box center [566, 131] width 11 height 9
radio input "true"
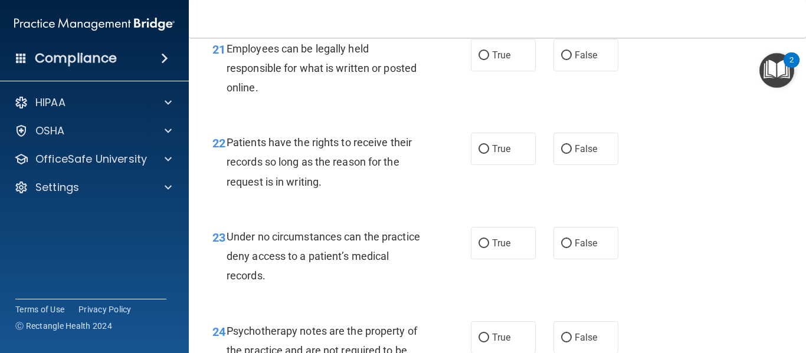
scroll to position [2662, 0]
click at [498, 61] on span "True" at bounding box center [501, 55] width 18 height 11
click at [489, 60] on input "True" at bounding box center [483, 55] width 11 height 9
radio input "true"
click at [568, 162] on label "False" at bounding box center [585, 149] width 65 height 32
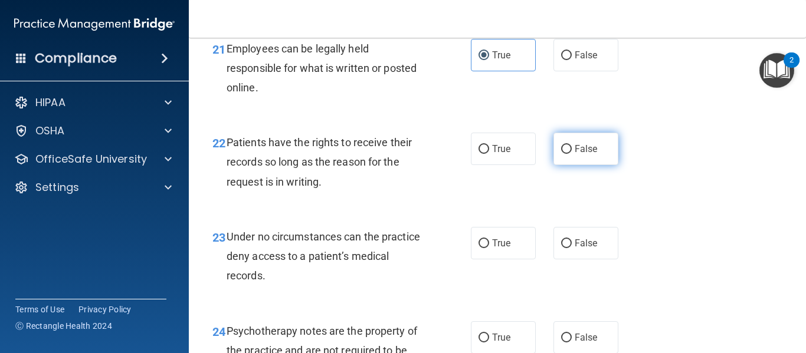
click at [568, 154] on input "False" at bounding box center [566, 149] width 11 height 9
radio input "true"
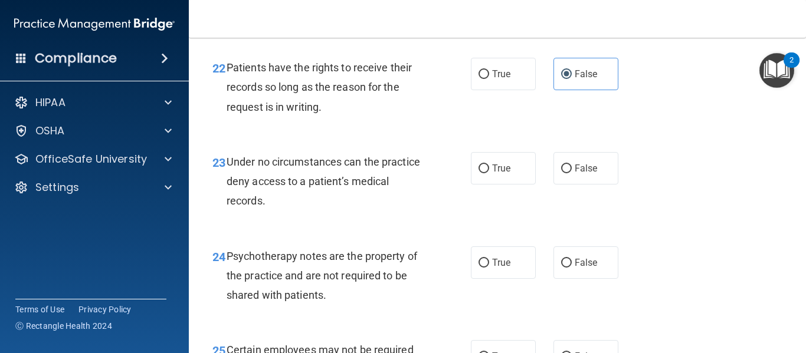
scroll to position [2739, 0]
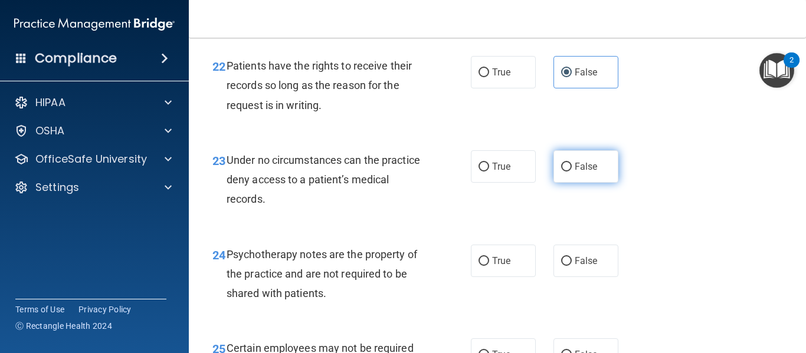
click at [578, 172] on span "False" at bounding box center [585, 166] width 23 height 11
click at [571, 172] on input "False" at bounding box center [566, 167] width 11 height 9
radio input "true"
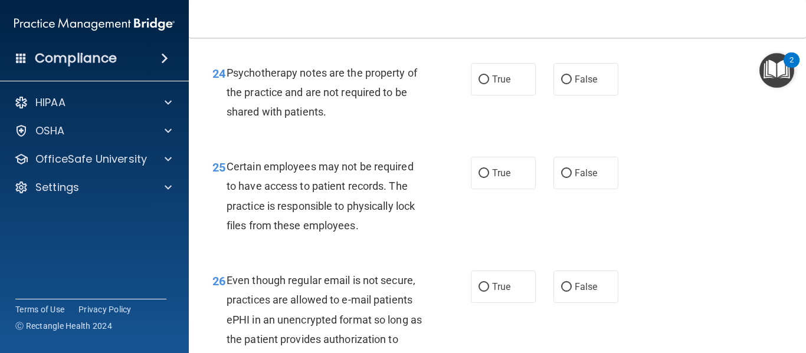
scroll to position [2921, 0]
click at [504, 178] on span "True" at bounding box center [501, 172] width 18 height 11
click at [489, 177] on input "True" at bounding box center [483, 173] width 11 height 9
radio input "true"
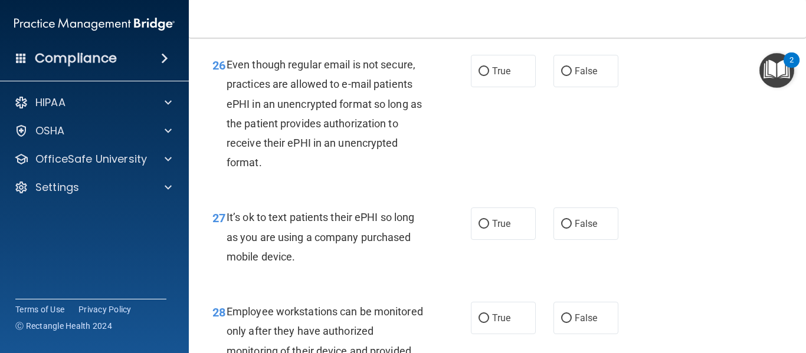
scroll to position [3139, 0]
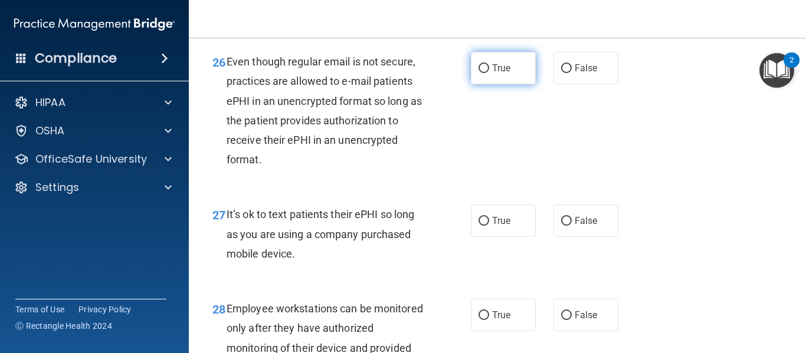
click at [486, 83] on label "True" at bounding box center [503, 68] width 65 height 32
click at [486, 73] on input "True" at bounding box center [483, 68] width 11 height 9
radio input "true"
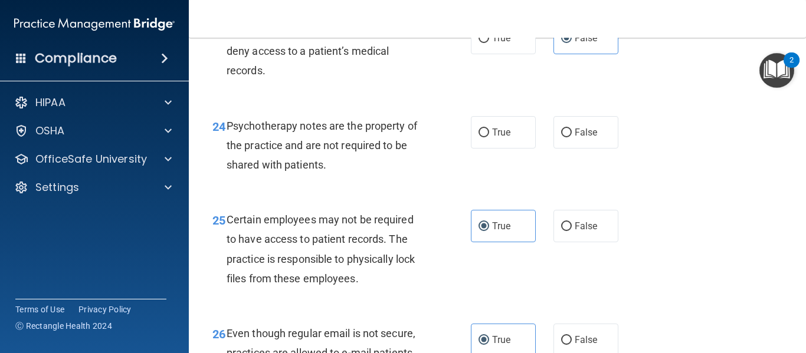
scroll to position [2867, 0]
click at [498, 149] on label "True" at bounding box center [503, 133] width 65 height 32
click at [489, 138] on input "True" at bounding box center [483, 133] width 11 height 9
radio input "true"
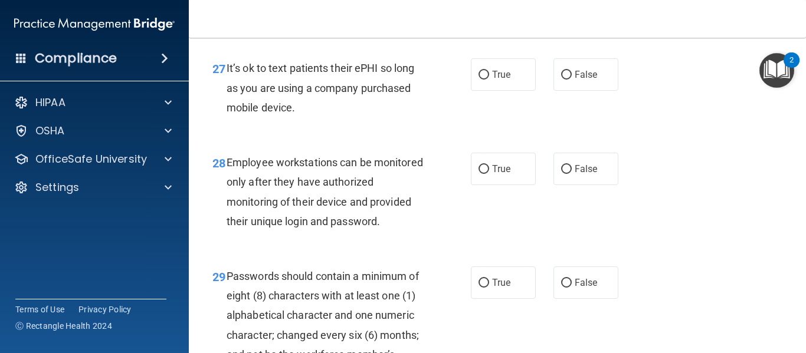
scroll to position [3287, 0]
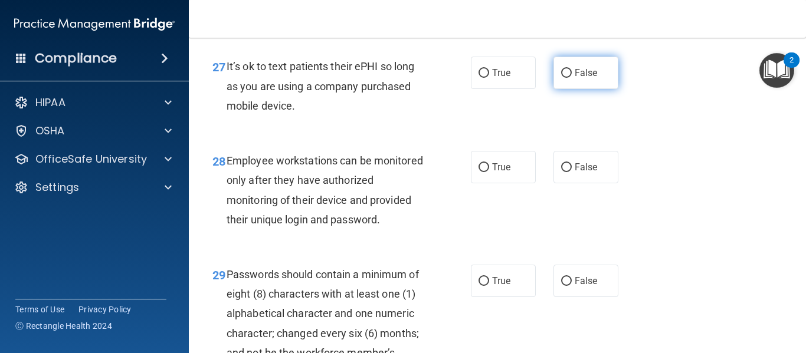
click at [591, 89] on label "False" at bounding box center [585, 73] width 65 height 32
click at [571, 78] on input "False" at bounding box center [566, 73] width 11 height 9
radio input "true"
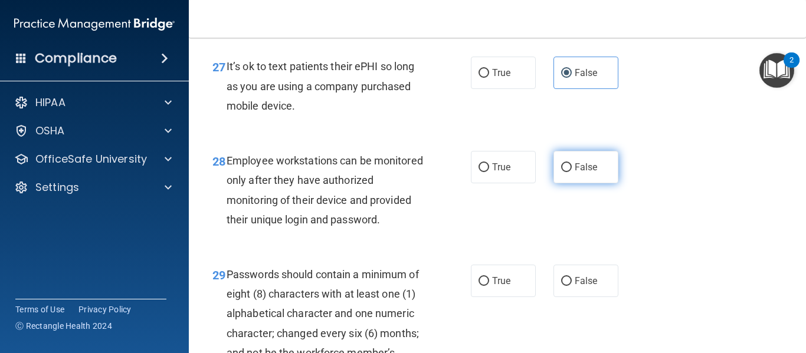
click at [563, 172] on input "False" at bounding box center [566, 167] width 11 height 9
radio input "true"
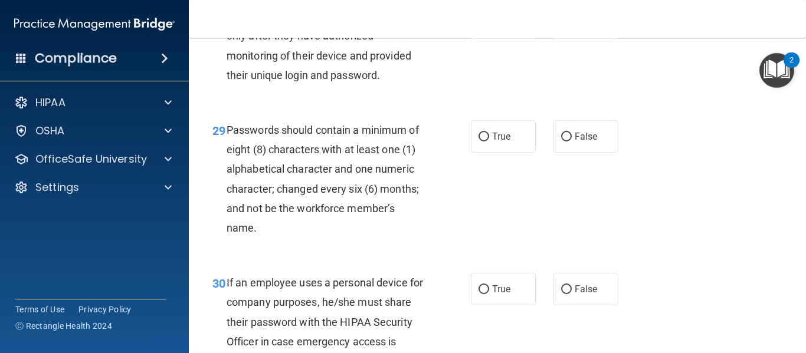
scroll to position [3433, 0]
click at [492, 142] on span "True" at bounding box center [501, 135] width 18 height 11
click at [489, 141] on input "True" at bounding box center [483, 136] width 11 height 9
radio input "true"
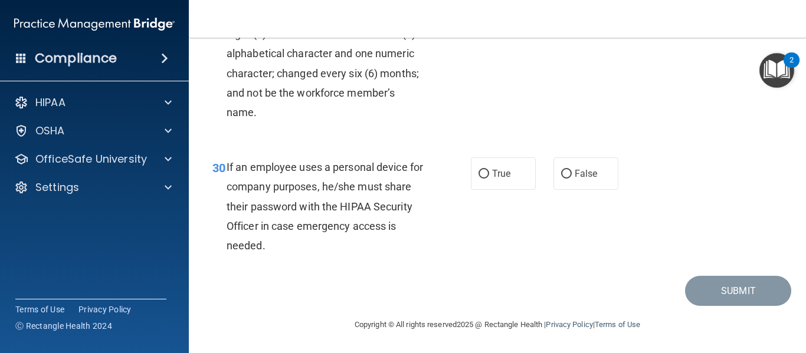
scroll to position [3585, 0]
click at [574, 177] on span "False" at bounding box center [585, 173] width 23 height 11
click at [571, 177] on input "False" at bounding box center [566, 174] width 11 height 9
radio input "true"
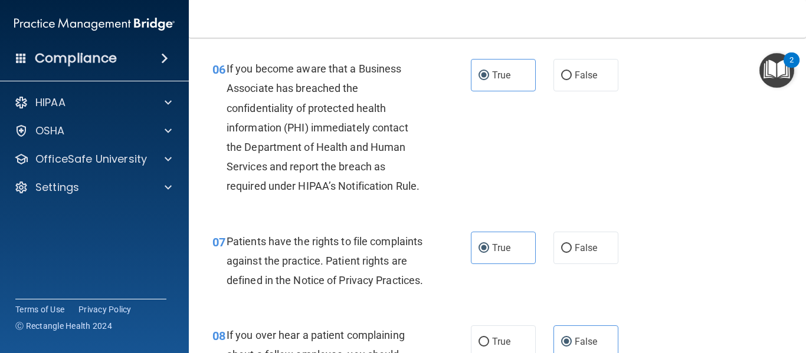
scroll to position [721, 0]
click at [589, 75] on span "False" at bounding box center [585, 74] width 23 height 11
click at [571, 75] on input "False" at bounding box center [566, 75] width 11 height 9
radio input "true"
radio input "false"
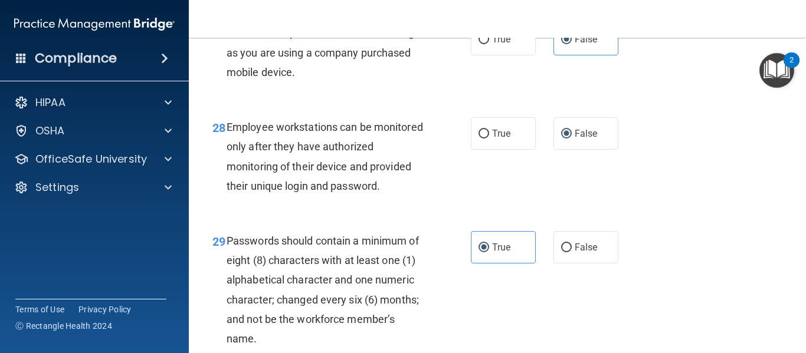
scroll to position [3586, 0]
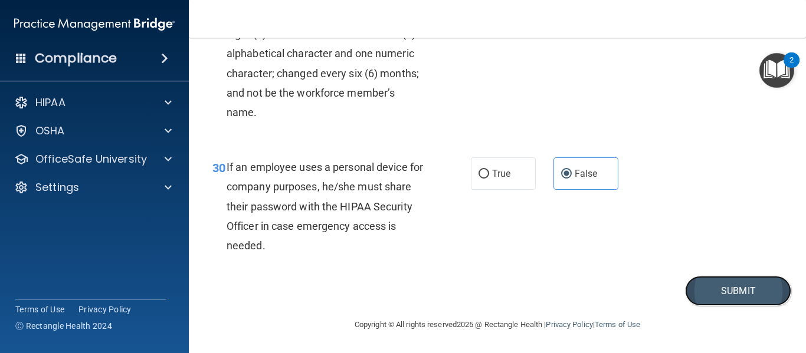
click at [750, 288] on button "Submit" at bounding box center [738, 291] width 106 height 30
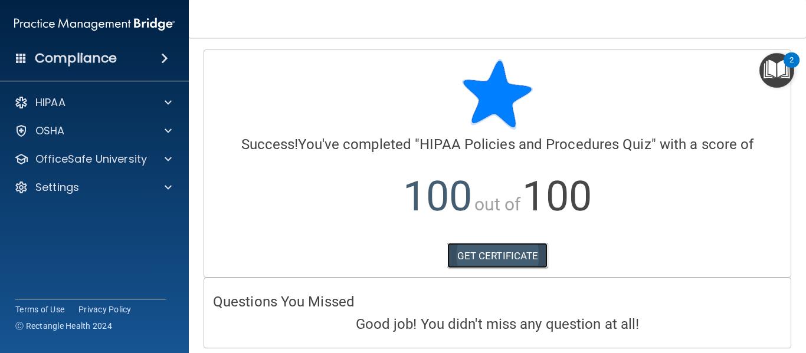
click at [506, 254] on link "GET CERTIFICATE" at bounding box center [497, 256] width 101 height 26
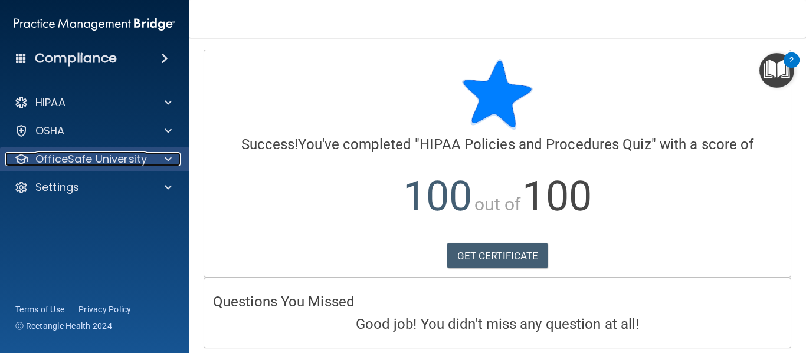
click at [165, 157] on span at bounding box center [168, 159] width 7 height 14
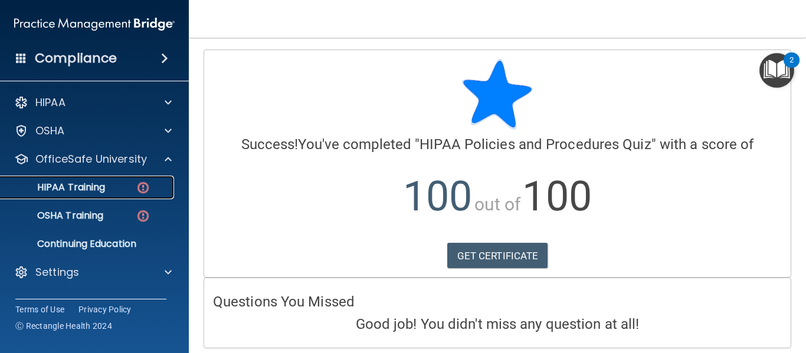
click at [93, 182] on p "HIPAA Training" at bounding box center [56, 188] width 97 height 12
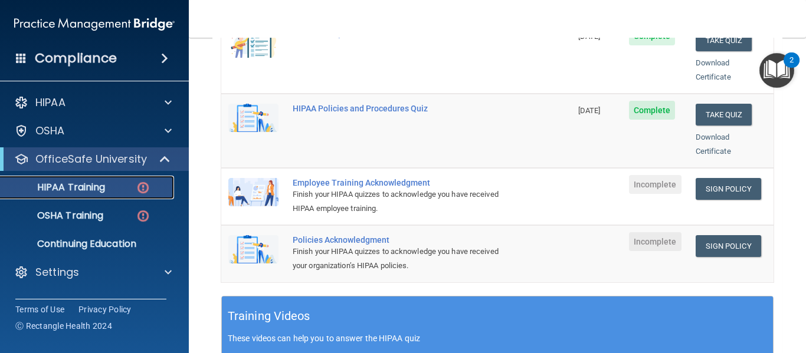
scroll to position [277, 0]
click at [729, 177] on link "Sign Policy" at bounding box center [727, 188] width 65 height 22
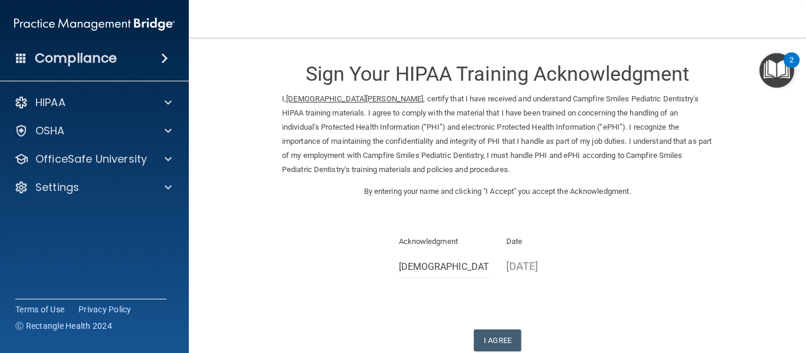
scroll to position [74, 0]
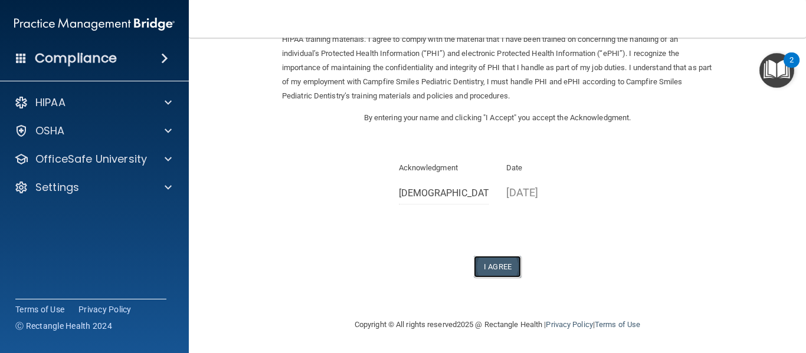
click at [498, 261] on button "I Agree" at bounding box center [497, 267] width 47 height 22
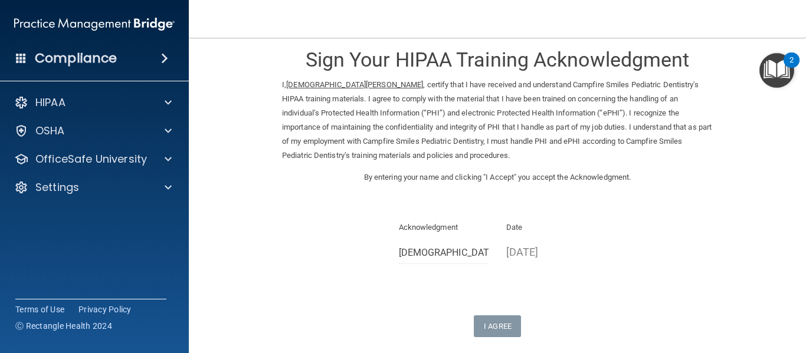
scroll to position [0, 0]
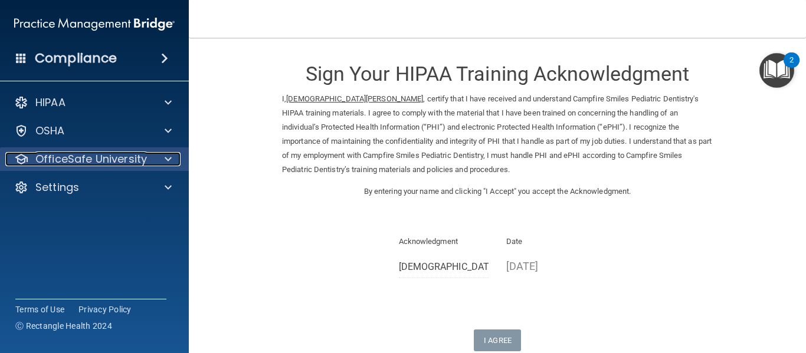
click at [123, 157] on p "OfficeSafe University" at bounding box center [90, 159] width 111 height 14
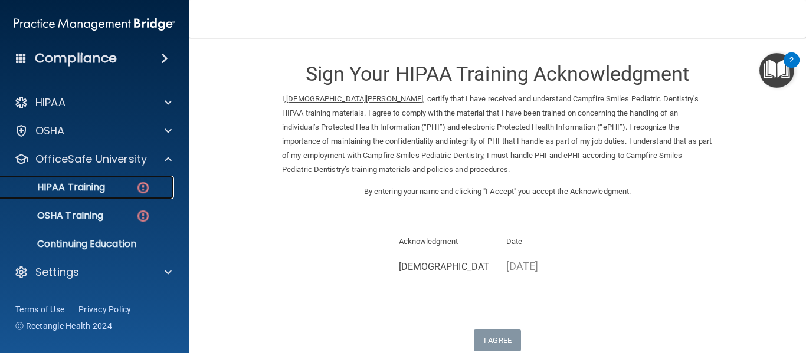
click at [107, 190] on div "HIPAA Training" at bounding box center [88, 188] width 161 height 12
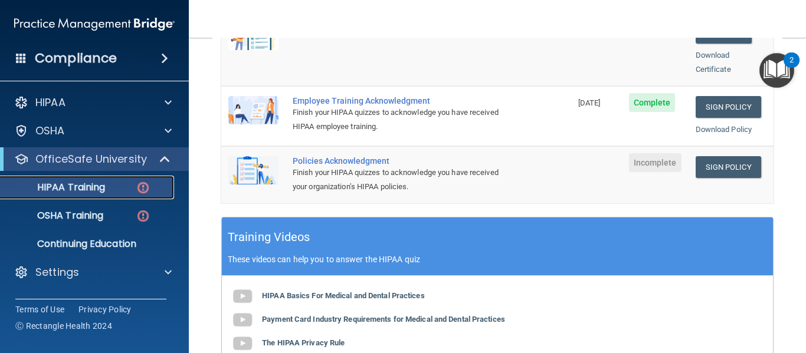
scroll to position [360, 0]
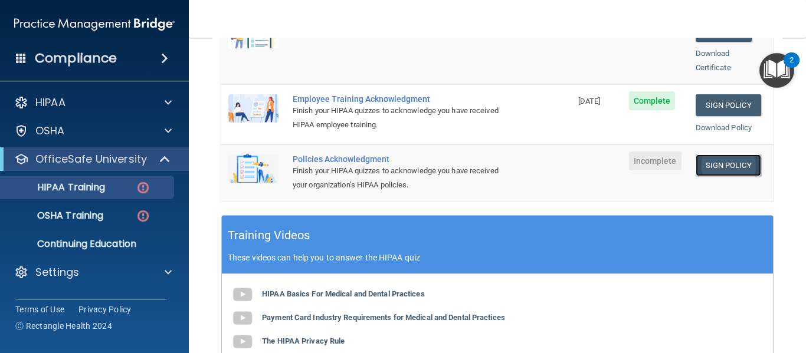
click at [715, 154] on link "Sign Policy" at bounding box center [727, 165] width 65 height 22
click at [782, 70] on img "Open Resource Center, 2 new notifications" at bounding box center [776, 70] width 35 height 35
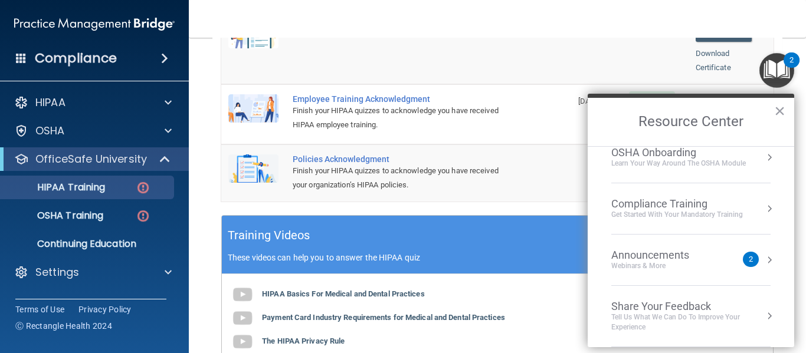
scroll to position [0, 0]
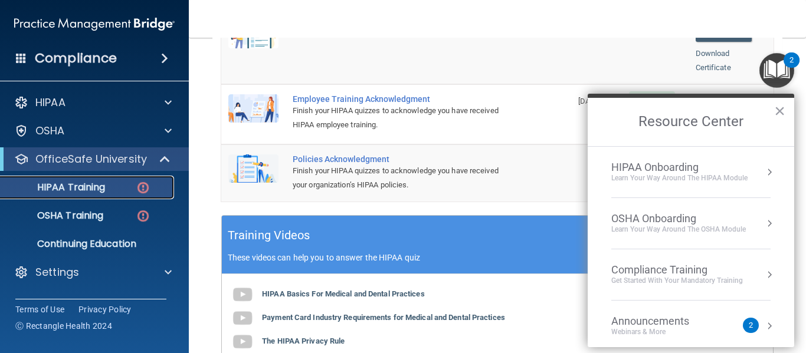
click at [109, 187] on div "HIPAA Training" at bounding box center [88, 188] width 161 height 12
click at [780, 107] on button "×" at bounding box center [779, 110] width 11 height 19
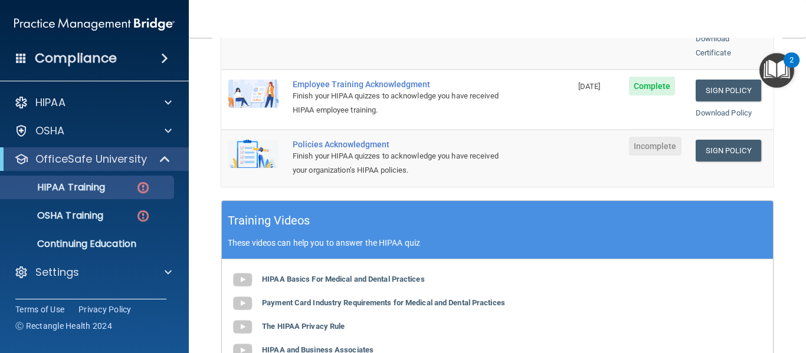
scroll to position [376, 0]
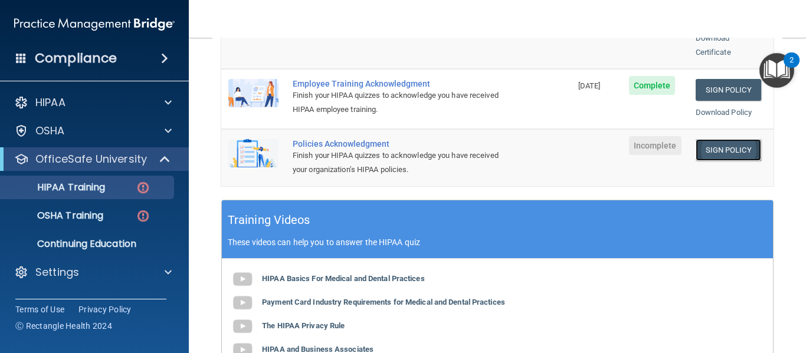
click at [703, 139] on link "Sign Policy" at bounding box center [727, 150] width 65 height 22
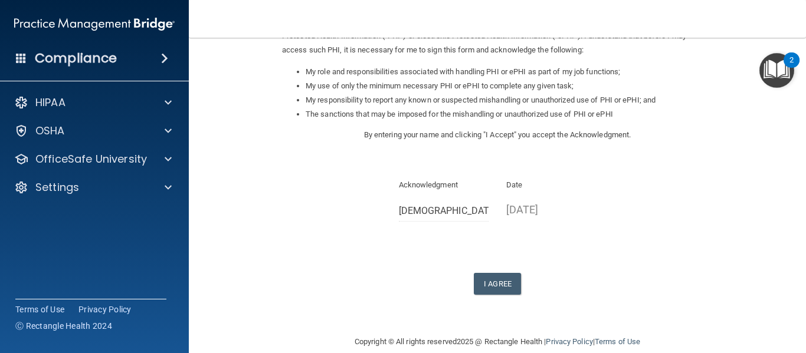
scroll to position [173, 0]
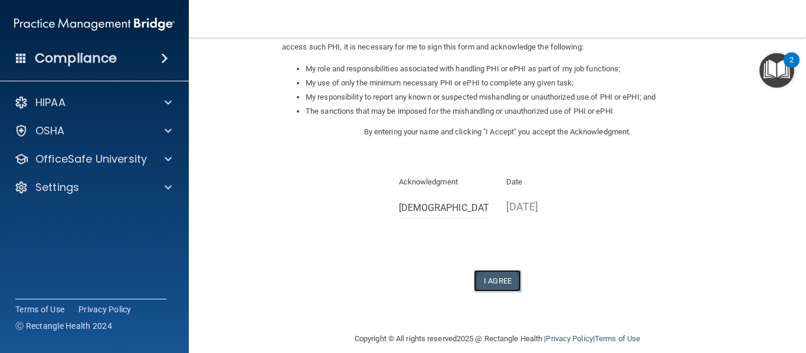
click at [497, 279] on button "I Agree" at bounding box center [497, 281] width 47 height 22
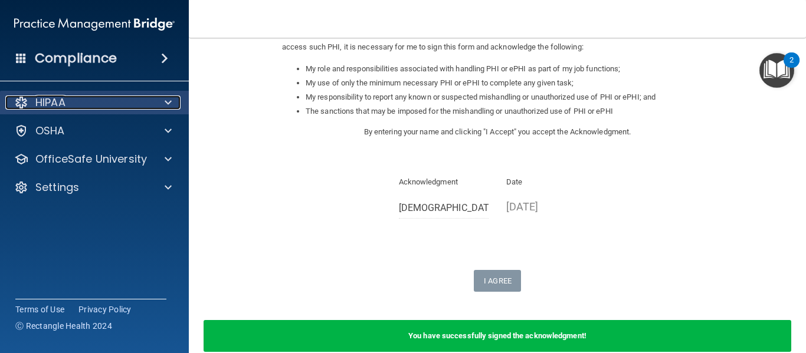
click at [144, 101] on div "HIPAA" at bounding box center [78, 103] width 146 height 14
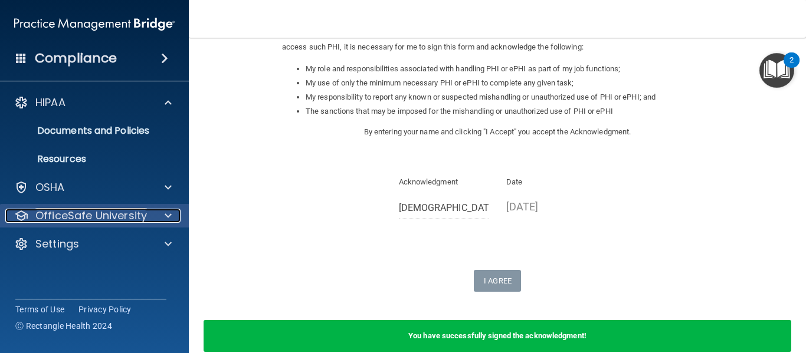
click at [150, 219] on div "OfficeSafe University" at bounding box center [78, 216] width 146 height 14
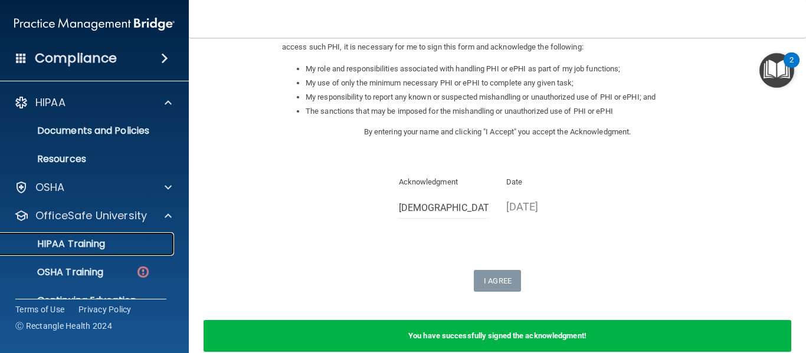
click at [103, 244] on p "HIPAA Training" at bounding box center [56, 244] width 97 height 12
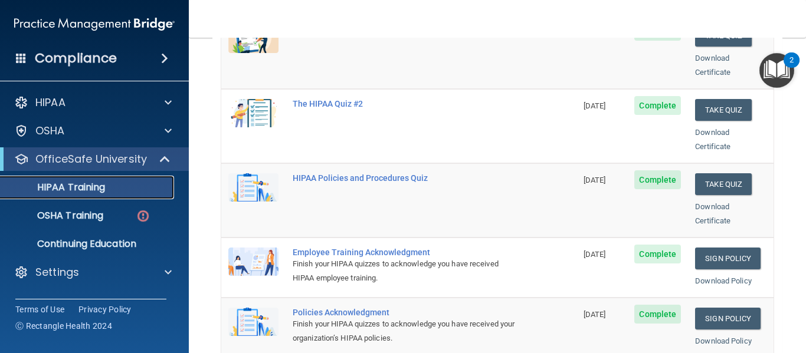
scroll to position [209, 0]
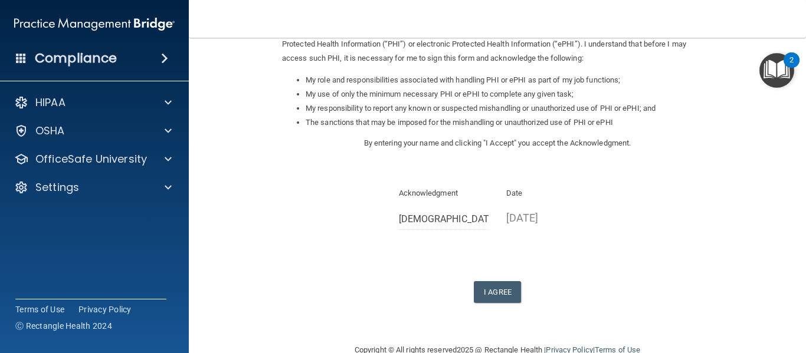
scroll to position [187, 0]
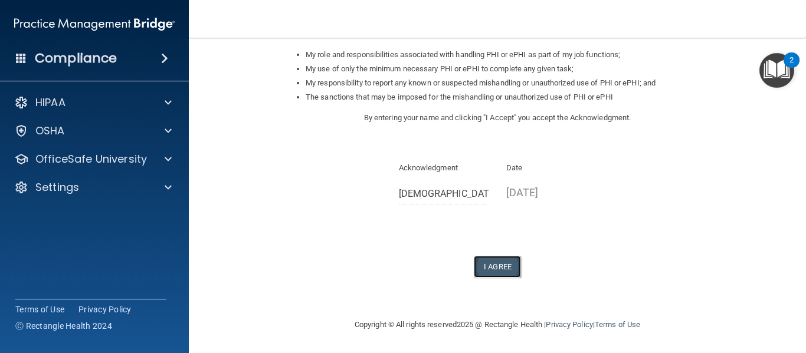
click at [491, 260] on button "I Agree" at bounding box center [497, 267] width 47 height 22
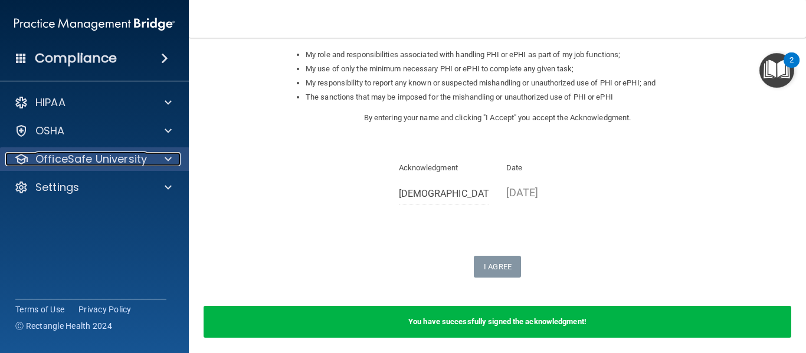
click at [169, 162] on span at bounding box center [168, 159] width 7 height 14
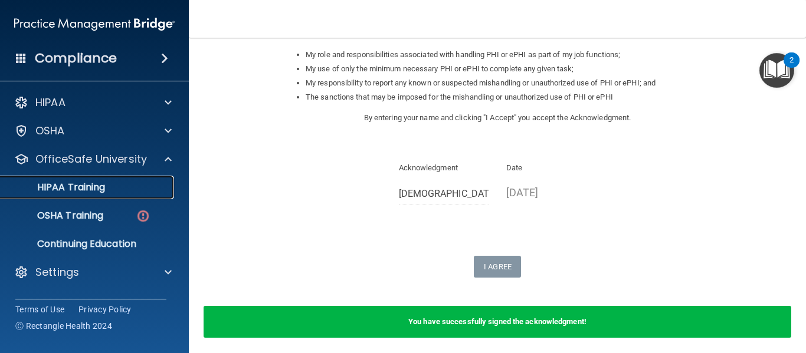
click at [103, 189] on p "HIPAA Training" at bounding box center [56, 188] width 97 height 12
